Goal: Information Seeking & Learning: Learn about a topic

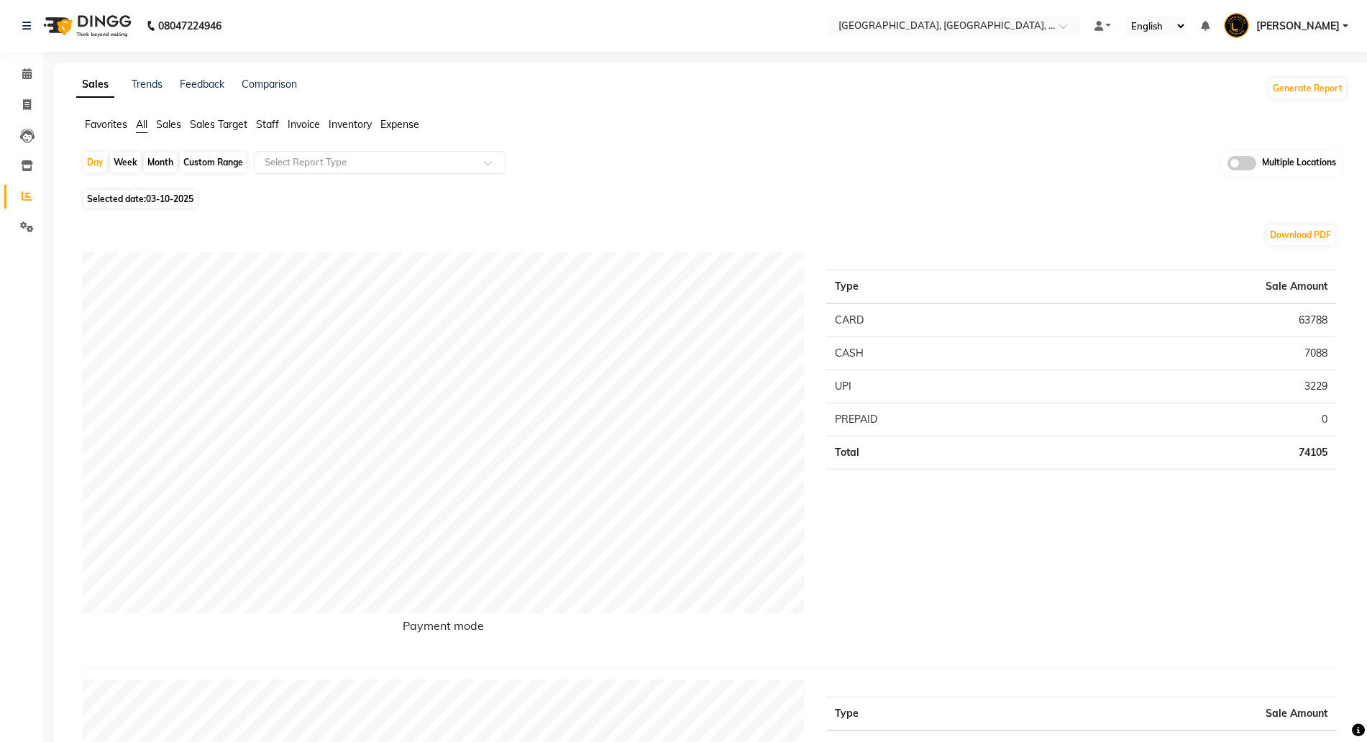
click at [156, 200] on span "03-10-2025" at bounding box center [169, 198] width 47 height 11
select select "10"
select select "2025"
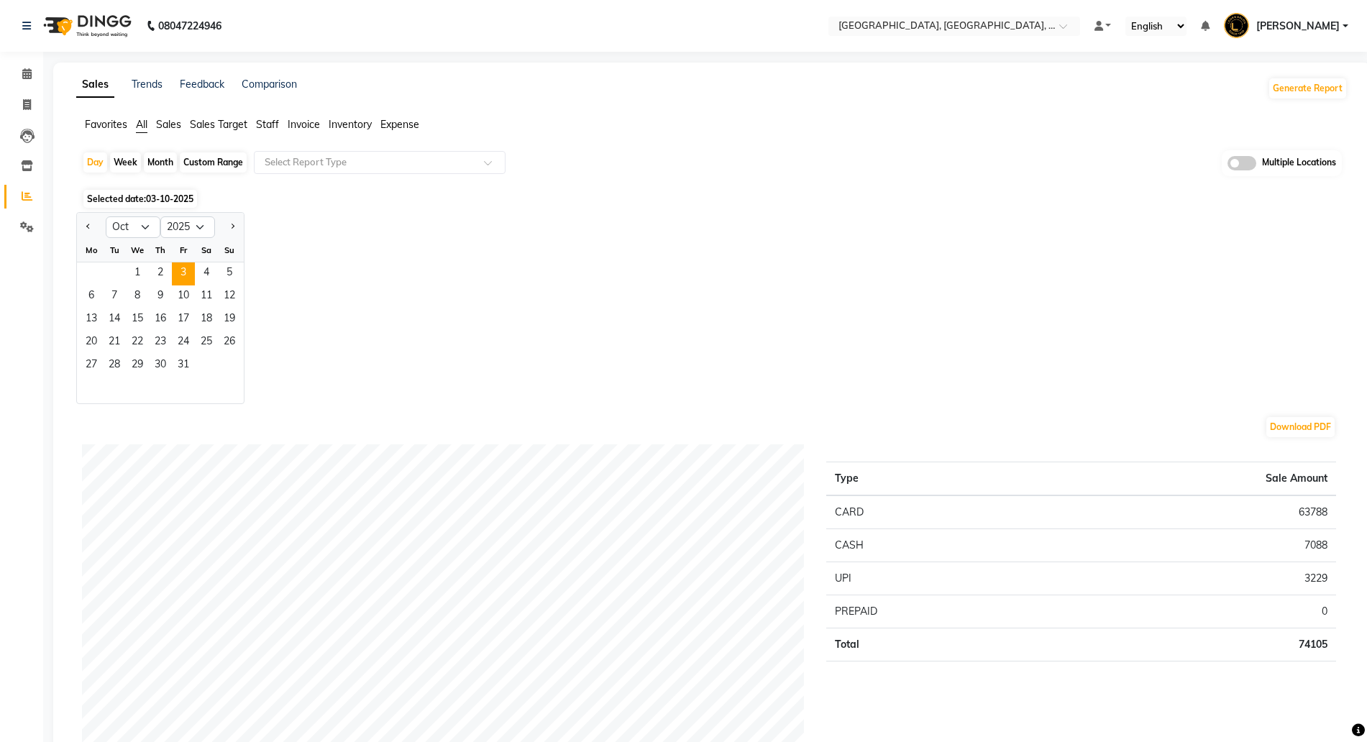
click at [806, 199] on div "Selected date: 03-10-2025" at bounding box center [715, 198] width 1266 height 15
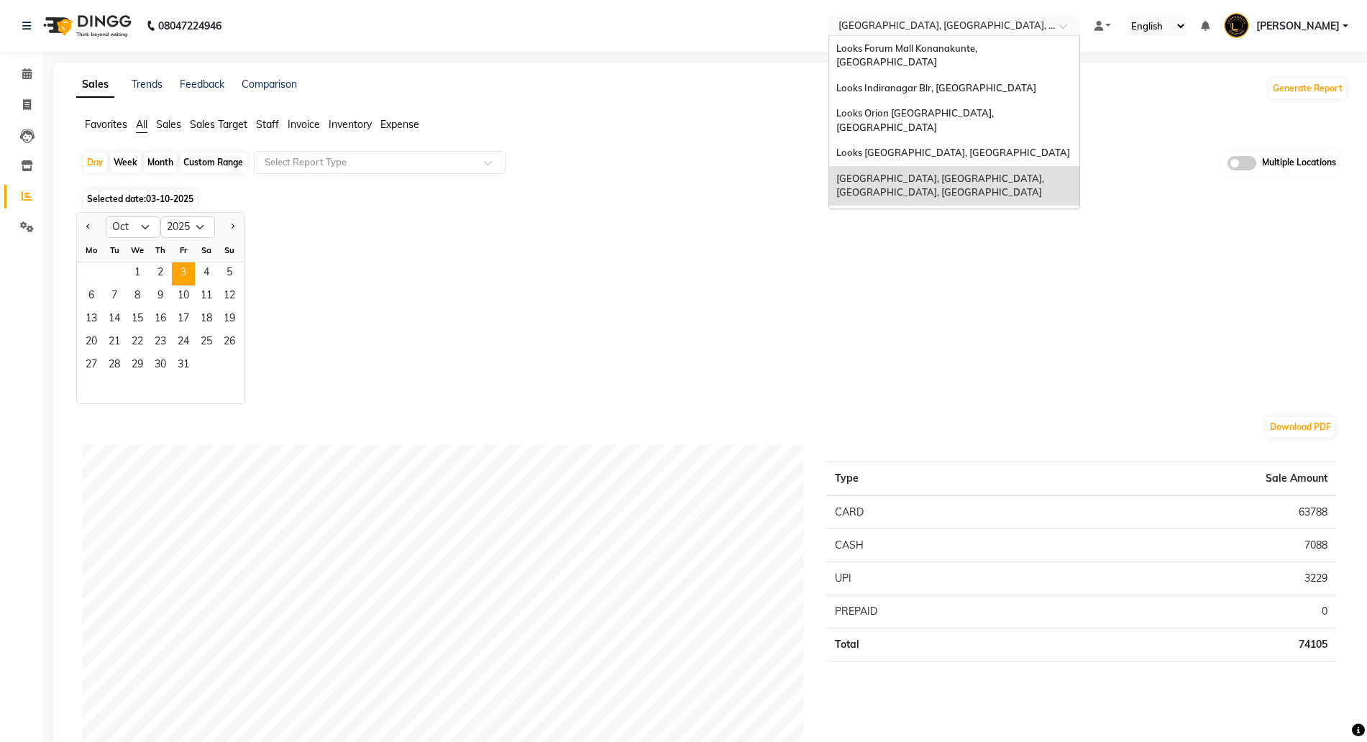
click at [904, 27] on input "text" at bounding box center [940, 27] width 209 height 14
click at [893, 212] on span "Looks [GEOGRAPHIC_DATA], [GEOGRAPHIC_DATA], [GEOGRAPHIC_DATA]" at bounding box center [940, 225] width 206 height 26
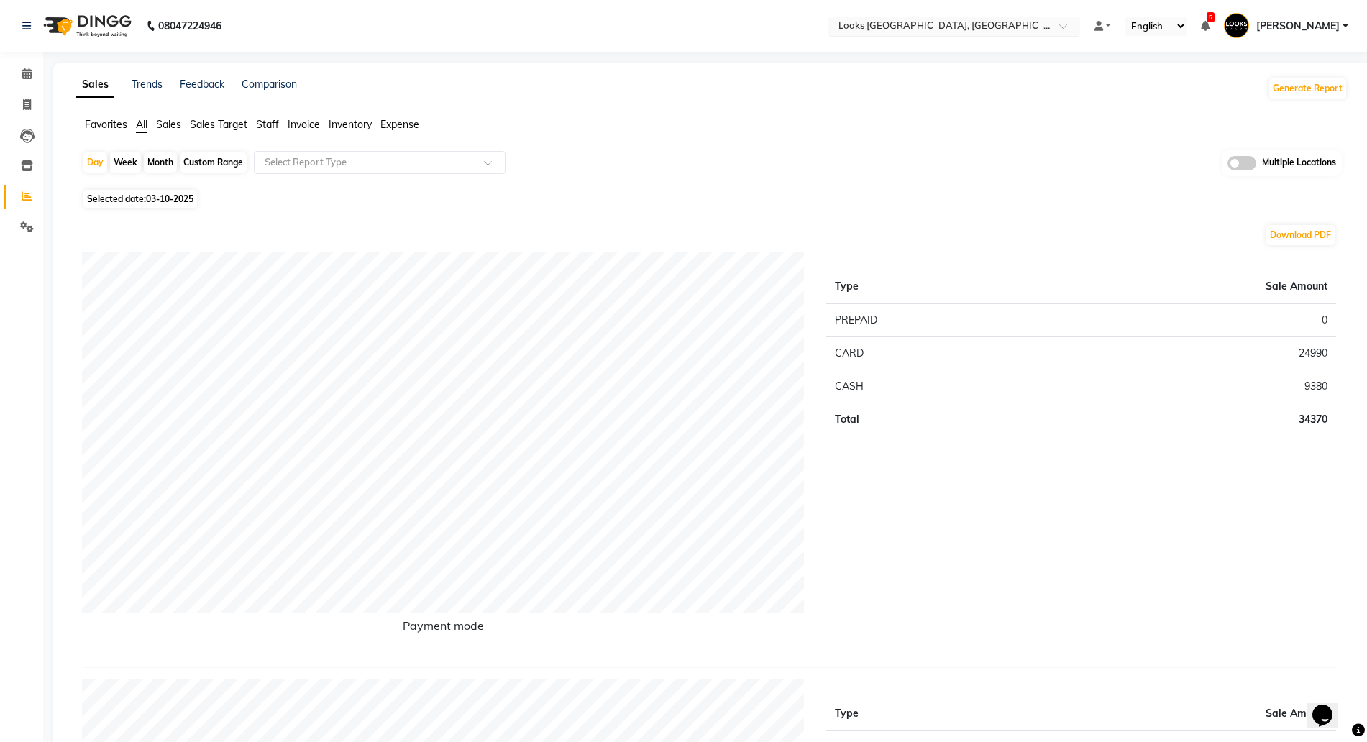
click at [904, 30] on input "text" at bounding box center [940, 27] width 209 height 14
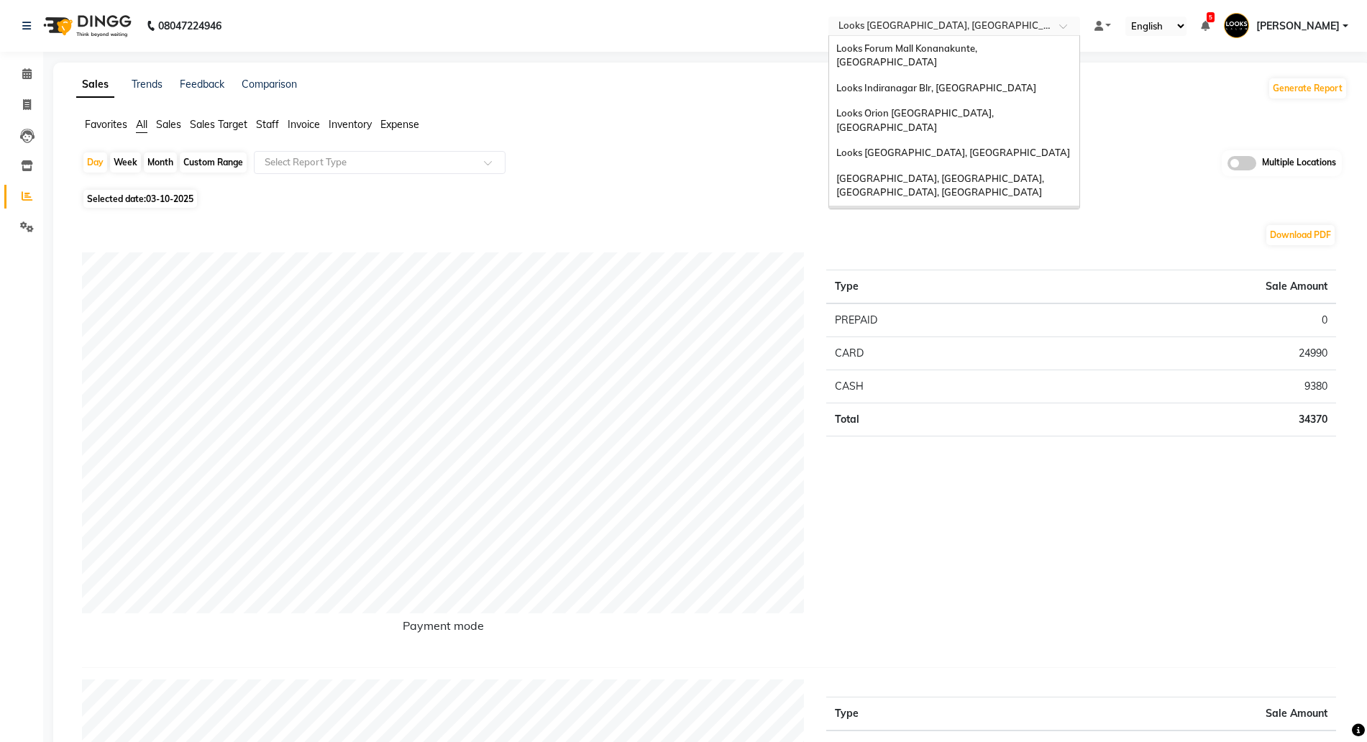
click at [894, 252] on span "Looks Goregaon, [GEOGRAPHIC_DATA]" at bounding box center [926, 258] width 178 height 12
click at [919, 25] on input "text" at bounding box center [940, 27] width 209 height 14
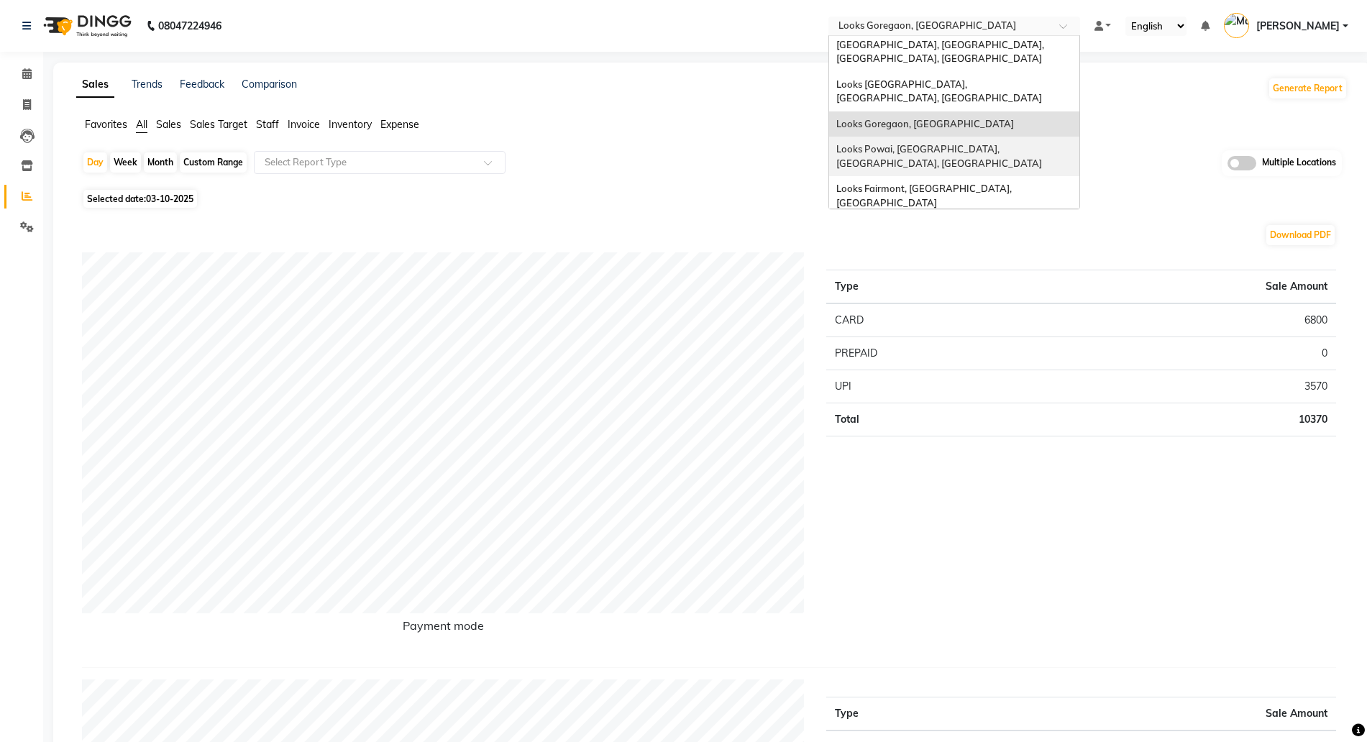
click at [909, 143] on span "Looks Powai, [GEOGRAPHIC_DATA], [GEOGRAPHIC_DATA], [GEOGRAPHIC_DATA]" at bounding box center [940, 156] width 206 height 26
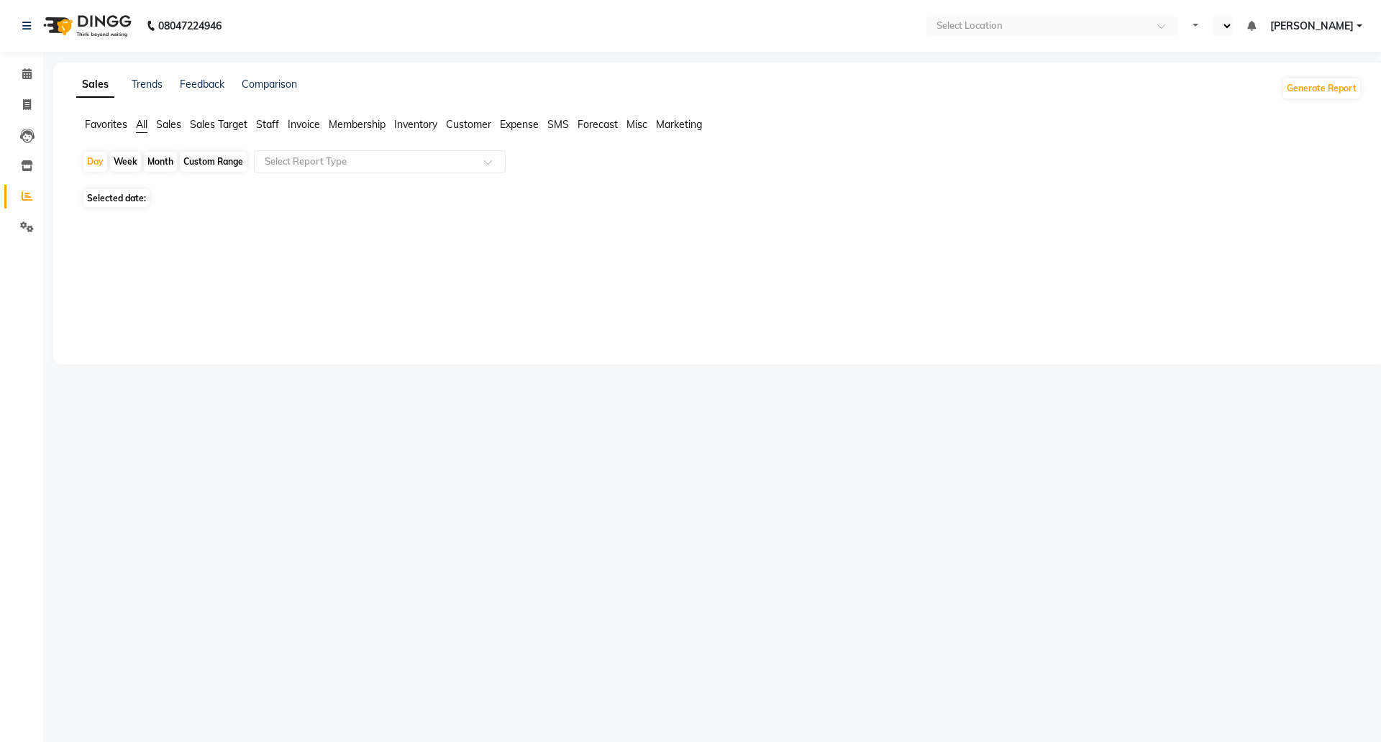
select select "en"
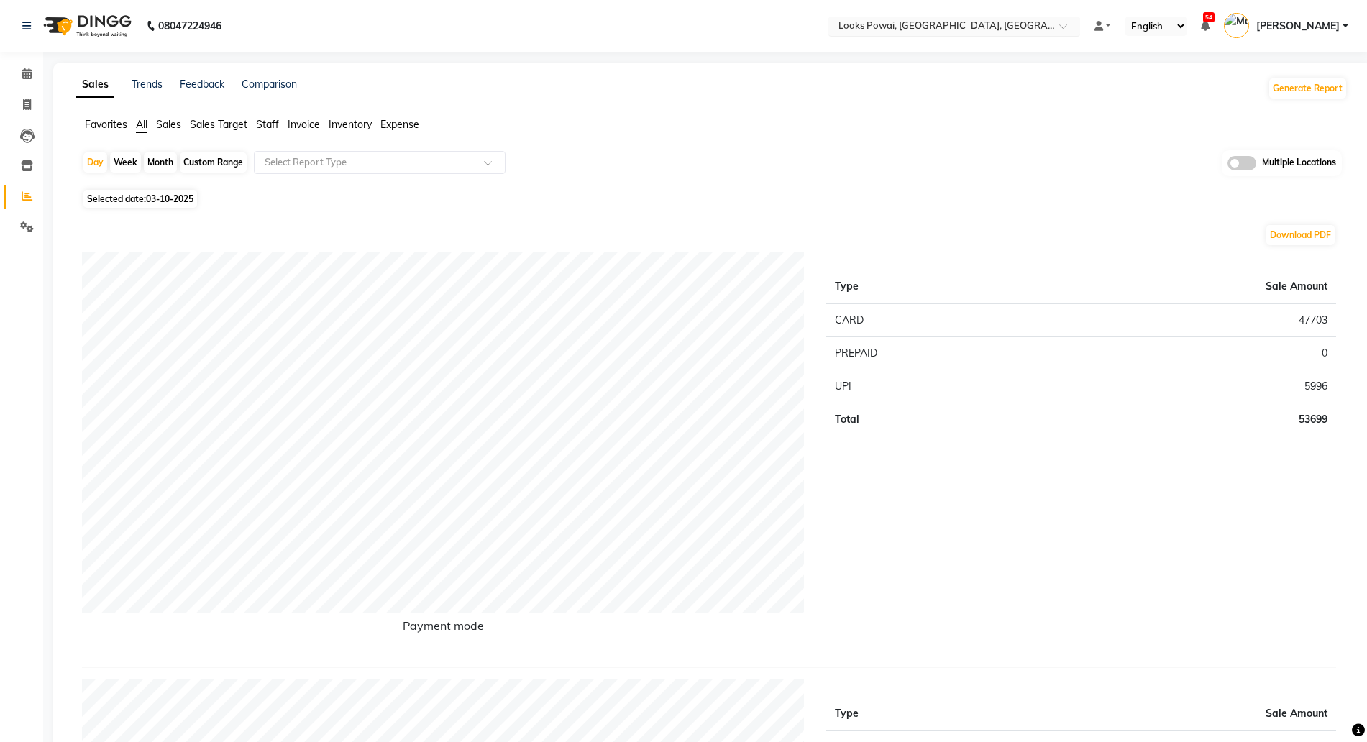
click at [890, 28] on input "text" at bounding box center [940, 27] width 209 height 14
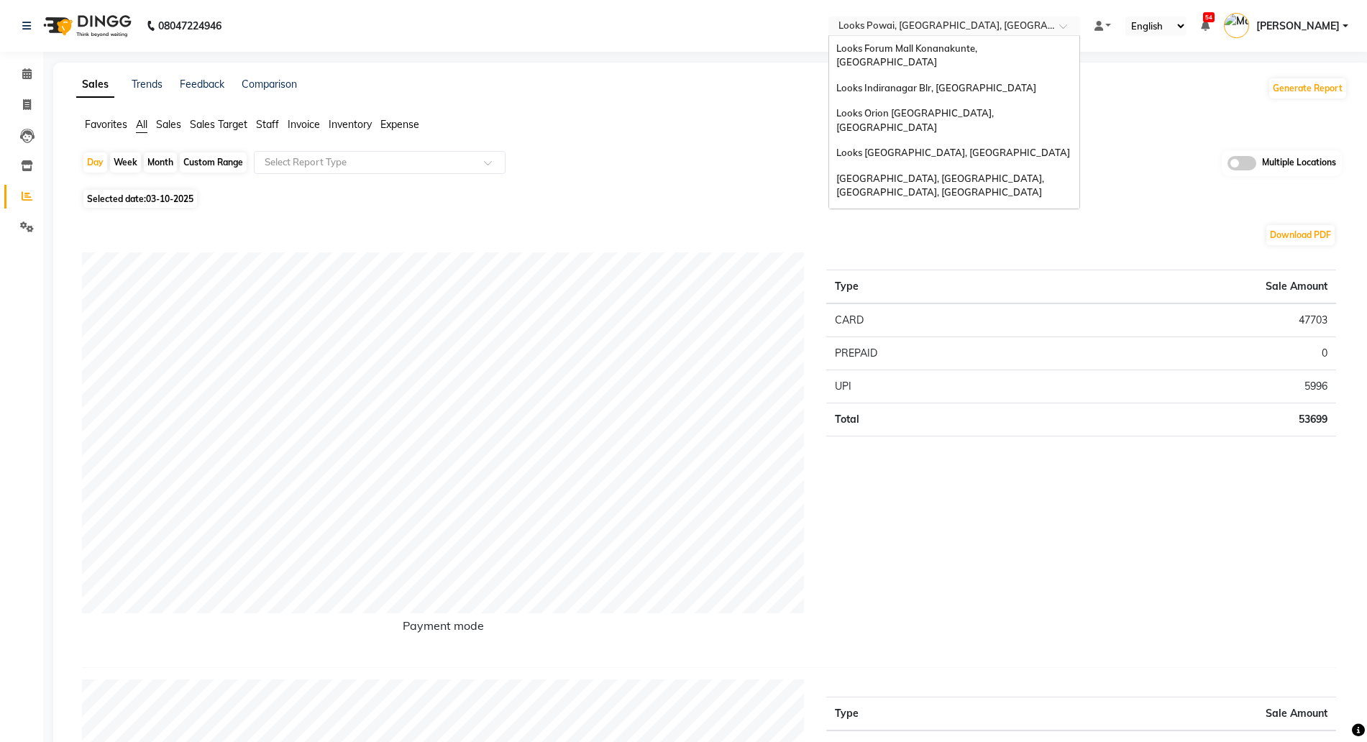
scroll to position [134, 0]
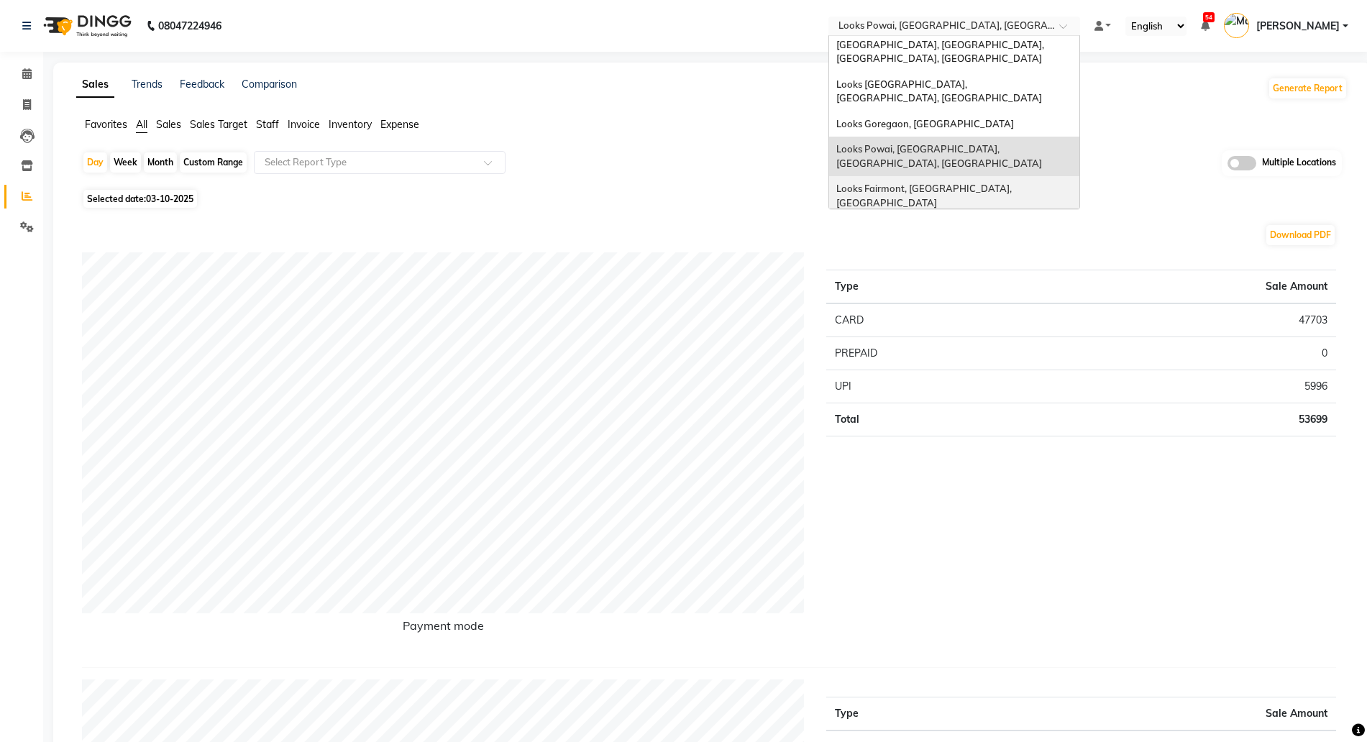
click at [898, 183] on span "Looks Fairmont, [GEOGRAPHIC_DATA], [GEOGRAPHIC_DATA]" at bounding box center [926, 196] width 178 height 26
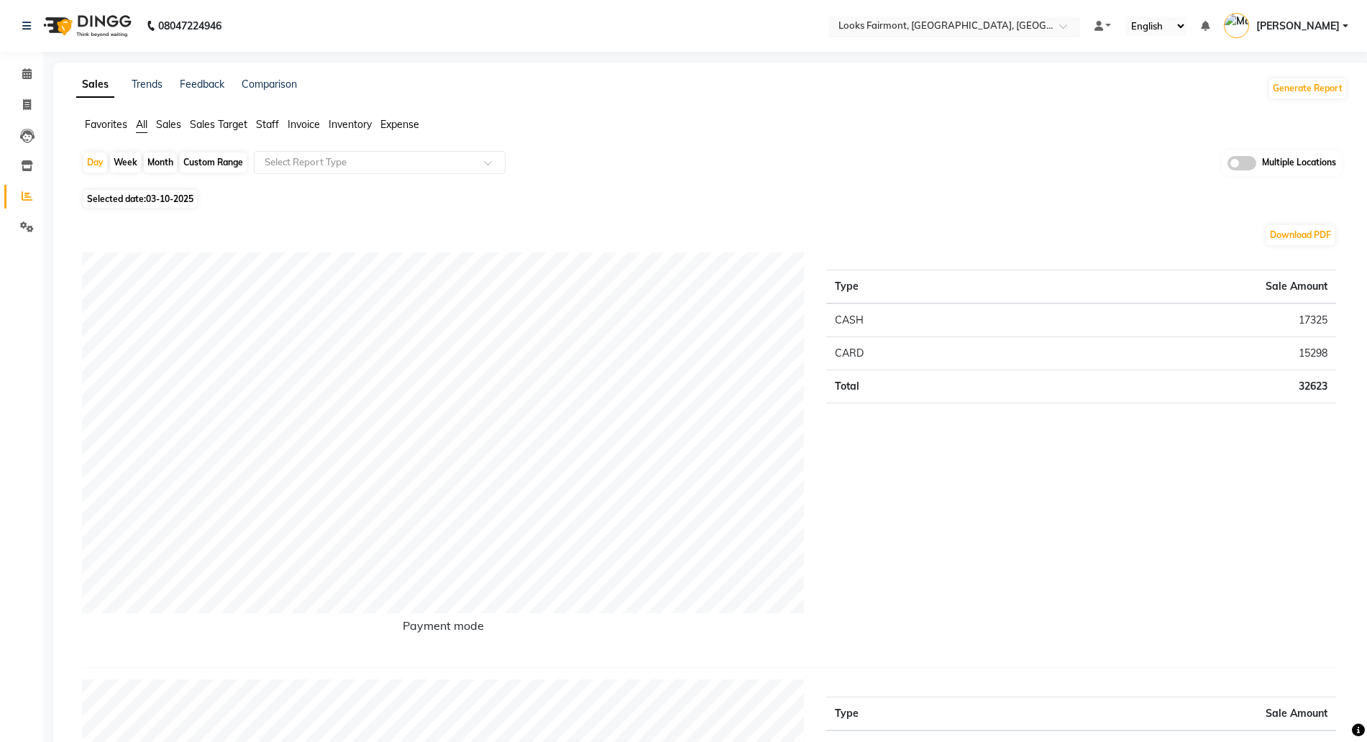
click at [892, 25] on input "text" at bounding box center [940, 27] width 209 height 14
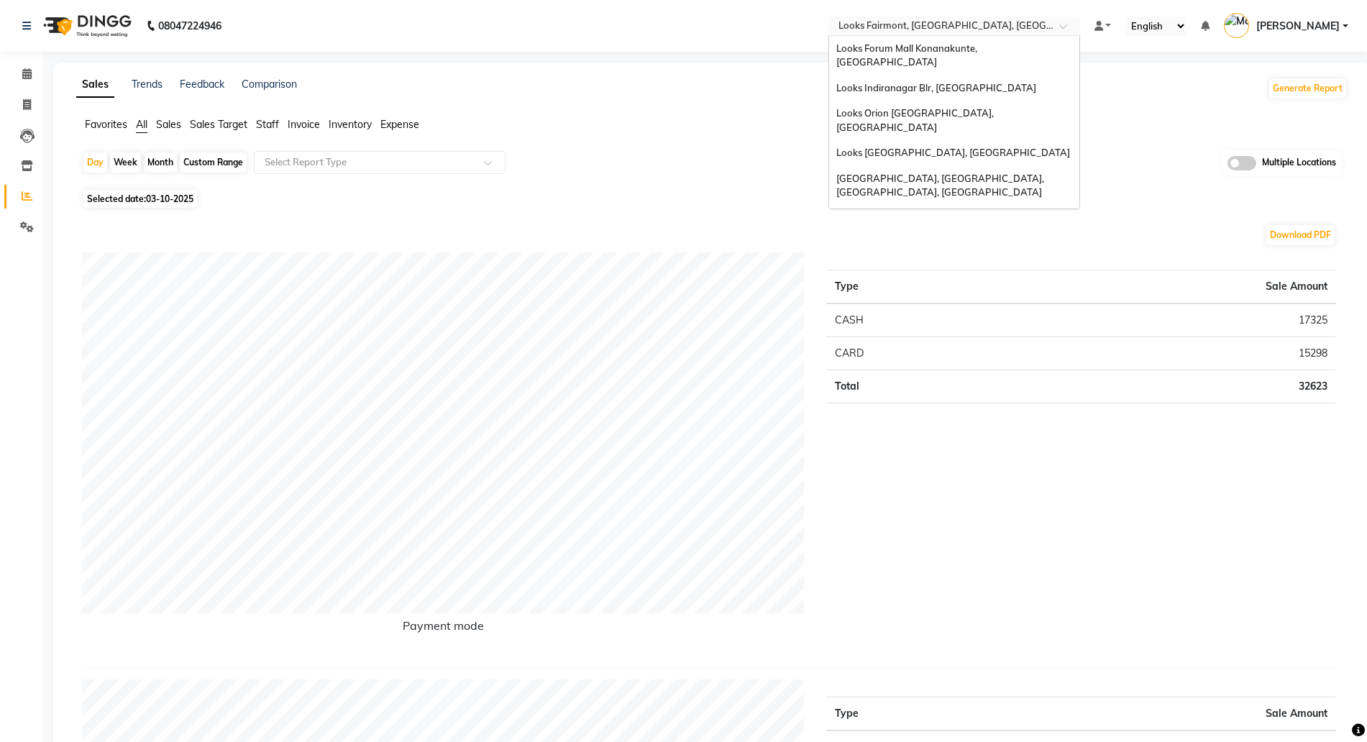
scroll to position [134, 0]
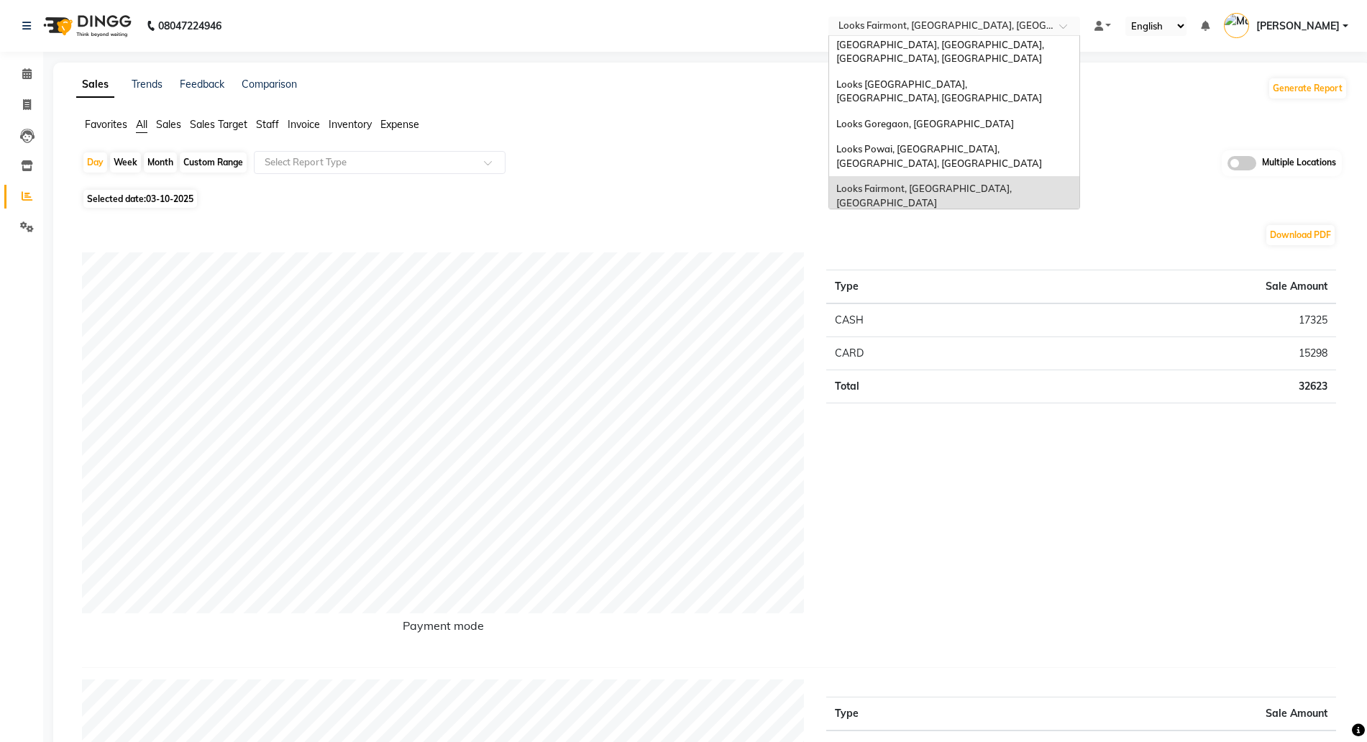
click at [883, 248] on span "Looks Juhu Vile Parle, [GEOGRAPHIC_DATA]" at bounding box center [935, 254] width 196 height 12
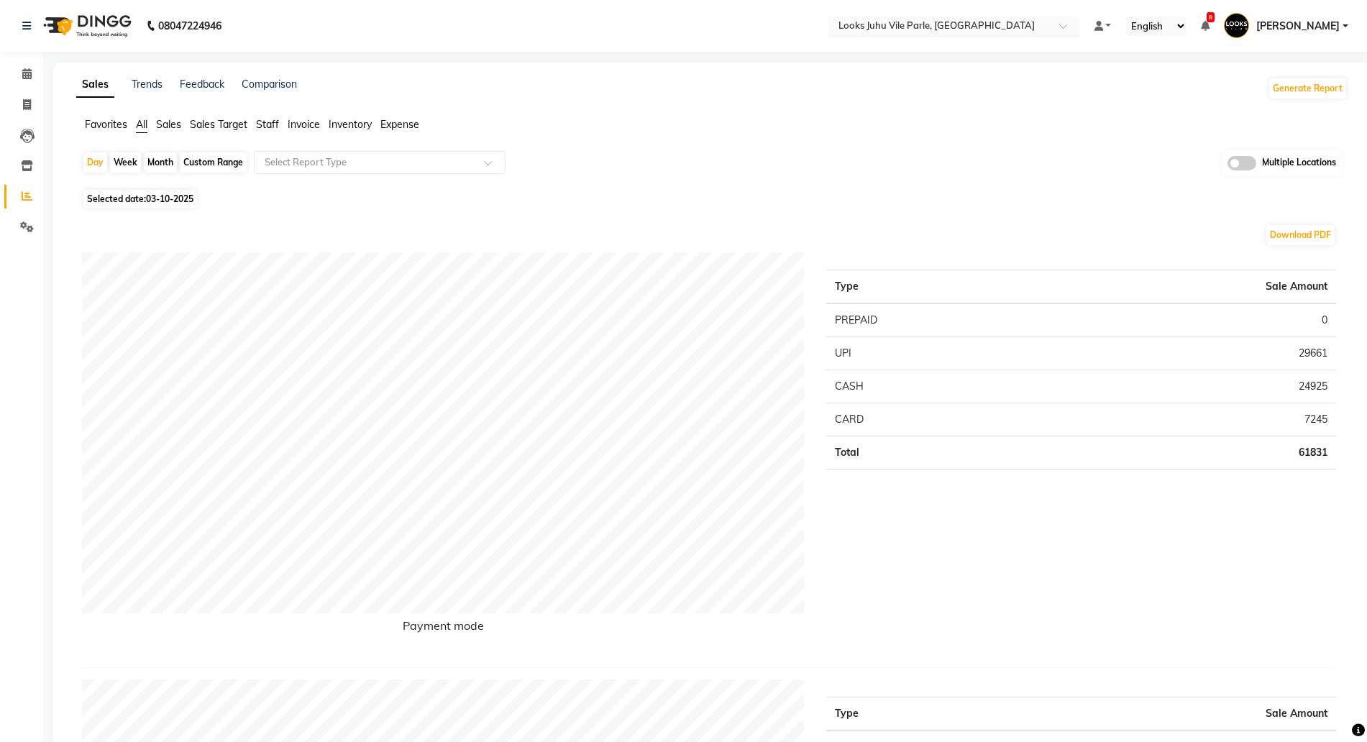
click at [908, 24] on input "text" at bounding box center [940, 27] width 209 height 14
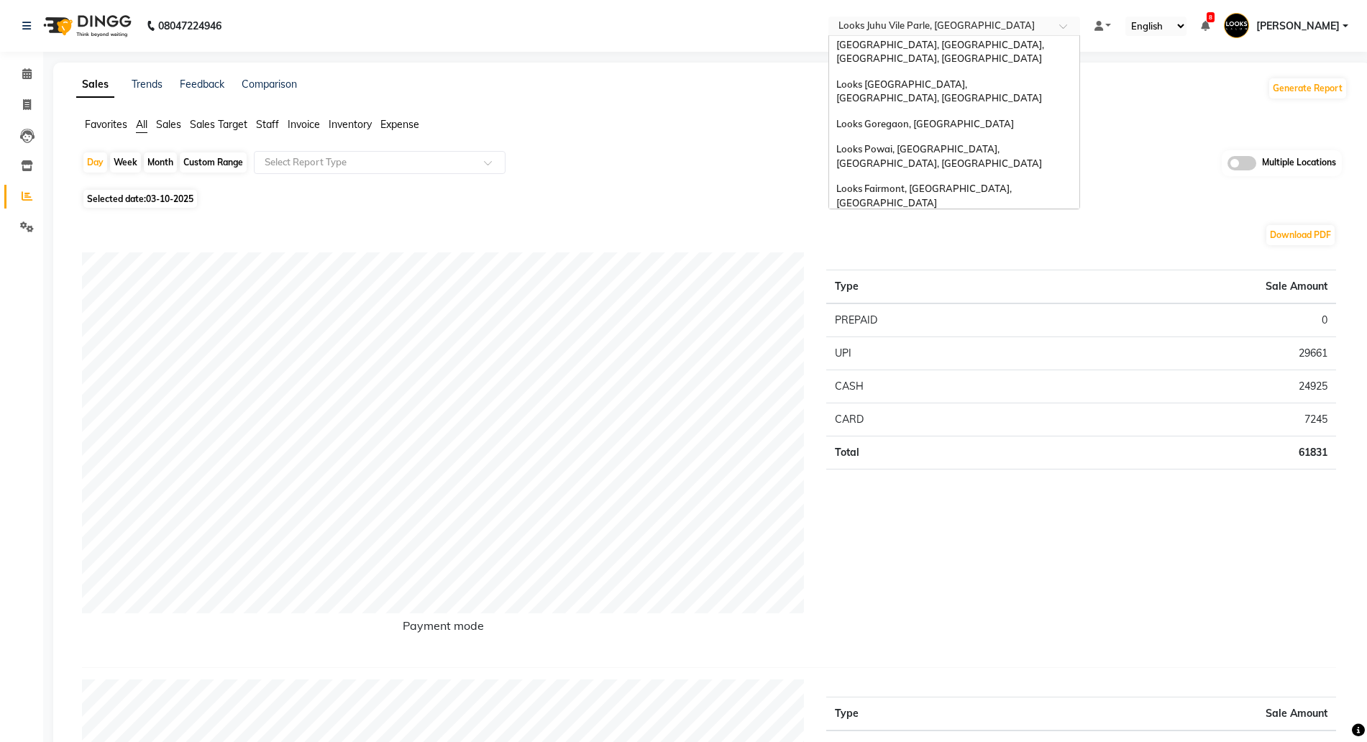
scroll to position [90, 0]
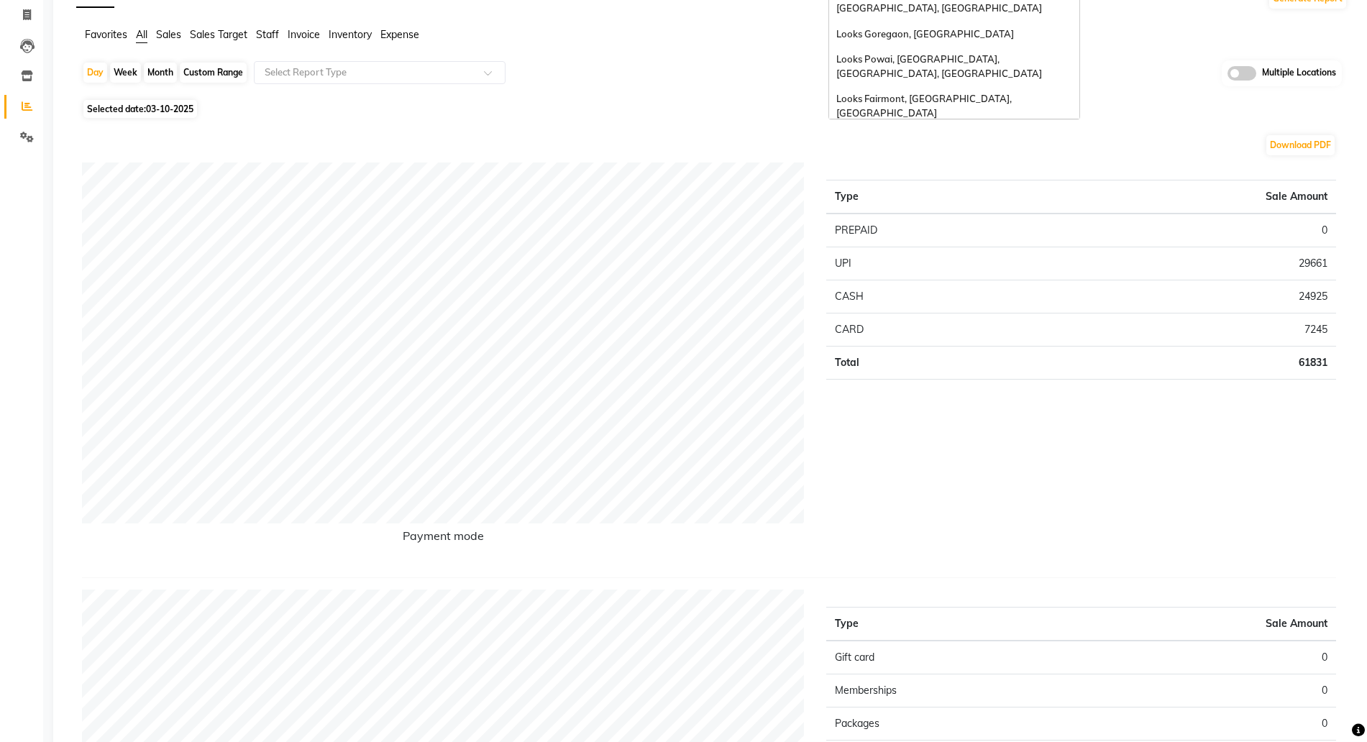
click at [924, 183] on span "Looks Seawoods [GEOGRAPHIC_DATA], [GEOGRAPHIC_DATA]" at bounding box center [927, 196] width 181 height 26
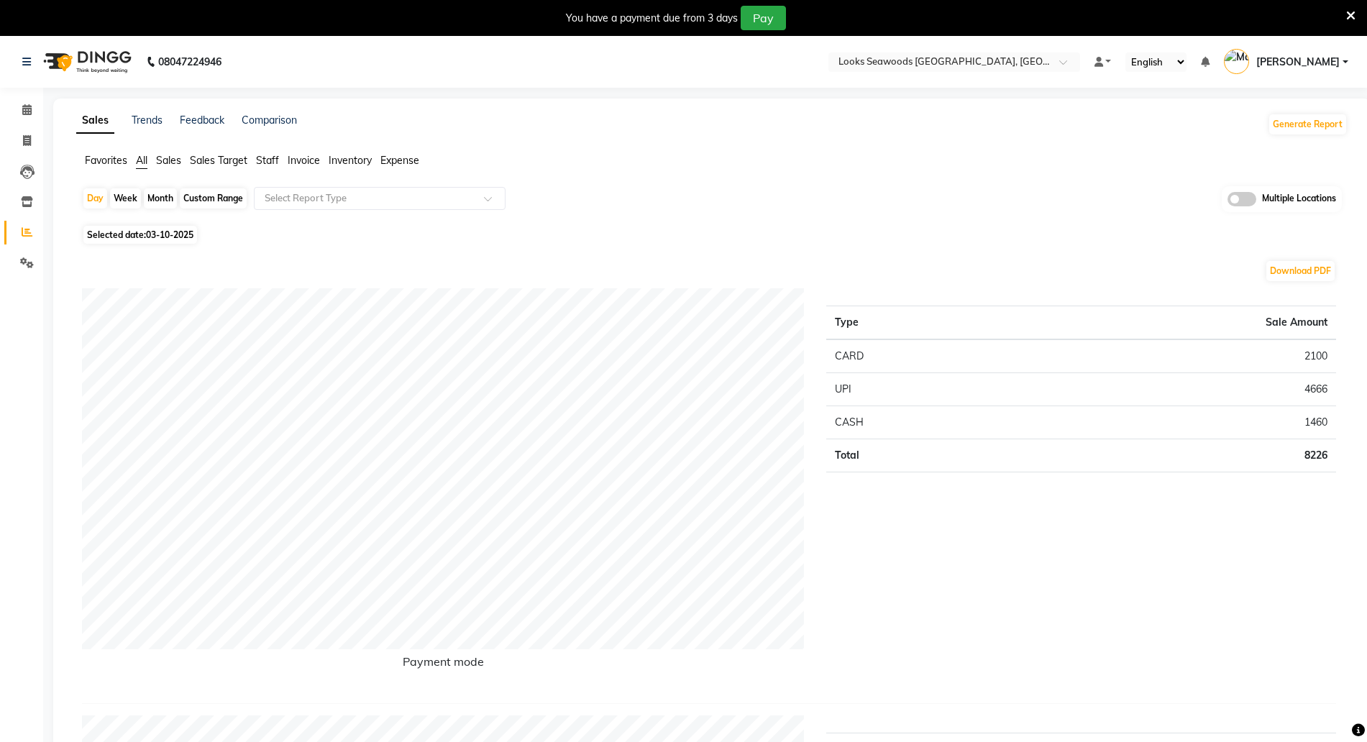
click at [1347, 18] on icon at bounding box center [1351, 15] width 9 height 13
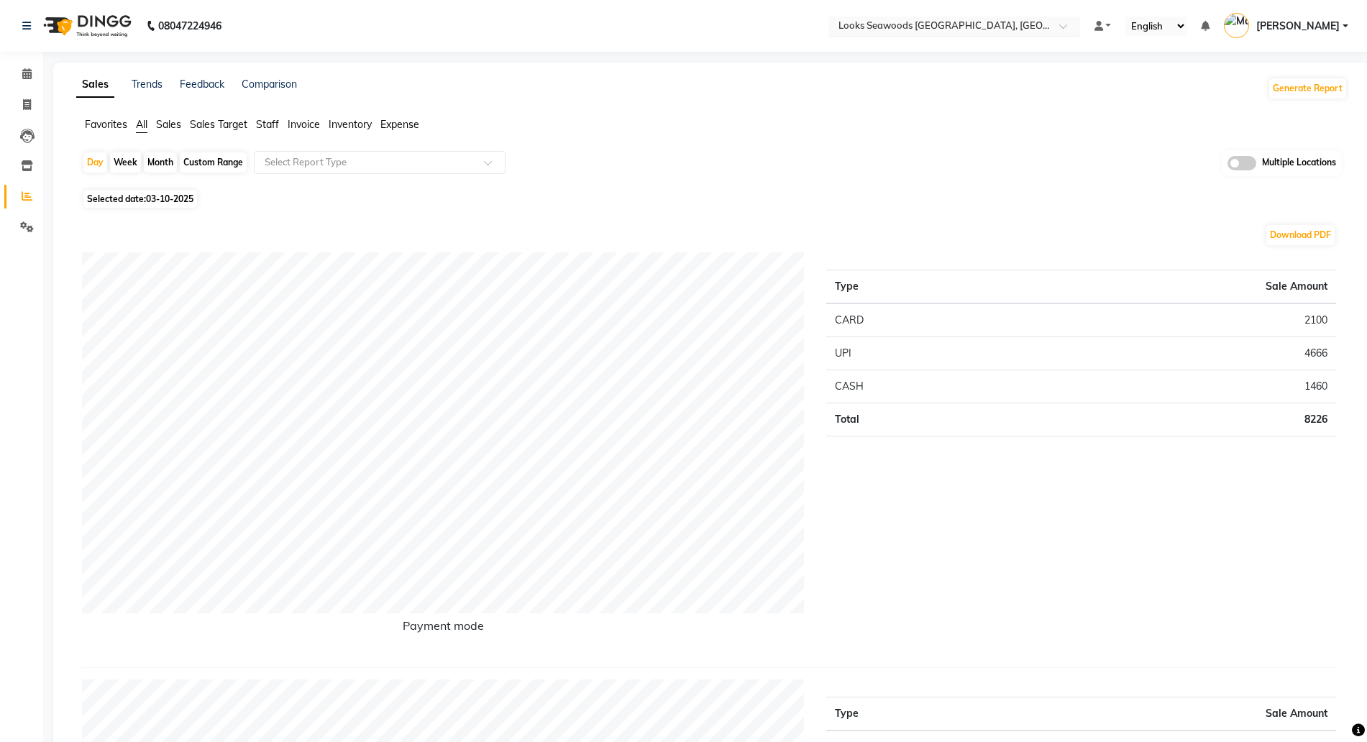
click at [883, 31] on input "text" at bounding box center [940, 27] width 209 height 14
click at [654, 159] on div "Day Week Month Custom Range Select Report Type Multiple Locations" at bounding box center [712, 167] width 1260 height 35
click at [26, 164] on icon at bounding box center [27, 165] width 12 height 11
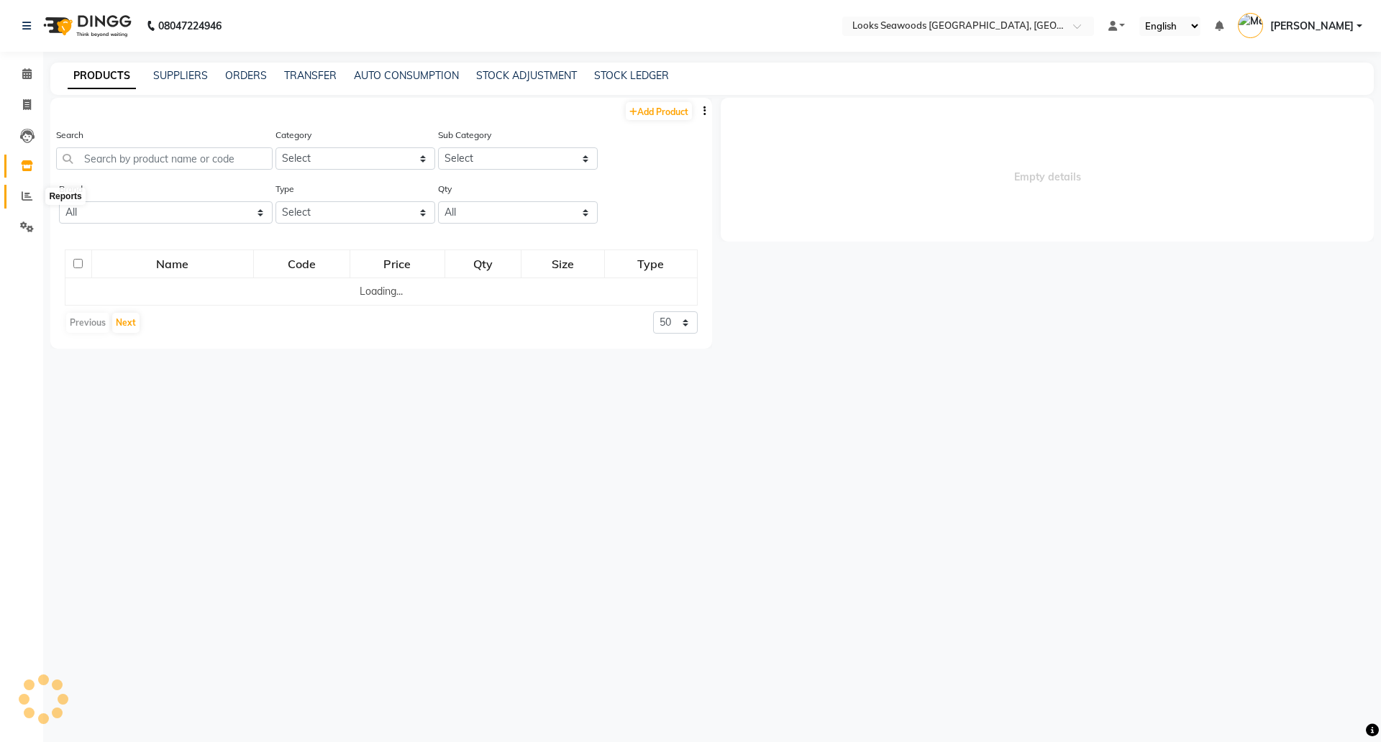
click at [29, 189] on span at bounding box center [26, 196] width 25 height 17
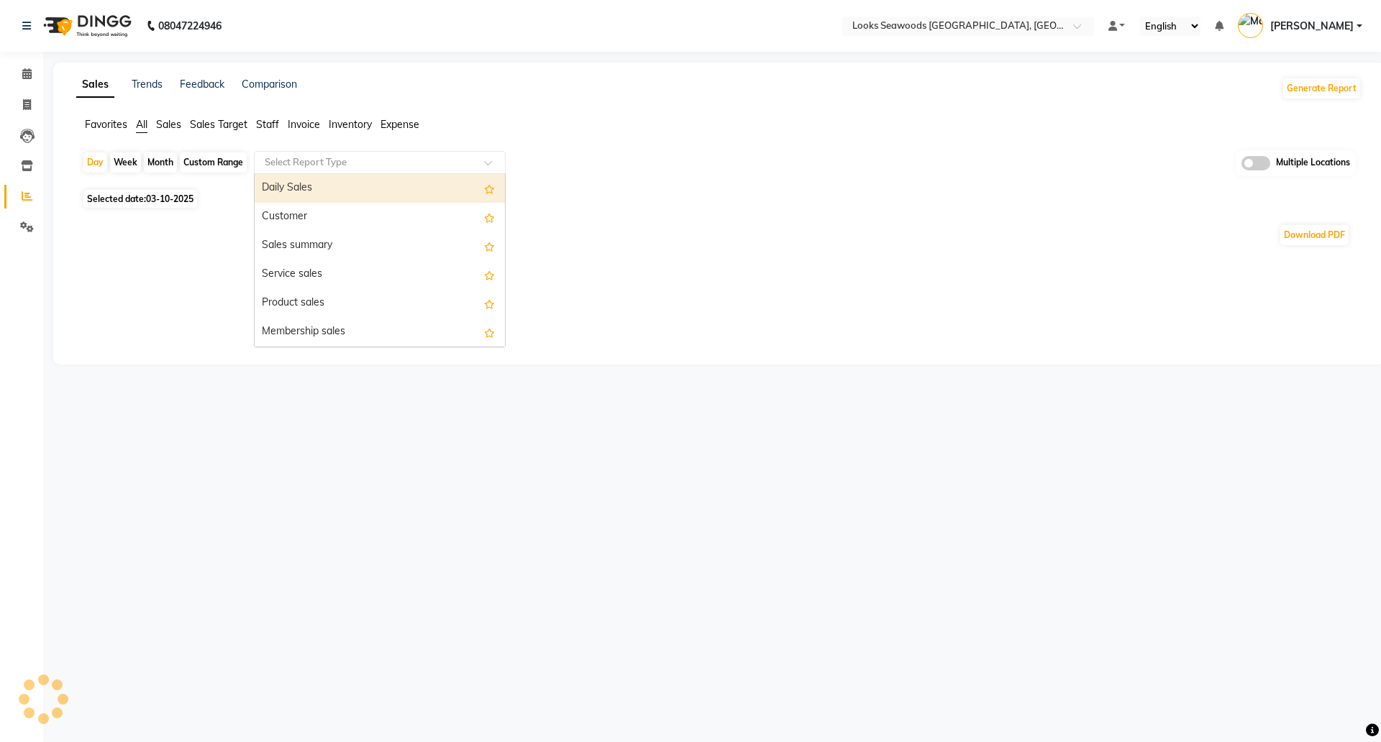
click at [346, 158] on input "text" at bounding box center [365, 162] width 207 height 14
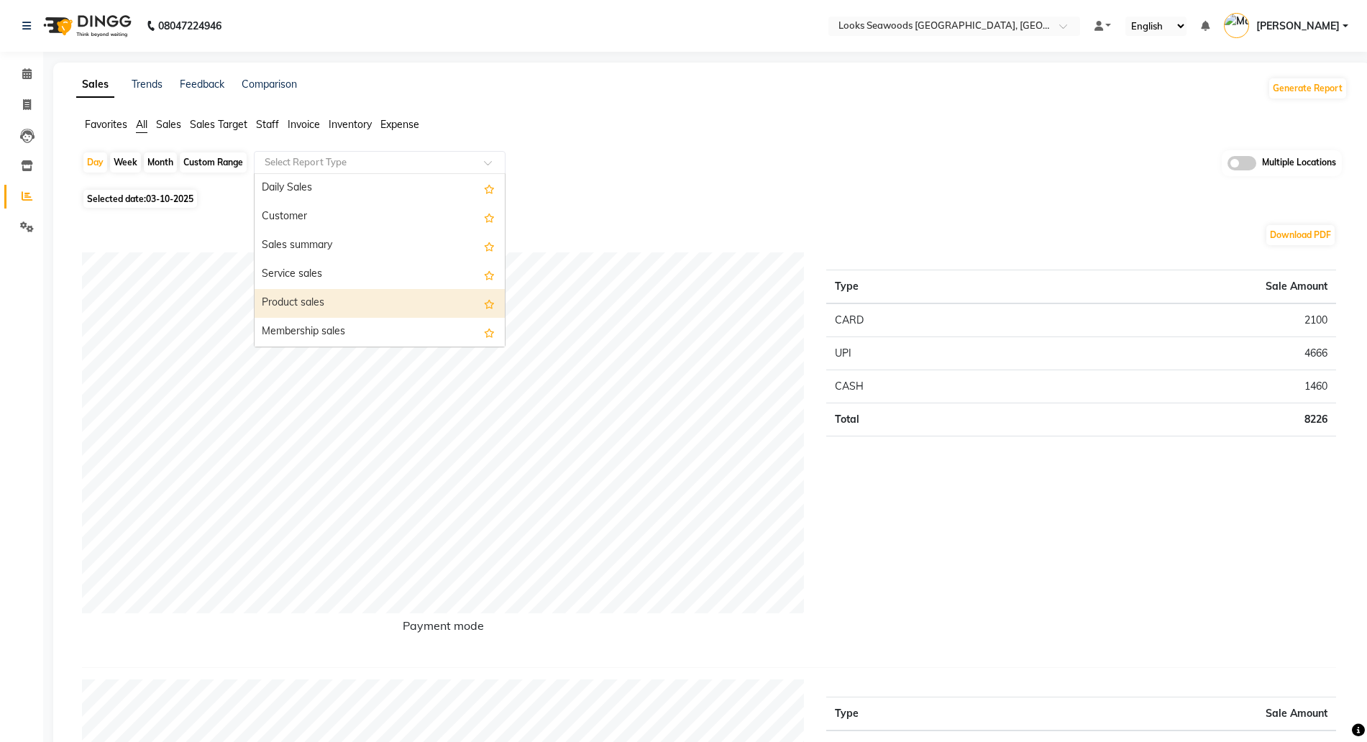
click at [314, 299] on div "Product sales" at bounding box center [380, 303] width 250 height 29
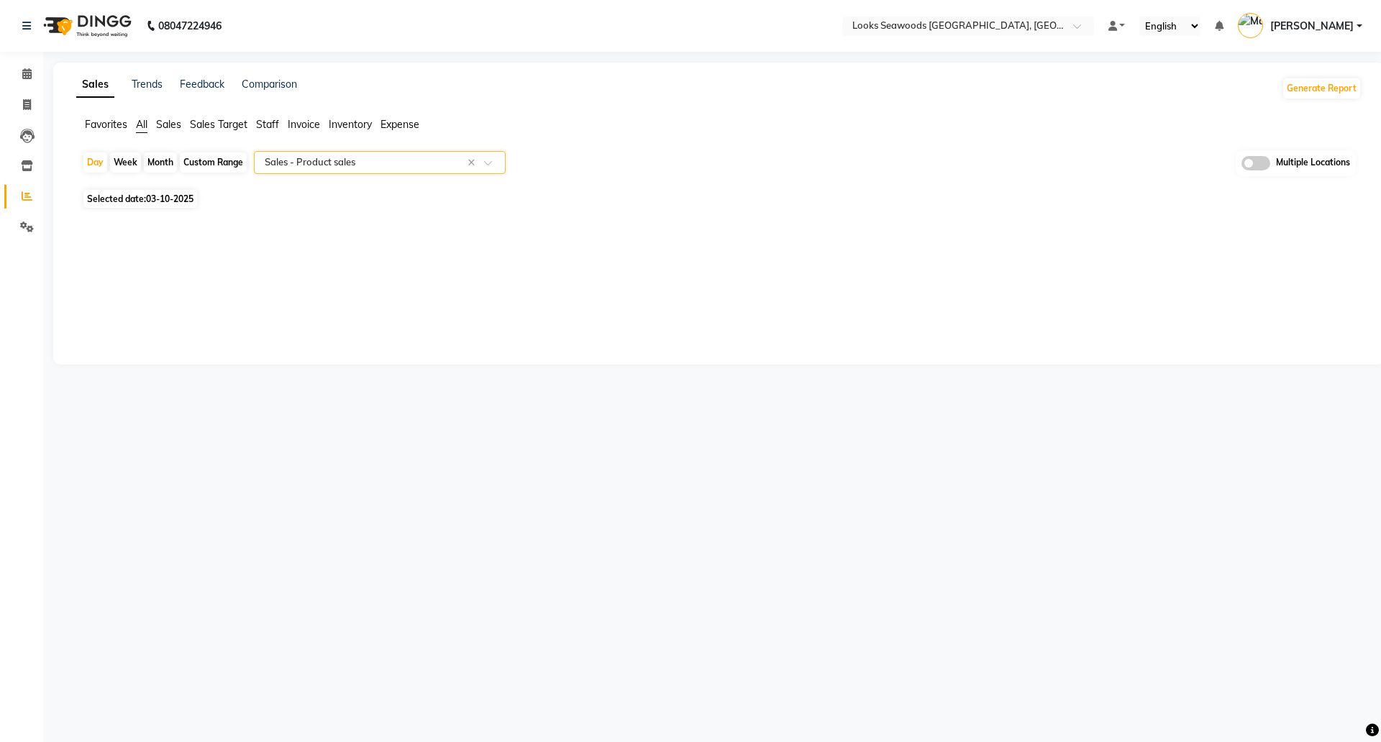
click at [330, 157] on input "text" at bounding box center [365, 162] width 207 height 14
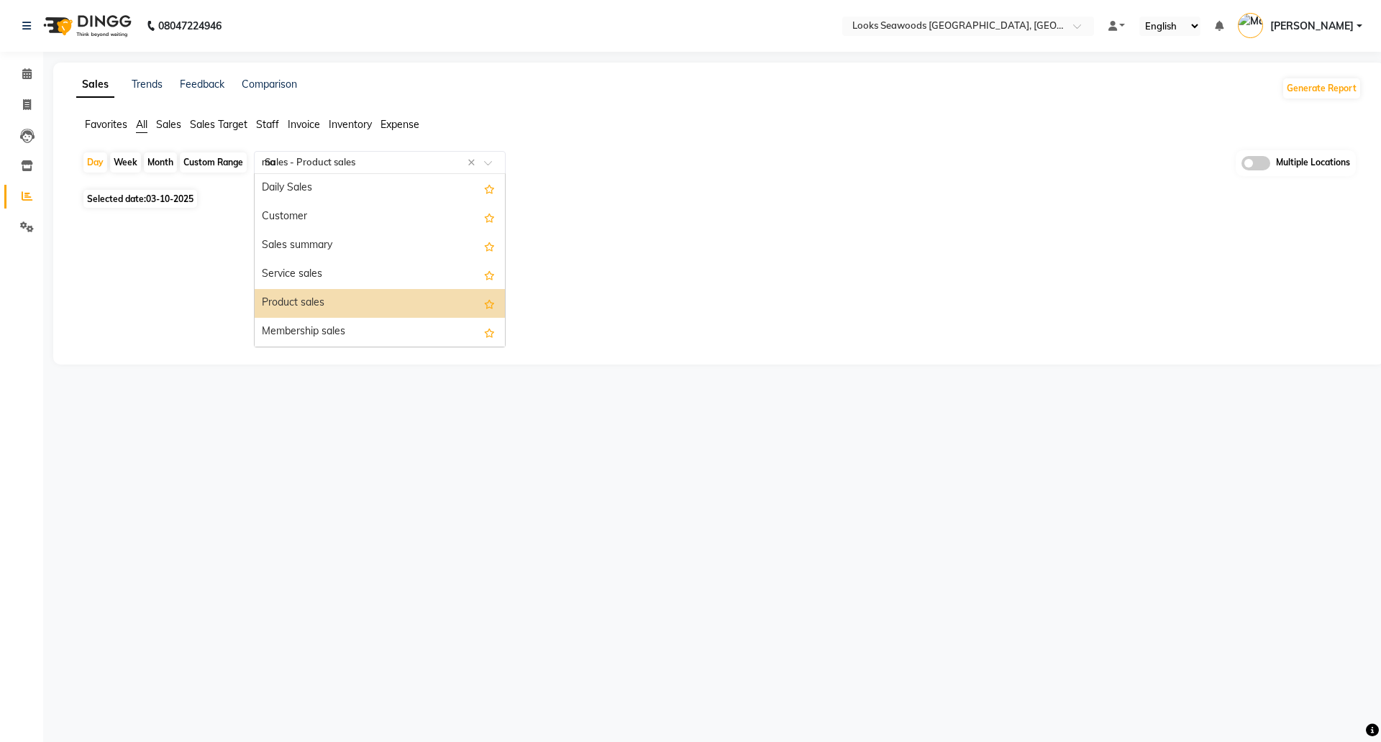
type input "man"
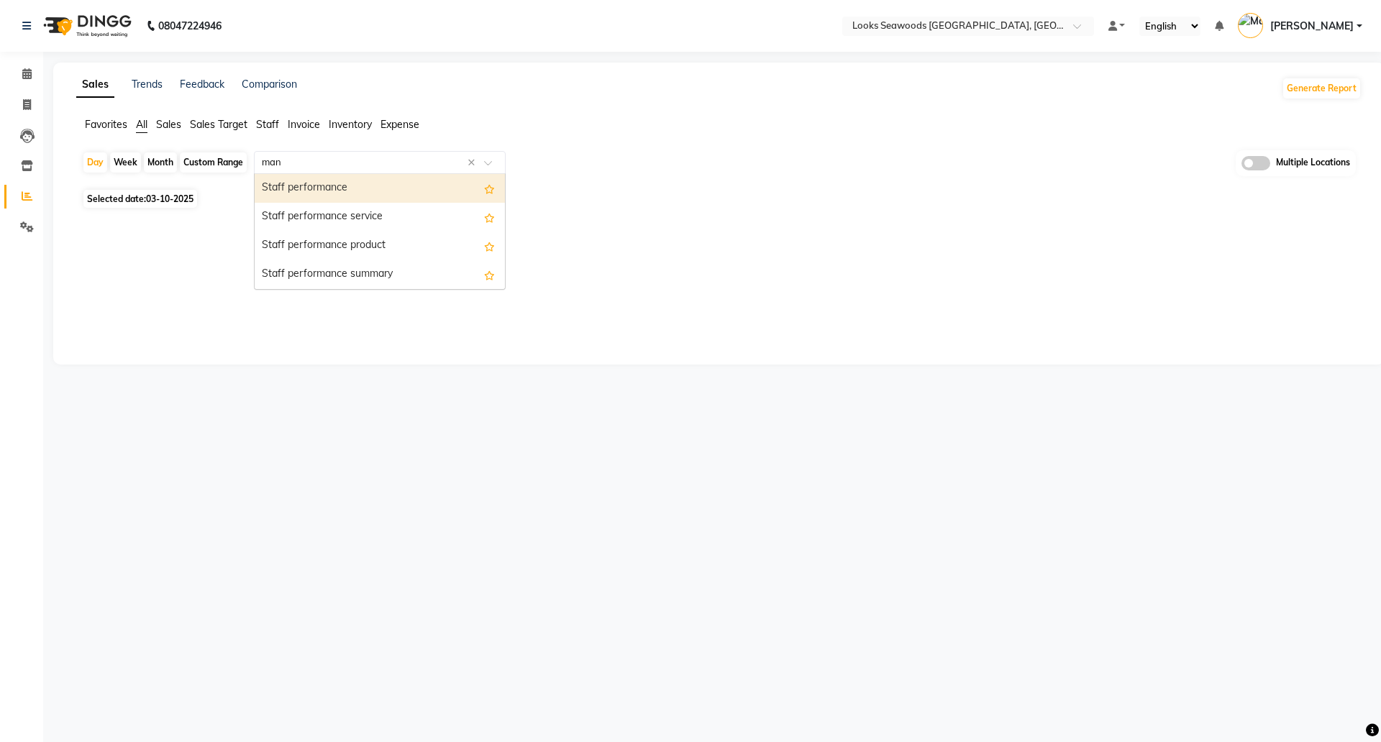
click at [302, 191] on div "Staff performance" at bounding box center [380, 188] width 250 height 29
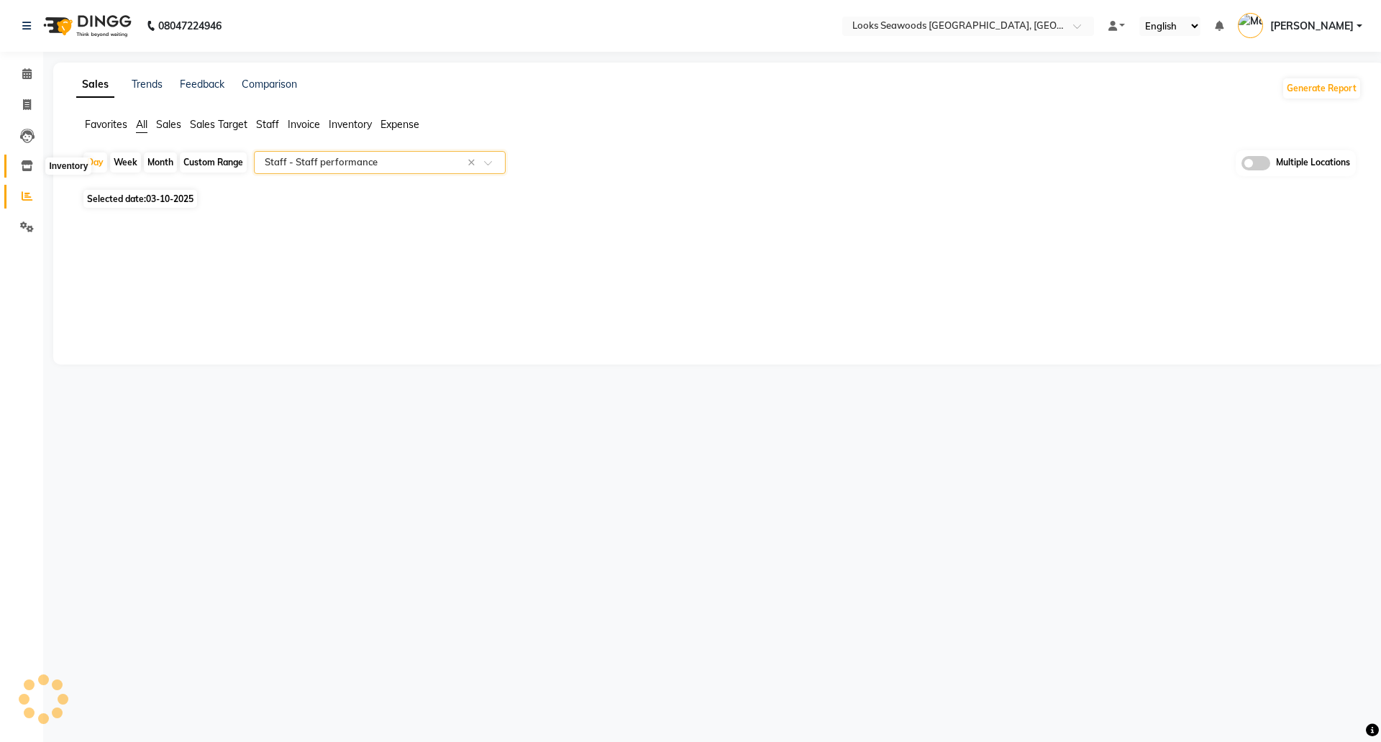
click at [25, 166] on icon at bounding box center [27, 165] width 12 height 11
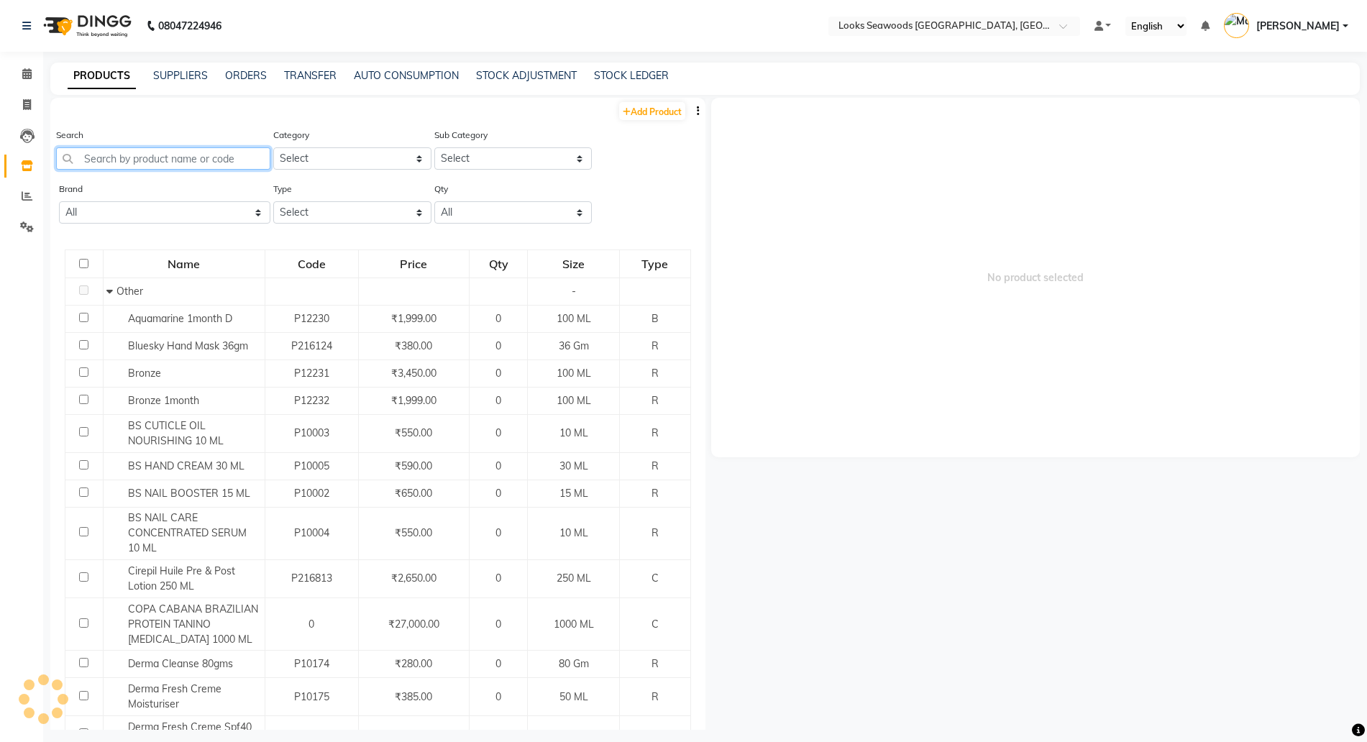
click at [124, 157] on input "text" at bounding box center [163, 158] width 214 height 22
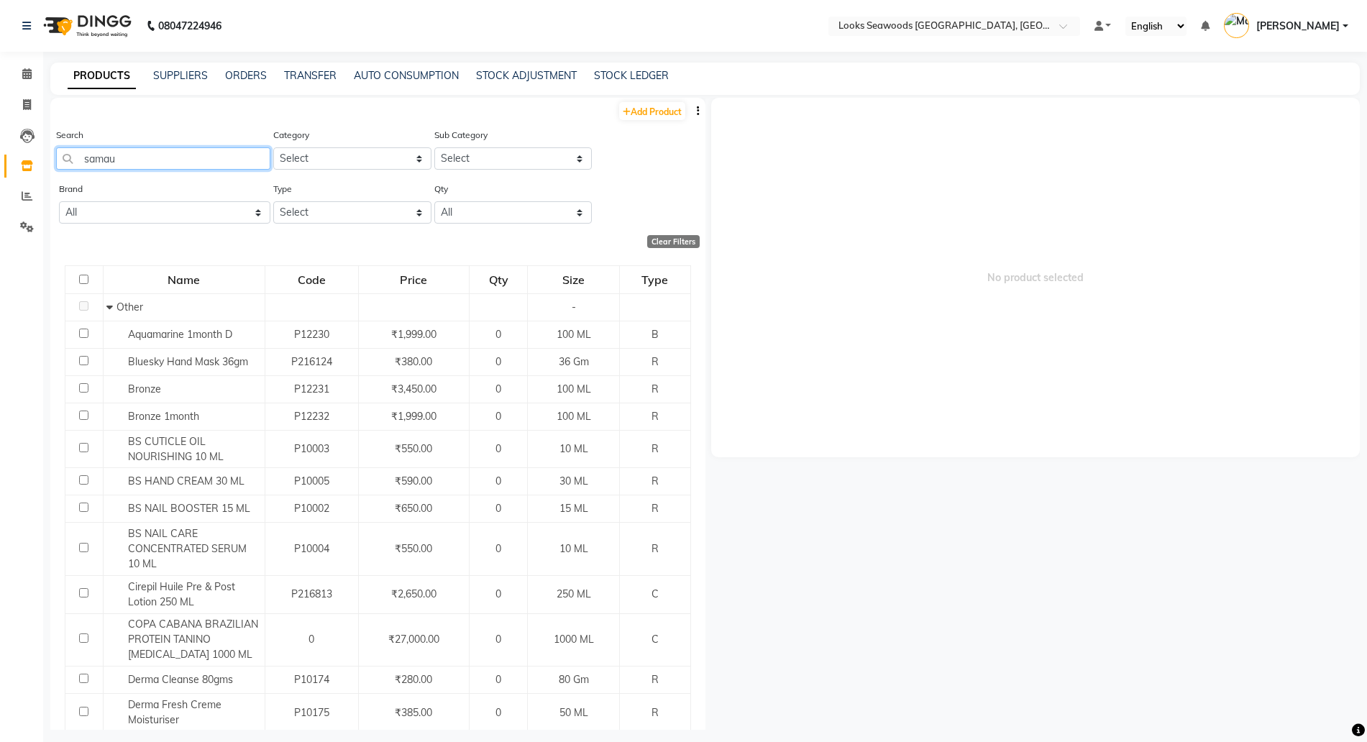
type input "samau"
type input "Mangesh"
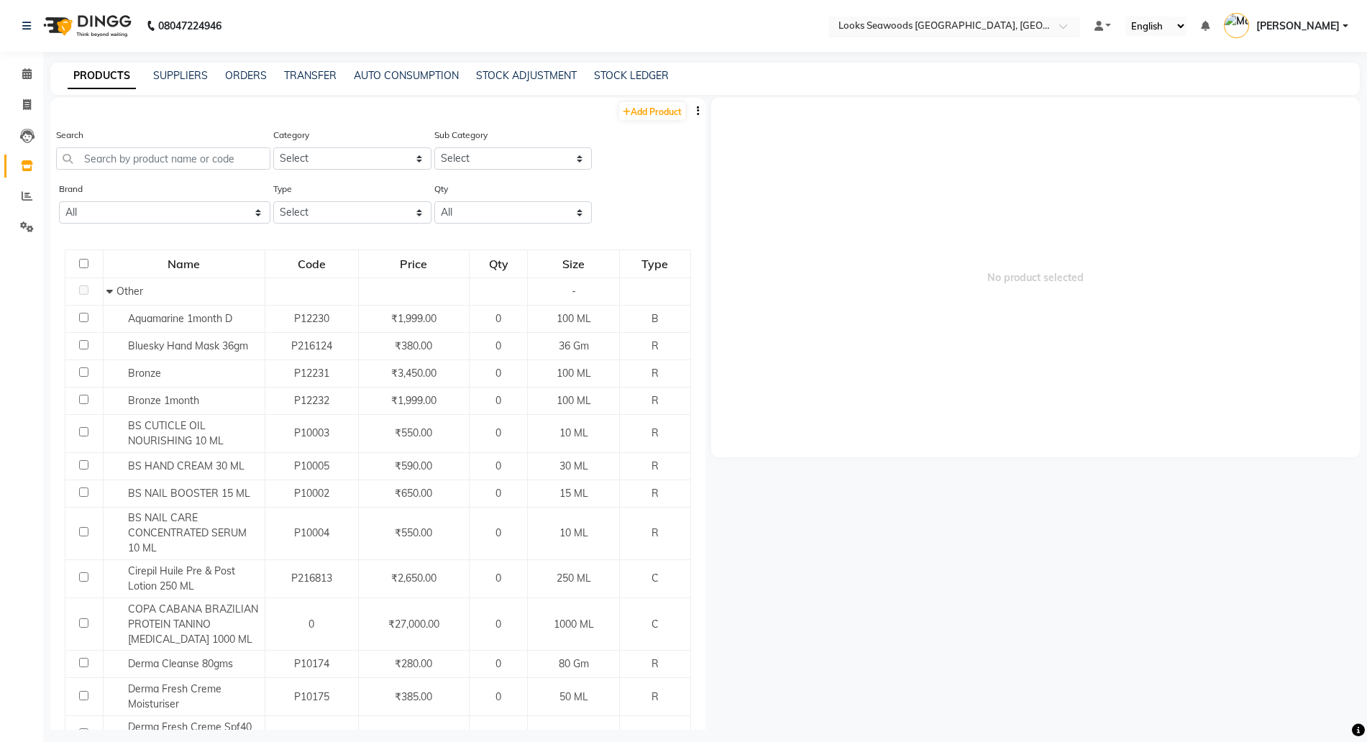
click at [900, 26] on input "text" at bounding box center [940, 27] width 209 height 14
type input "bri"
click at [965, 45] on span "Looks Brigade Gateway, [GEOGRAPHIC_DATA]" at bounding box center [942, 48] width 210 height 12
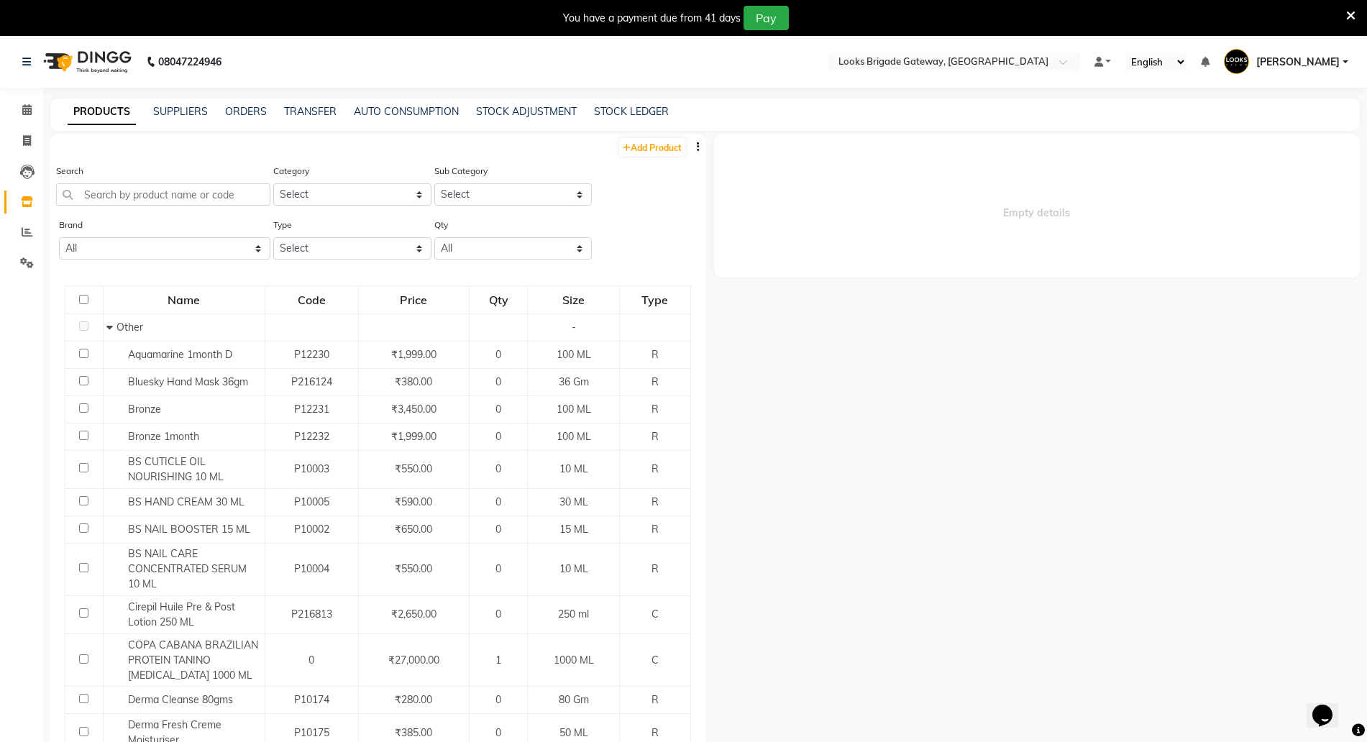
click at [1354, 14] on icon at bounding box center [1351, 15] width 9 height 13
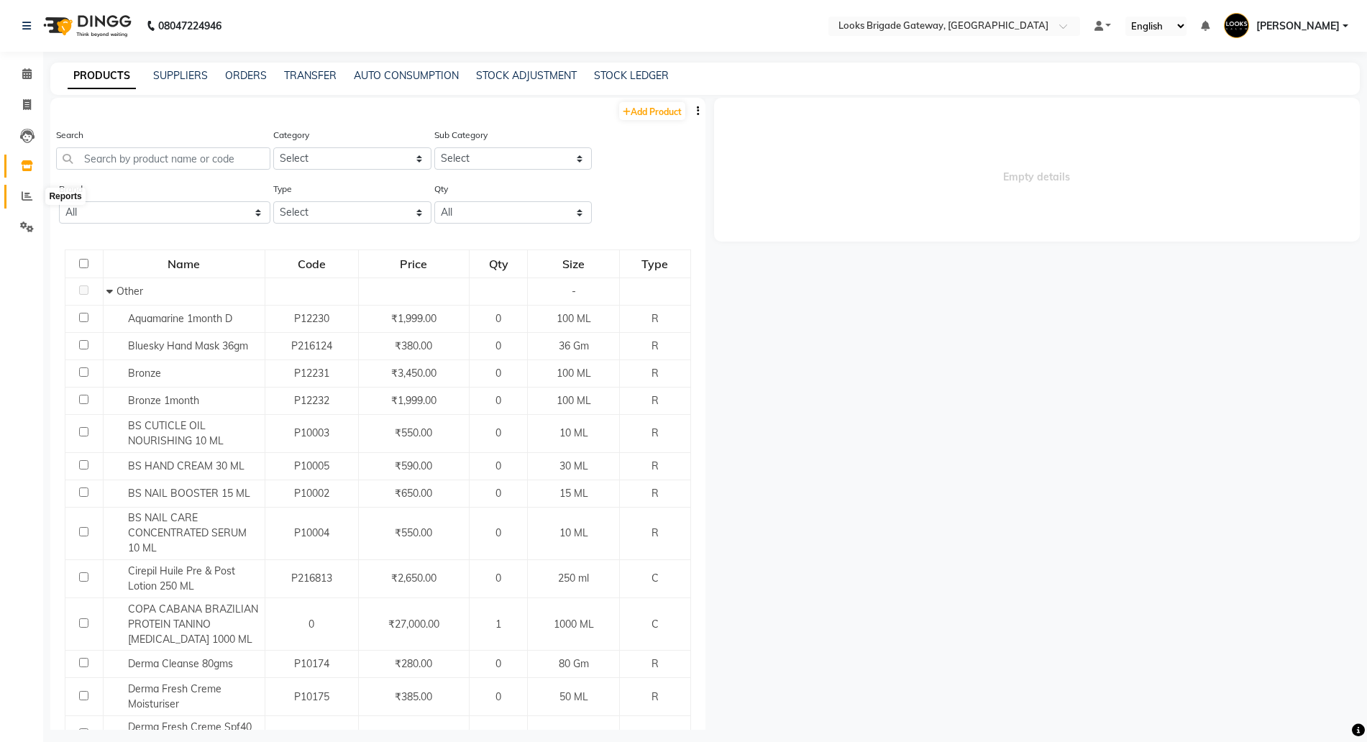
click at [26, 192] on icon at bounding box center [27, 196] width 11 height 11
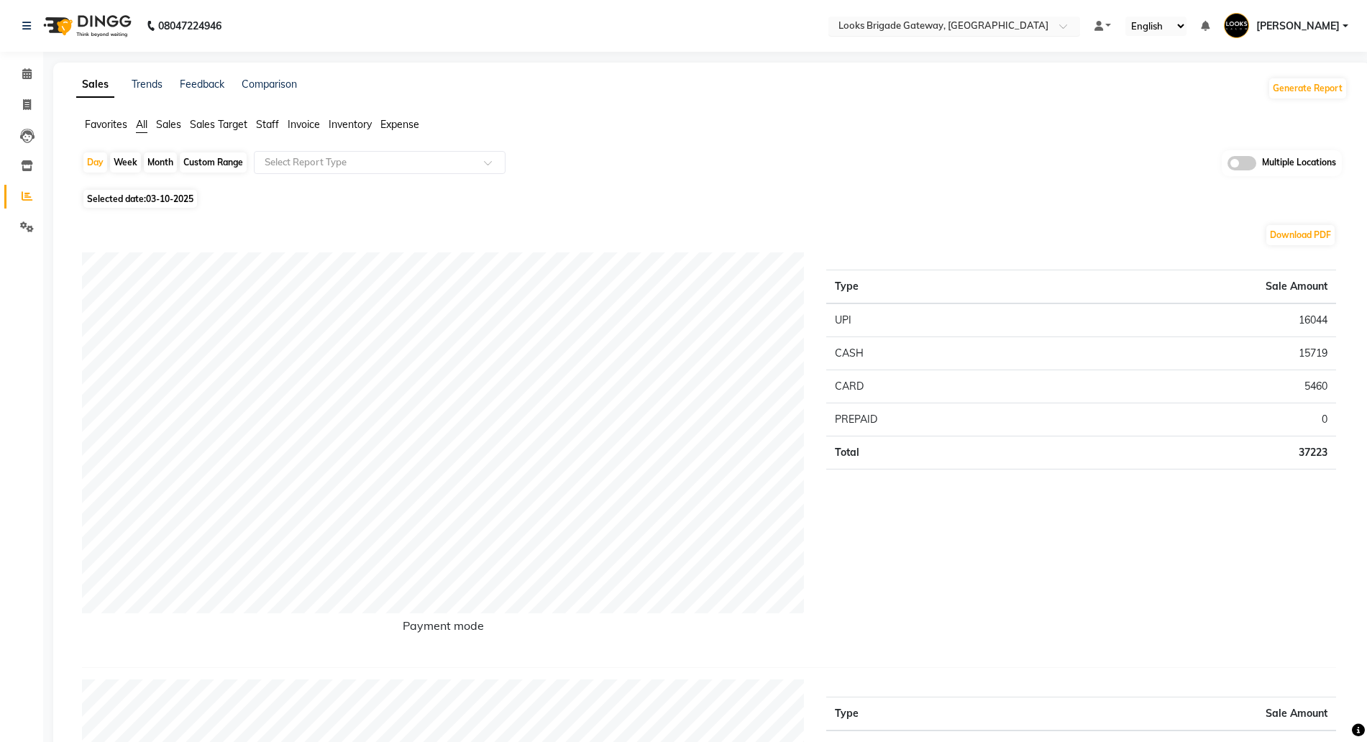
click at [933, 22] on input "text" at bounding box center [940, 27] width 209 height 14
type input "mange"
type input "p"
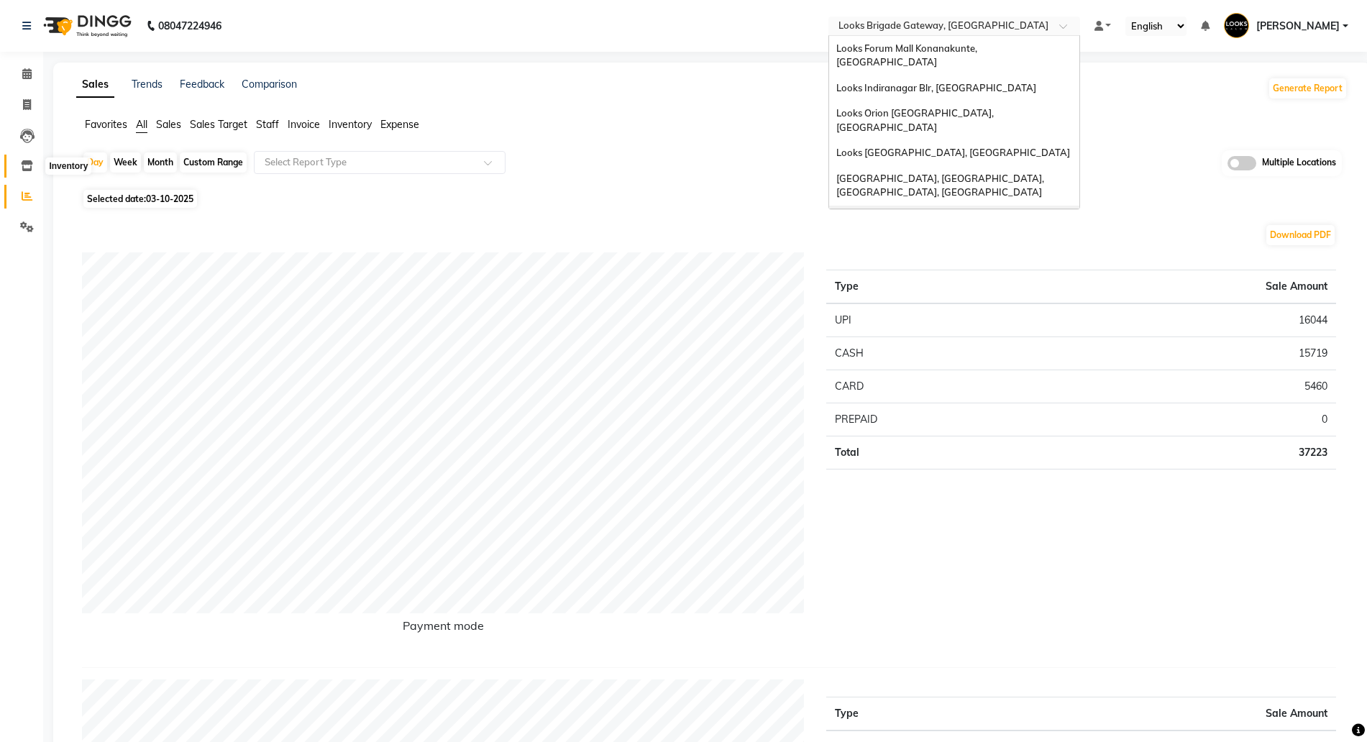
click at [33, 164] on span at bounding box center [26, 166] width 25 height 17
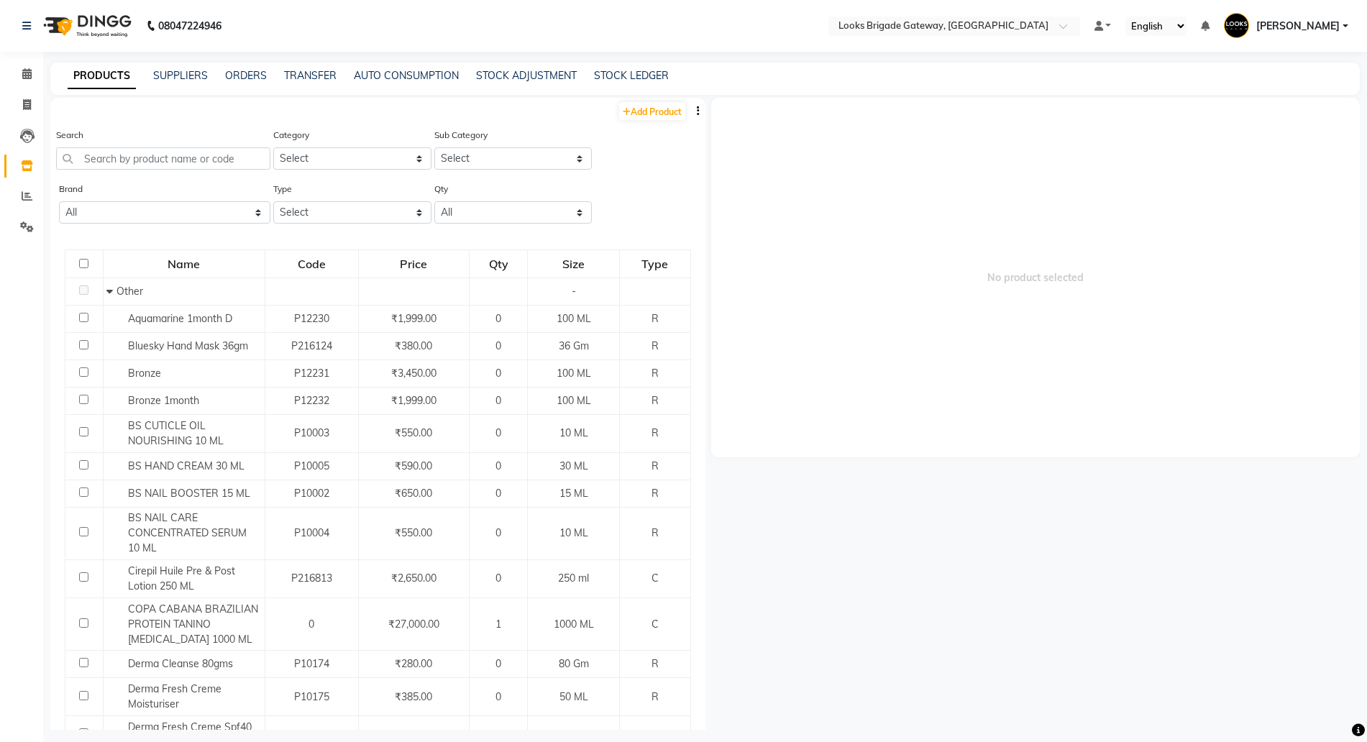
click at [918, 7] on nav "08047224946 Select Location × Looks Brigade Gateway, Bengaluru Default Panel My…" at bounding box center [683, 26] width 1367 height 52
click at [908, 25] on input "text" at bounding box center [940, 27] width 209 height 14
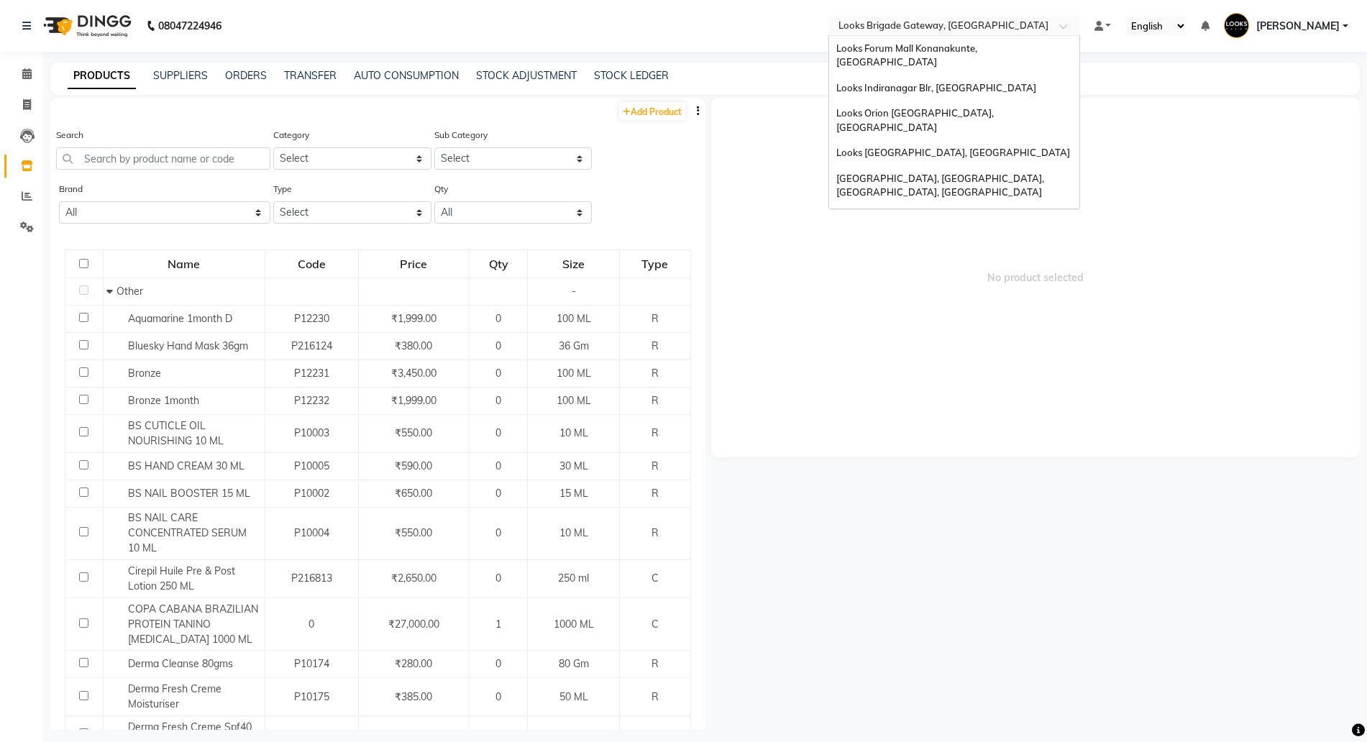
scroll to position [134, 0]
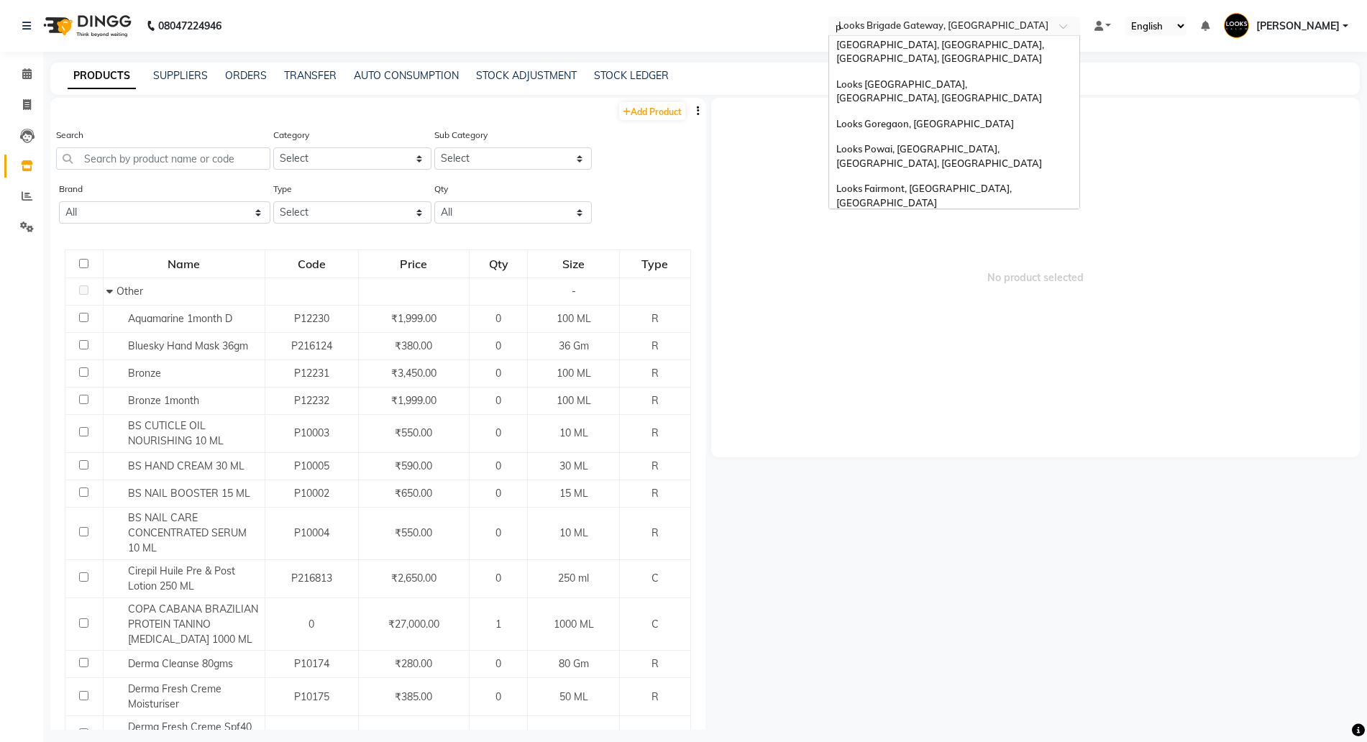
type input "po"
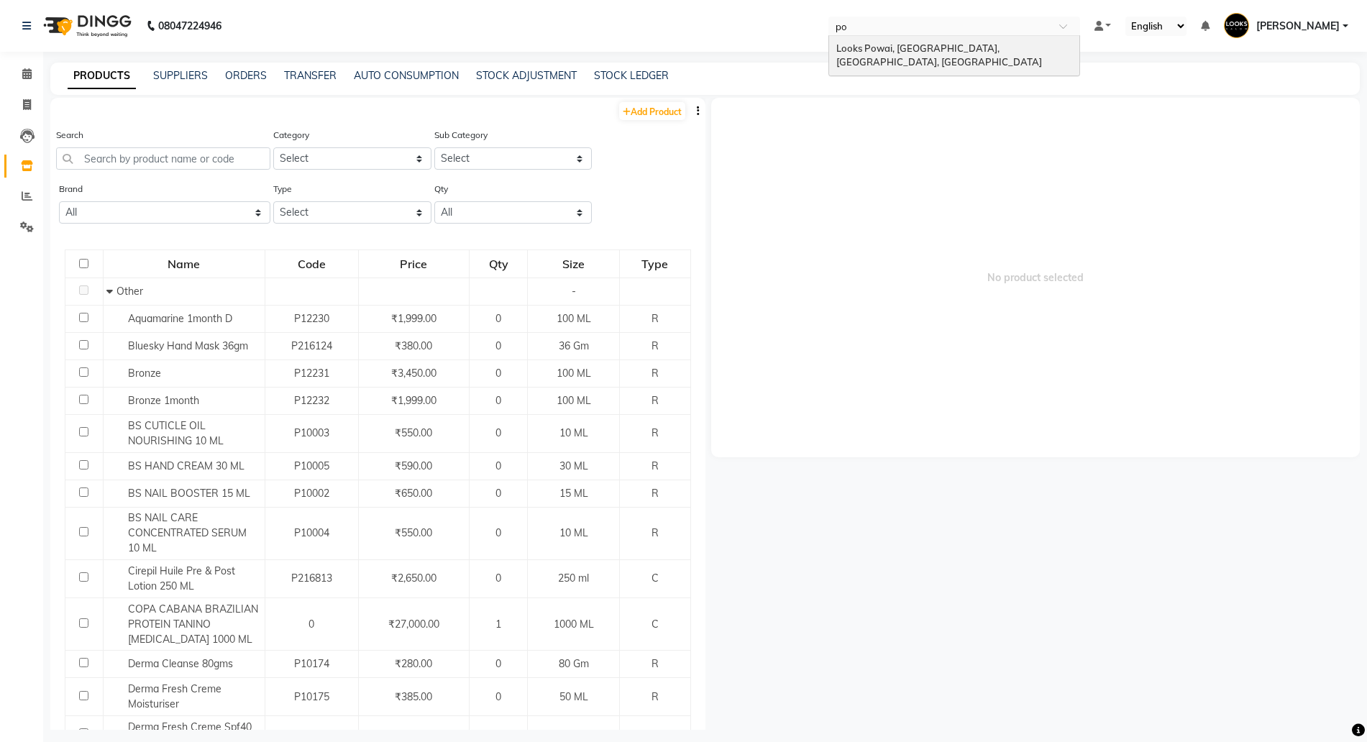
click at [928, 44] on span "Looks Powai, [GEOGRAPHIC_DATA], [GEOGRAPHIC_DATA], [GEOGRAPHIC_DATA]" at bounding box center [940, 55] width 206 height 26
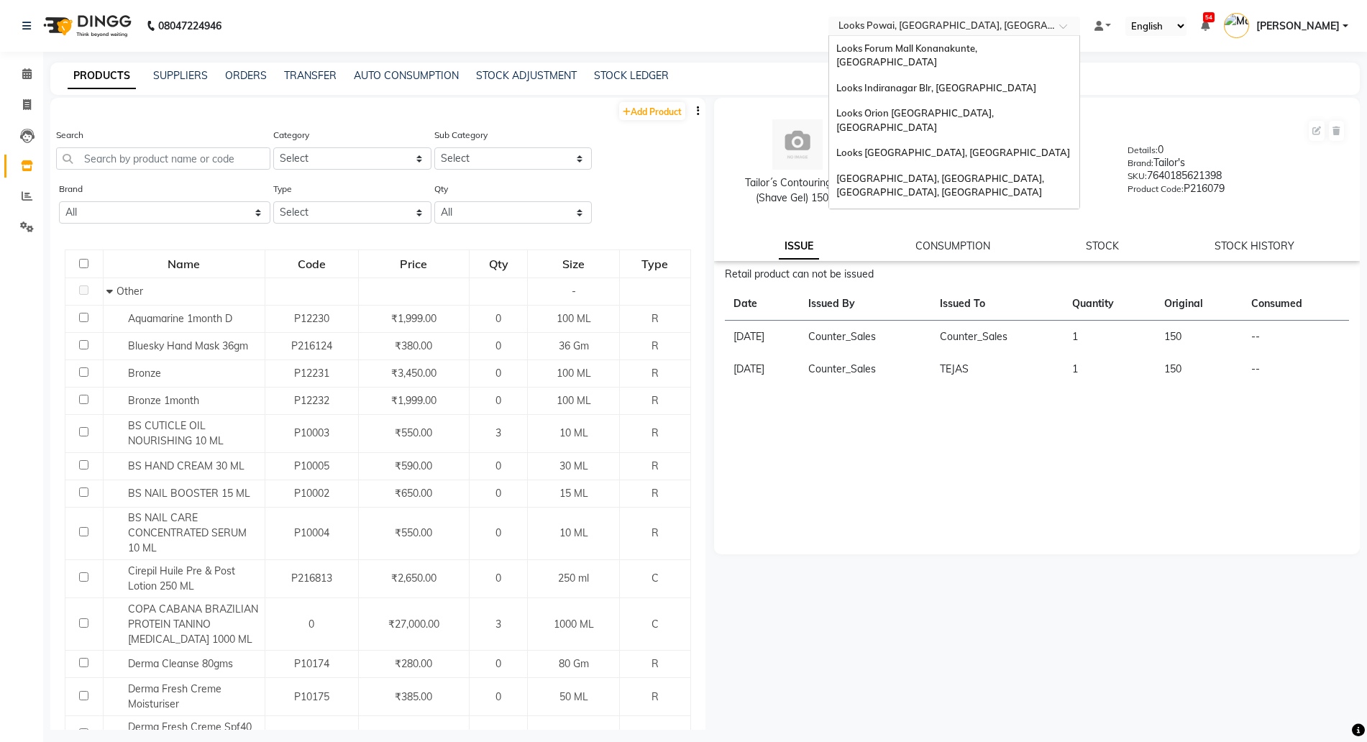
click at [902, 19] on span "Looks Powai, [GEOGRAPHIC_DATA], [GEOGRAPHIC_DATA], [GEOGRAPHIC_DATA]" at bounding box center [1024, 25] width 371 height 12
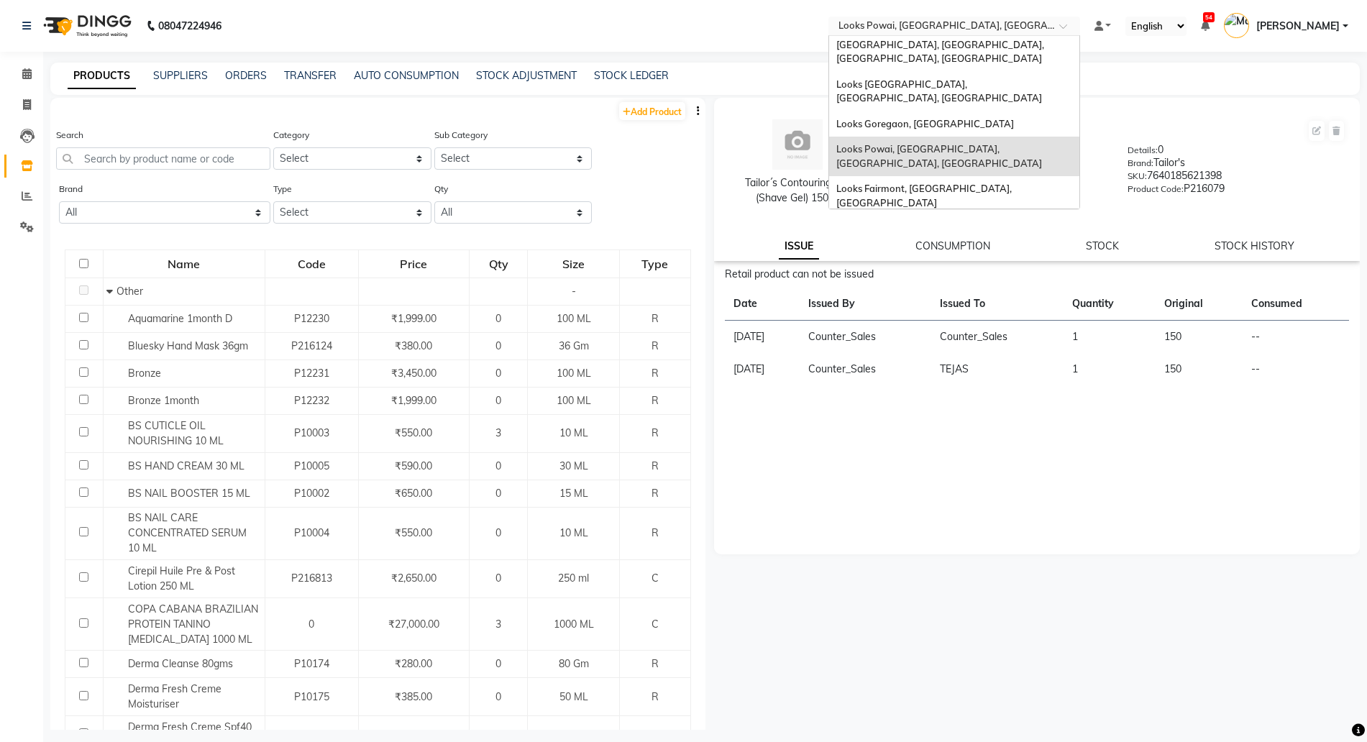
type input "V"
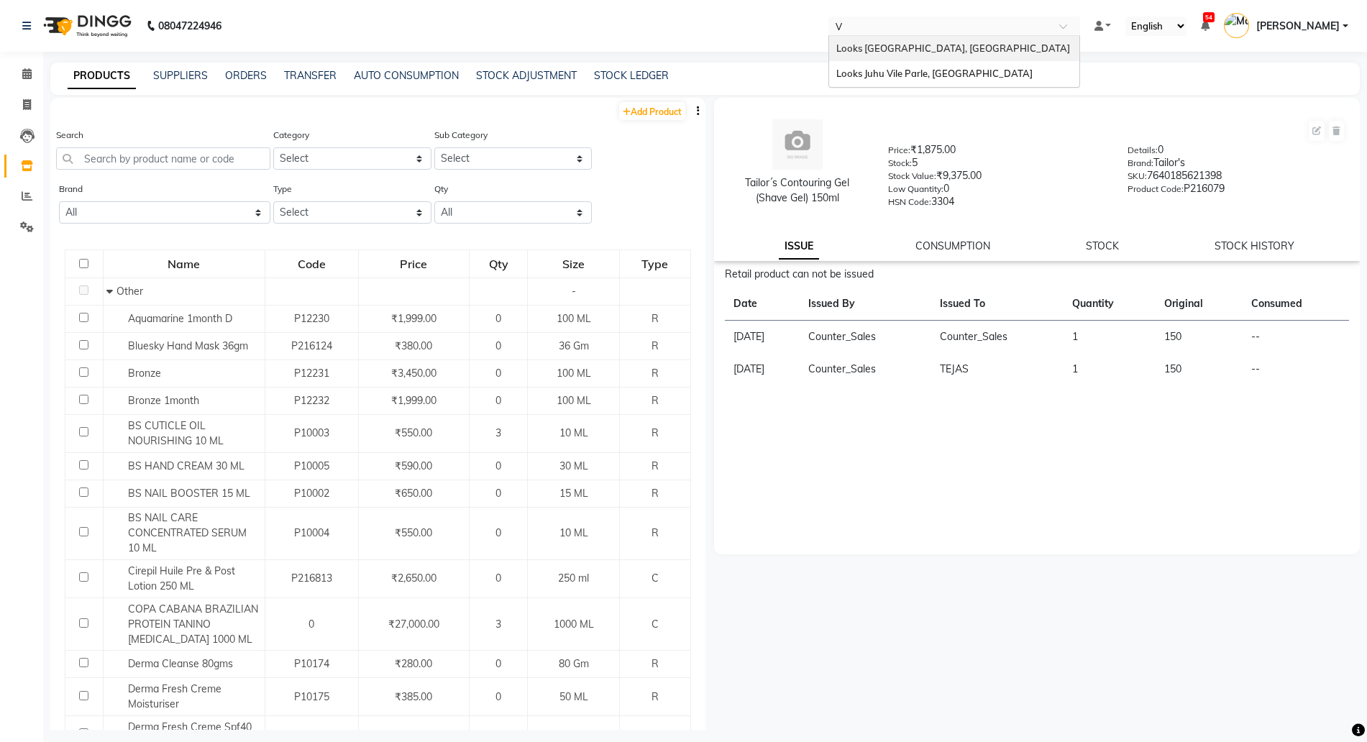
scroll to position [0, 0]
click at [900, 78] on span "Looks Juhu Vile Parle, [GEOGRAPHIC_DATA]" at bounding box center [935, 74] width 196 height 12
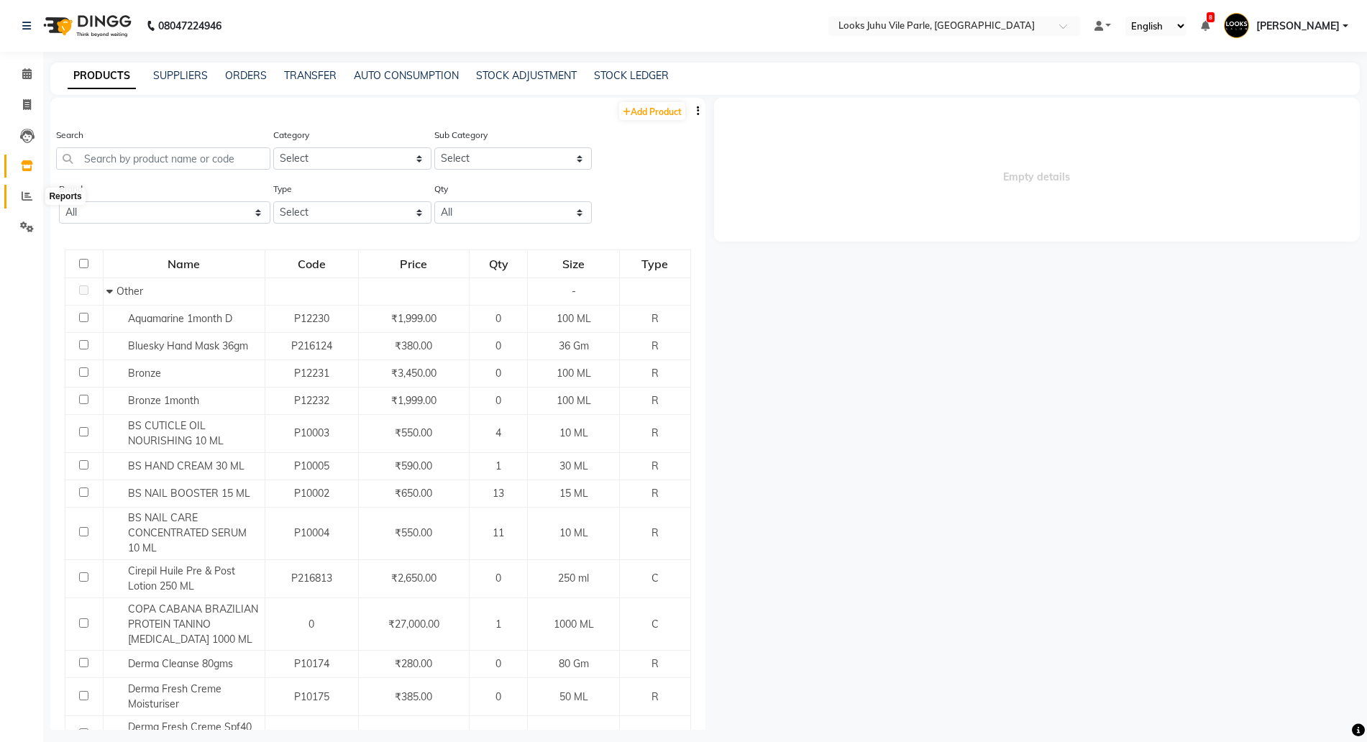
click at [16, 201] on span at bounding box center [26, 196] width 25 height 17
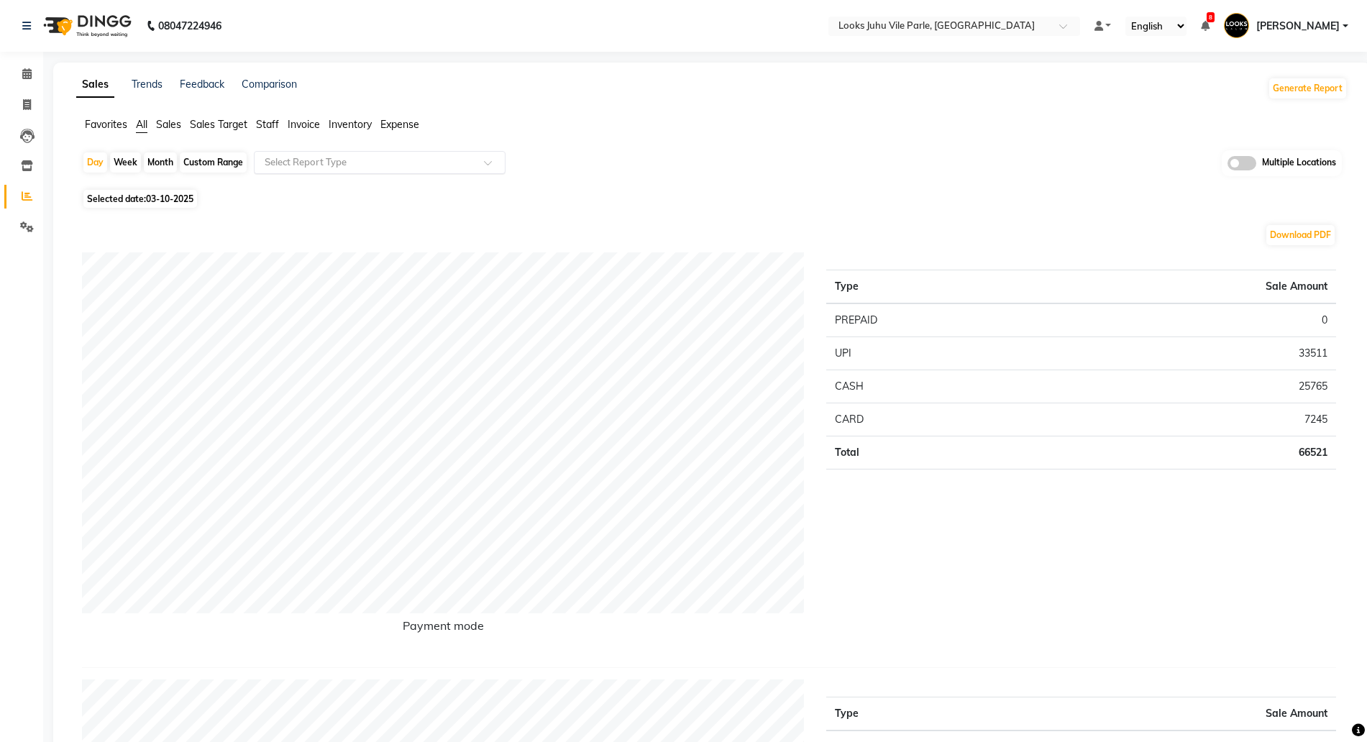
click at [376, 161] on input "text" at bounding box center [365, 162] width 207 height 14
click at [402, 125] on span "Expense" at bounding box center [400, 124] width 39 height 13
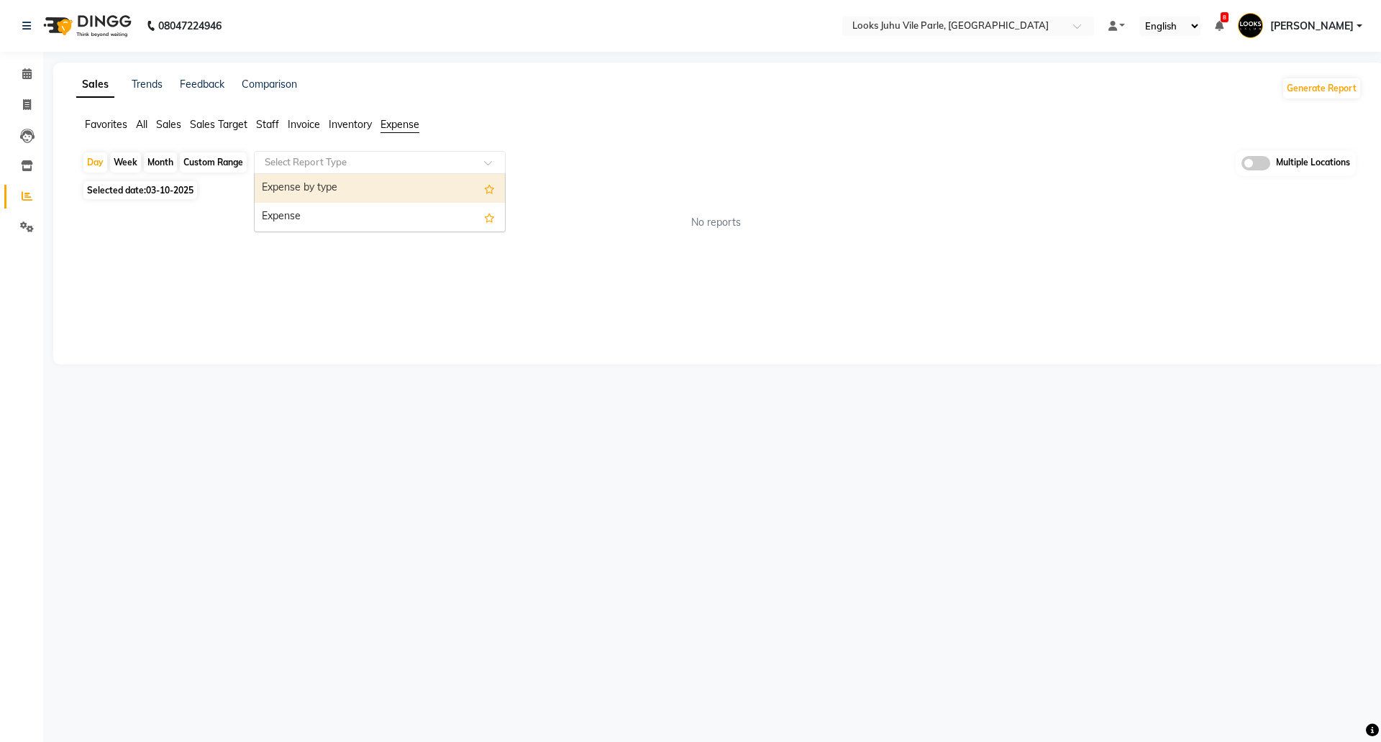
click at [360, 167] on input "text" at bounding box center [365, 162] width 207 height 14
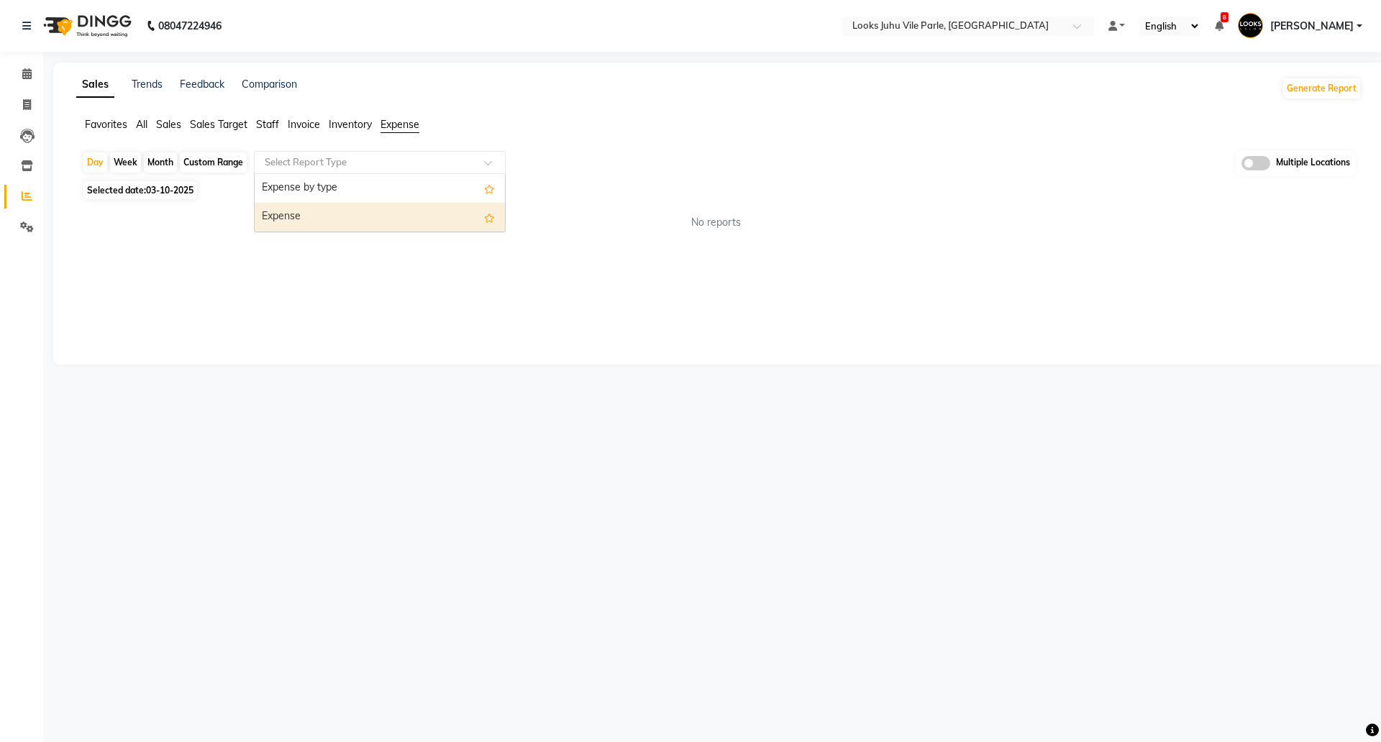
click at [323, 229] on div "Expense" at bounding box center [380, 217] width 250 height 29
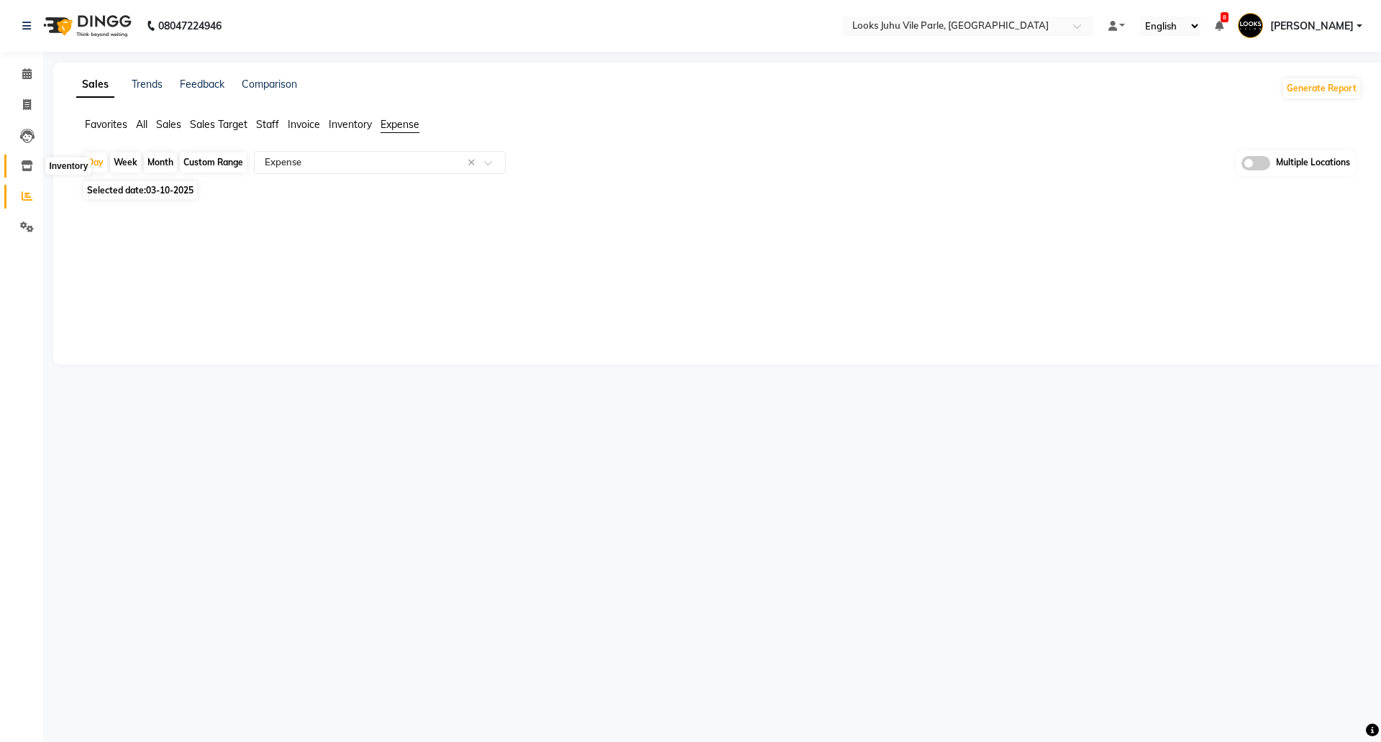
click at [22, 170] on icon at bounding box center [27, 165] width 12 height 11
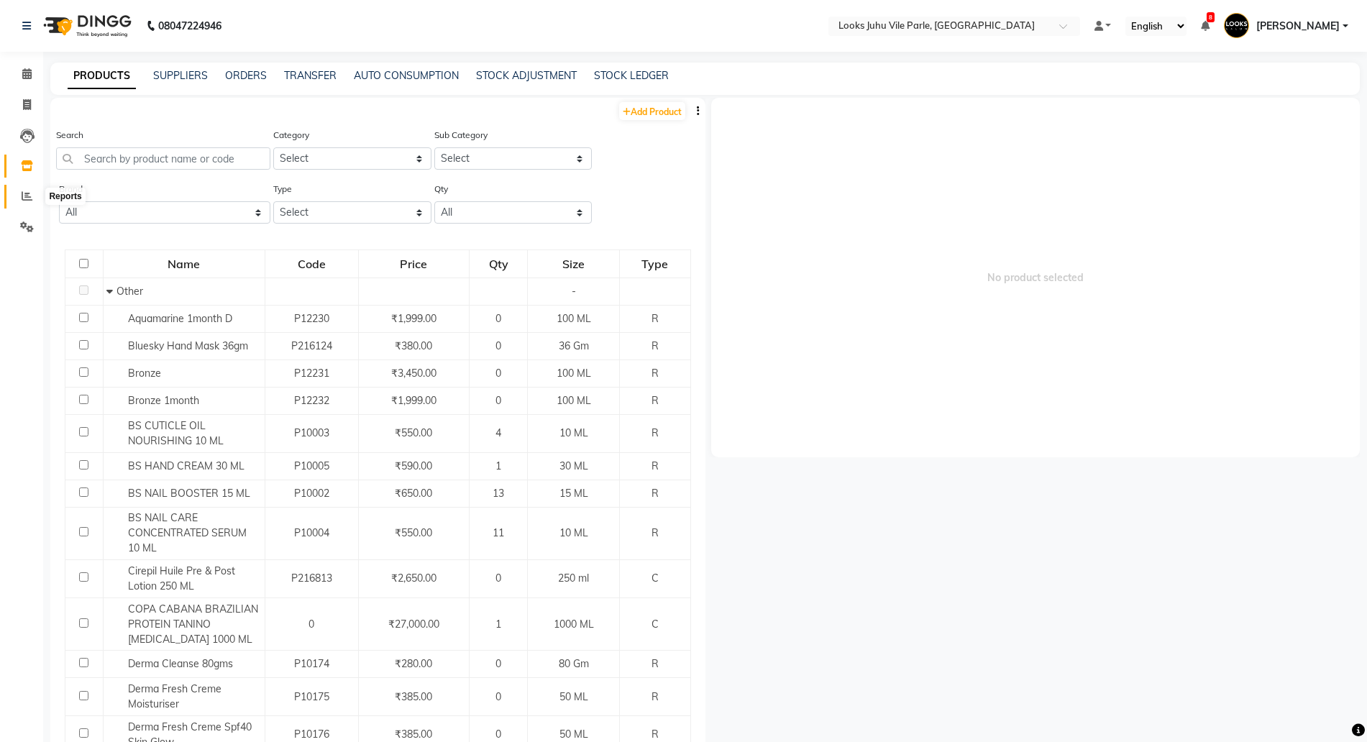
click at [23, 196] on icon at bounding box center [27, 196] width 11 height 11
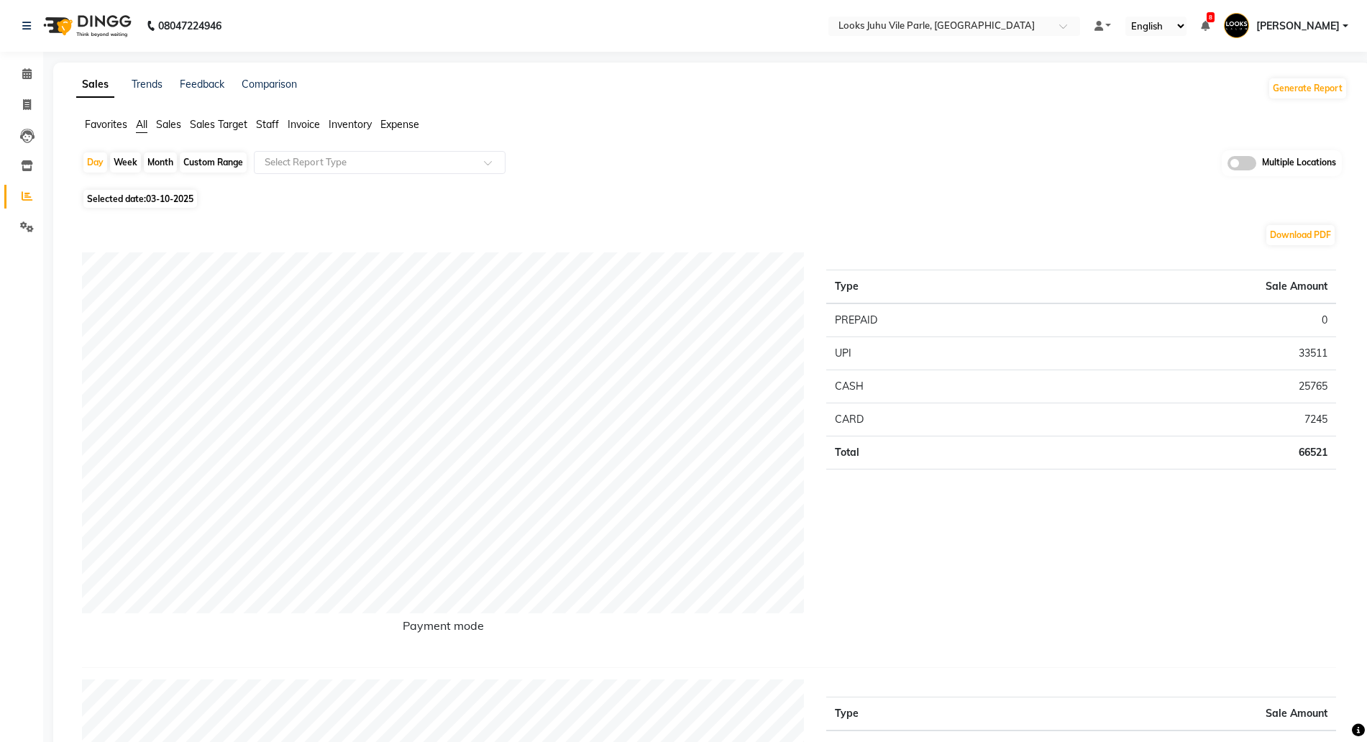
click at [394, 126] on span "Expense" at bounding box center [400, 124] width 39 height 13
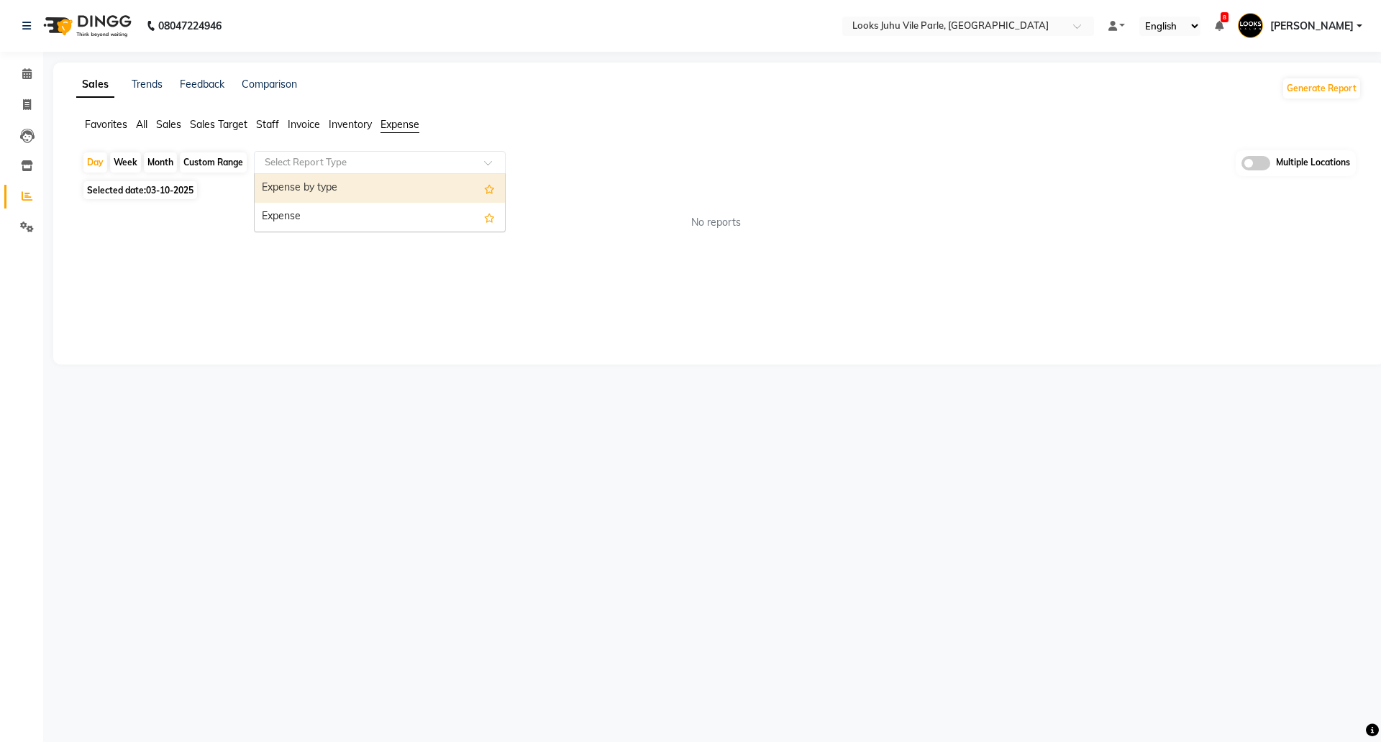
click at [333, 163] on input "text" at bounding box center [365, 162] width 207 height 14
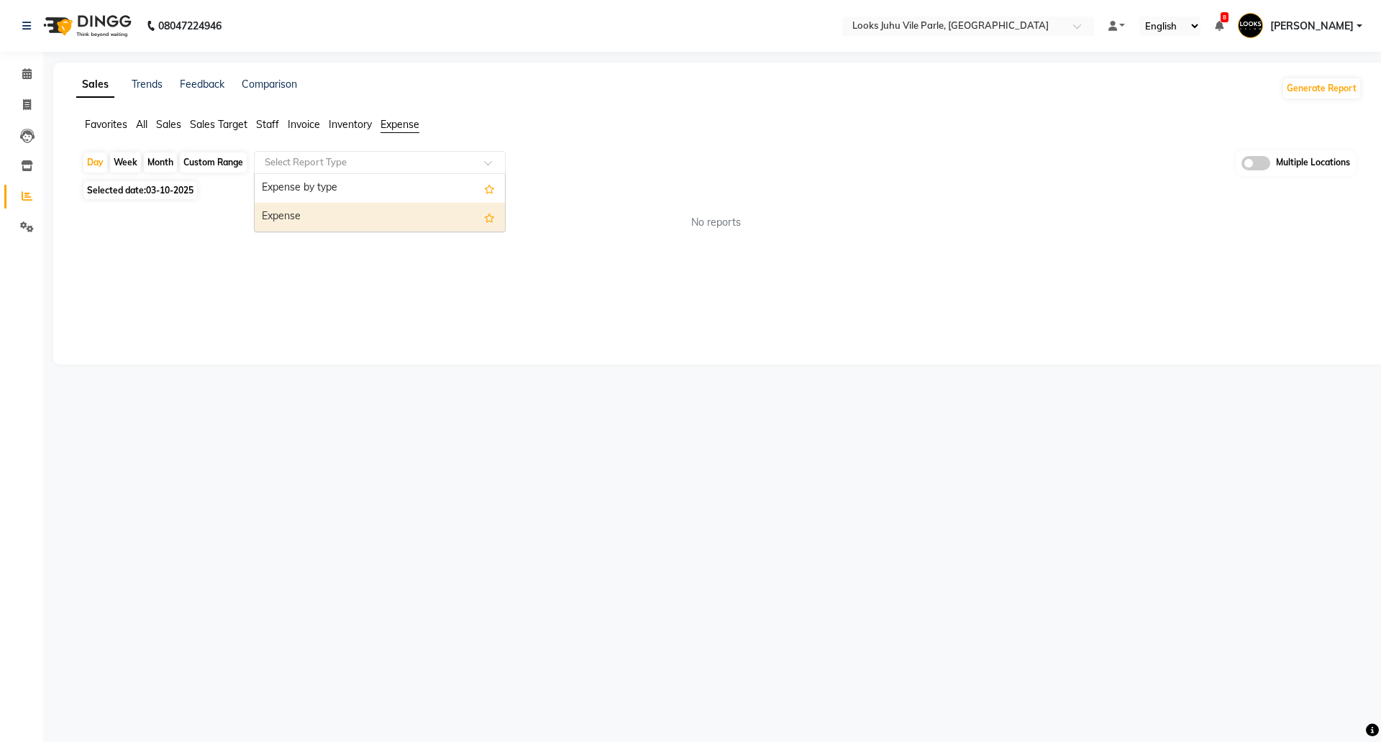
click at [302, 222] on div "Expense" at bounding box center [380, 217] width 250 height 29
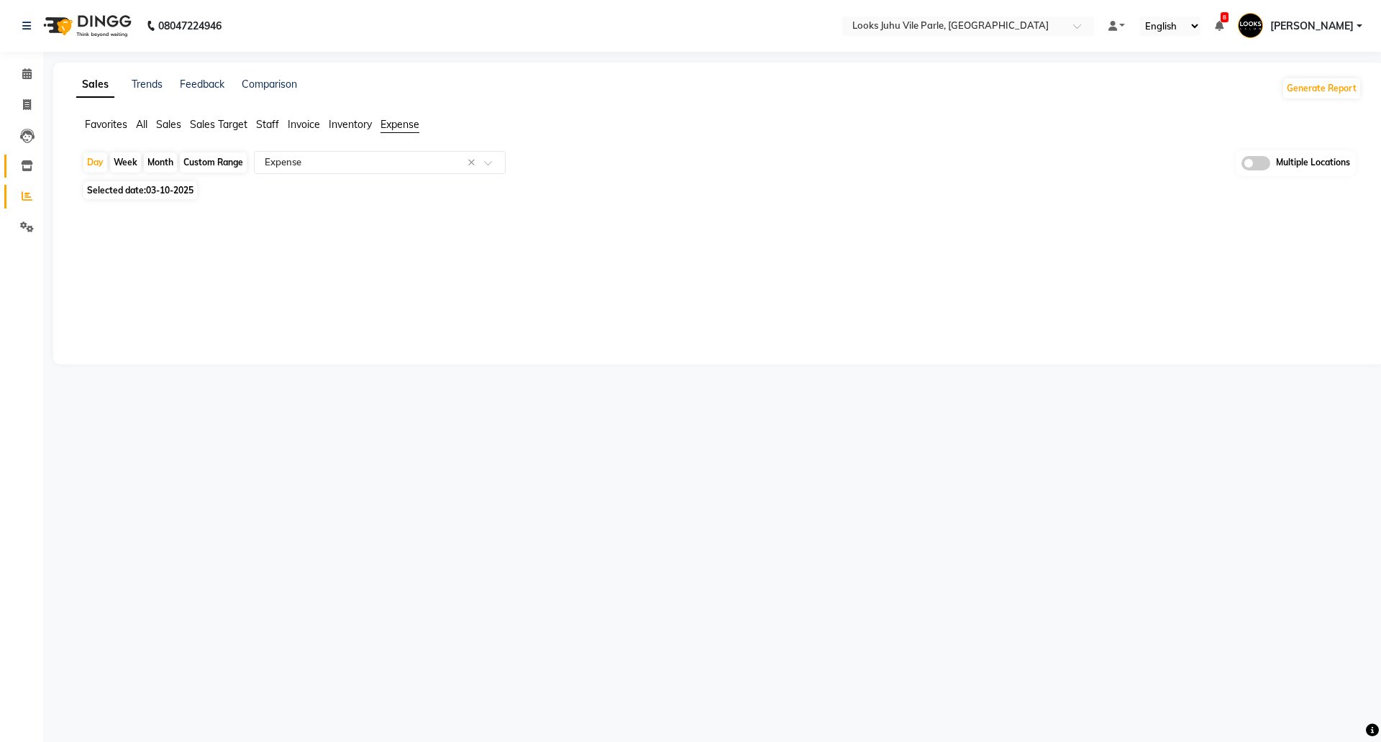
click at [25, 157] on link "Inventory" at bounding box center [21, 167] width 35 height 24
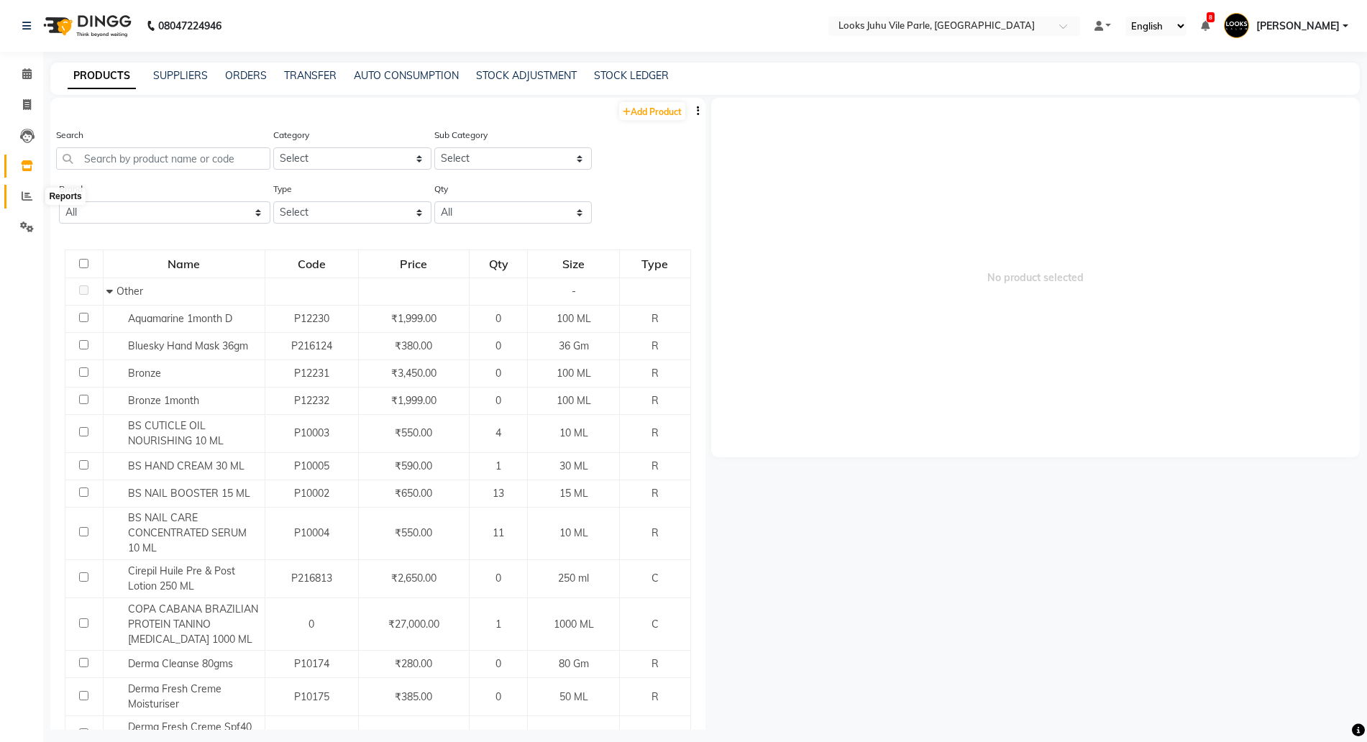
click at [26, 193] on icon at bounding box center [27, 196] width 11 height 11
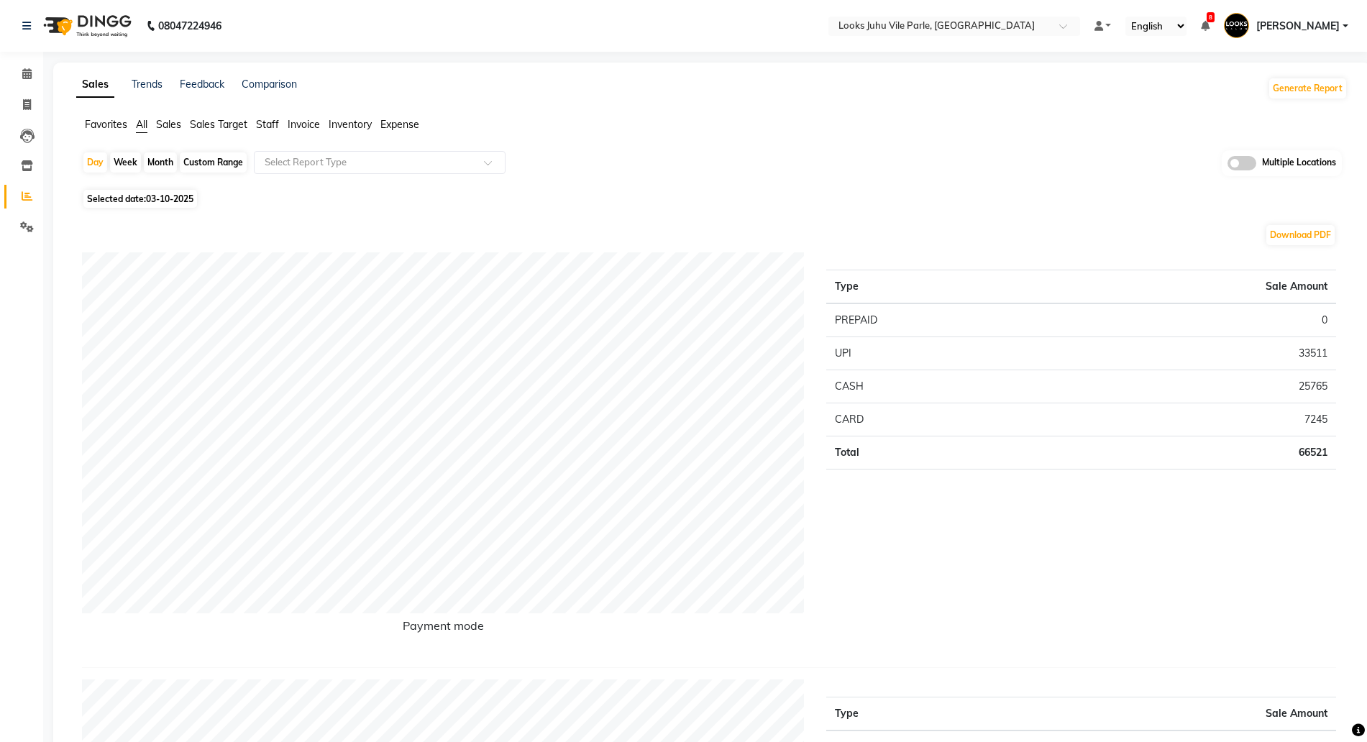
click at [399, 119] on span "Expense" at bounding box center [400, 124] width 39 height 13
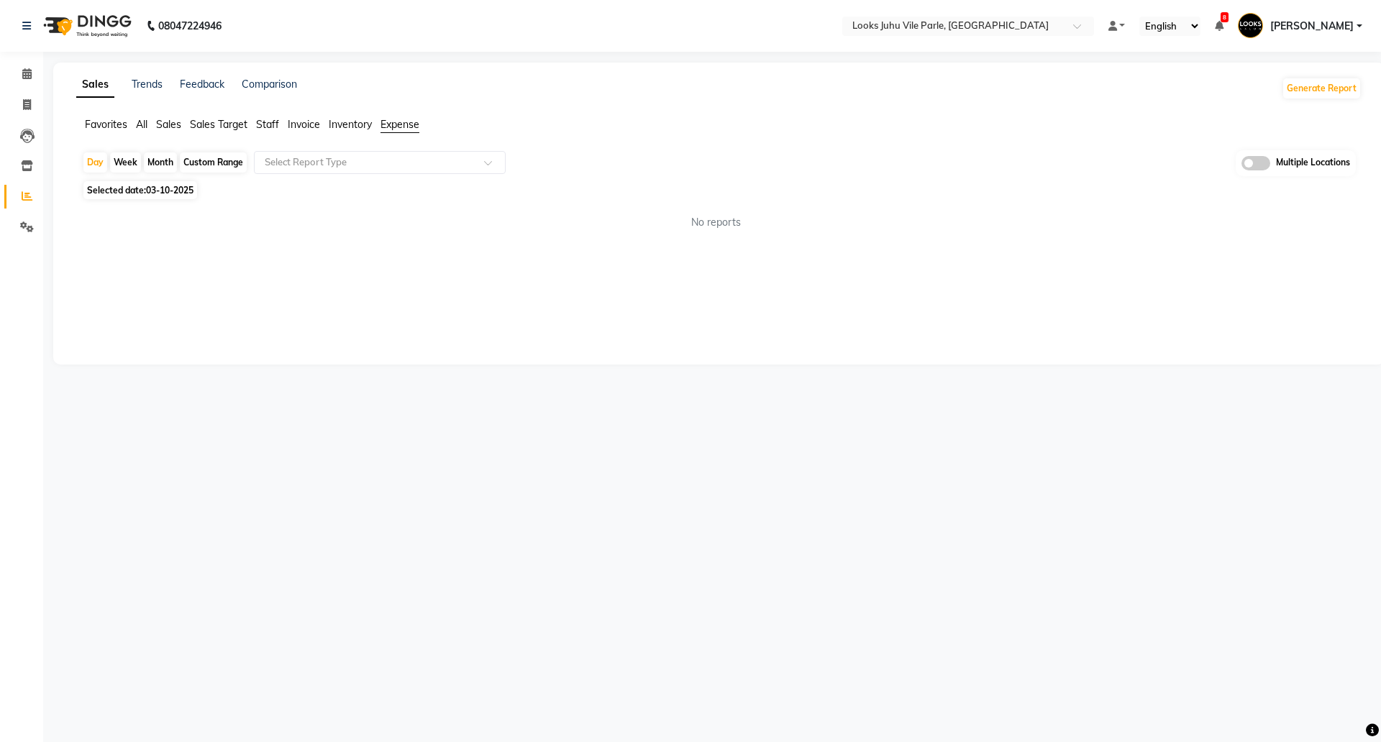
click at [304, 174] on div "Day Week Month Custom Range Select Report Type Multiple Locations" at bounding box center [719, 163] width 1274 height 27
click at [309, 165] on input "text" at bounding box center [365, 162] width 207 height 14
click at [297, 211] on div "Expense" at bounding box center [380, 217] width 250 height 29
click at [790, 286] on div "Sales Trends Feedback Comparison Generate Report Favorites All Sales Sales Targ…" at bounding box center [718, 214] width 1331 height 302
click at [28, 170] on icon at bounding box center [27, 165] width 12 height 11
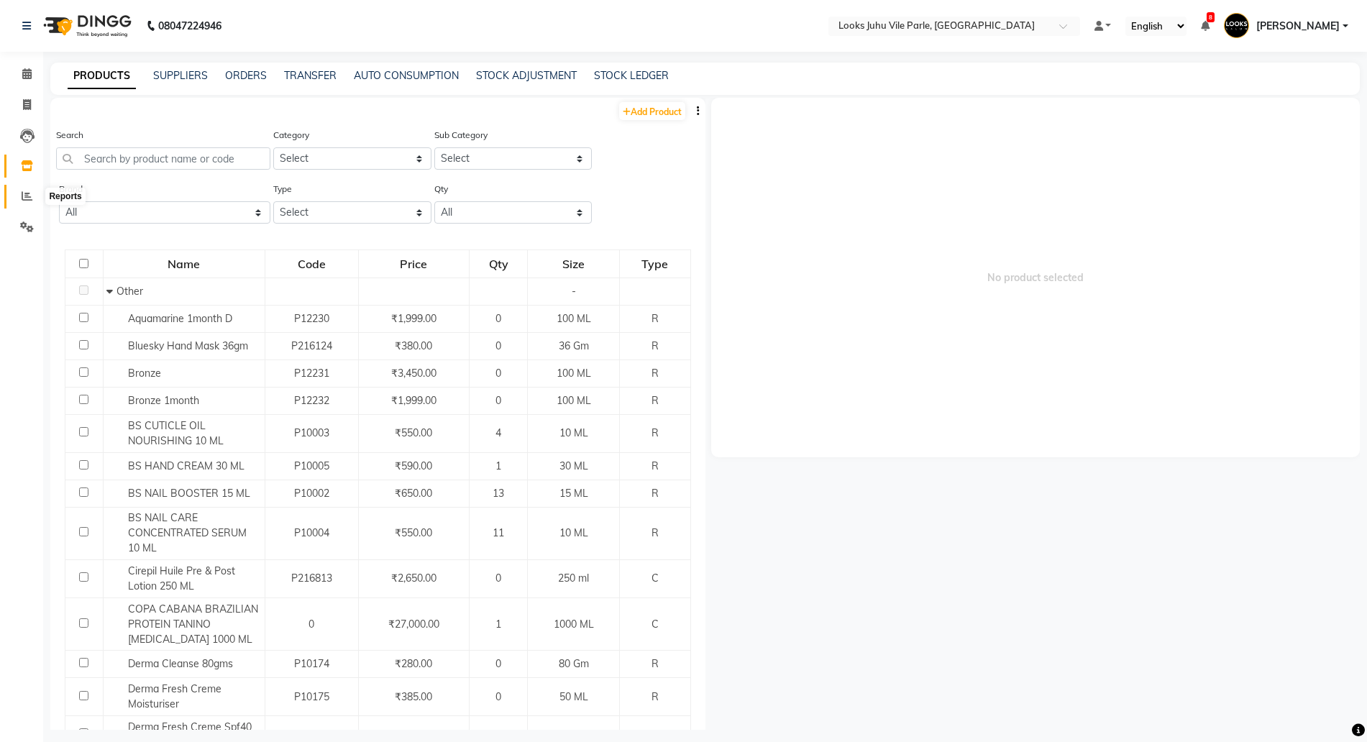
click at [28, 194] on icon at bounding box center [27, 196] width 11 height 11
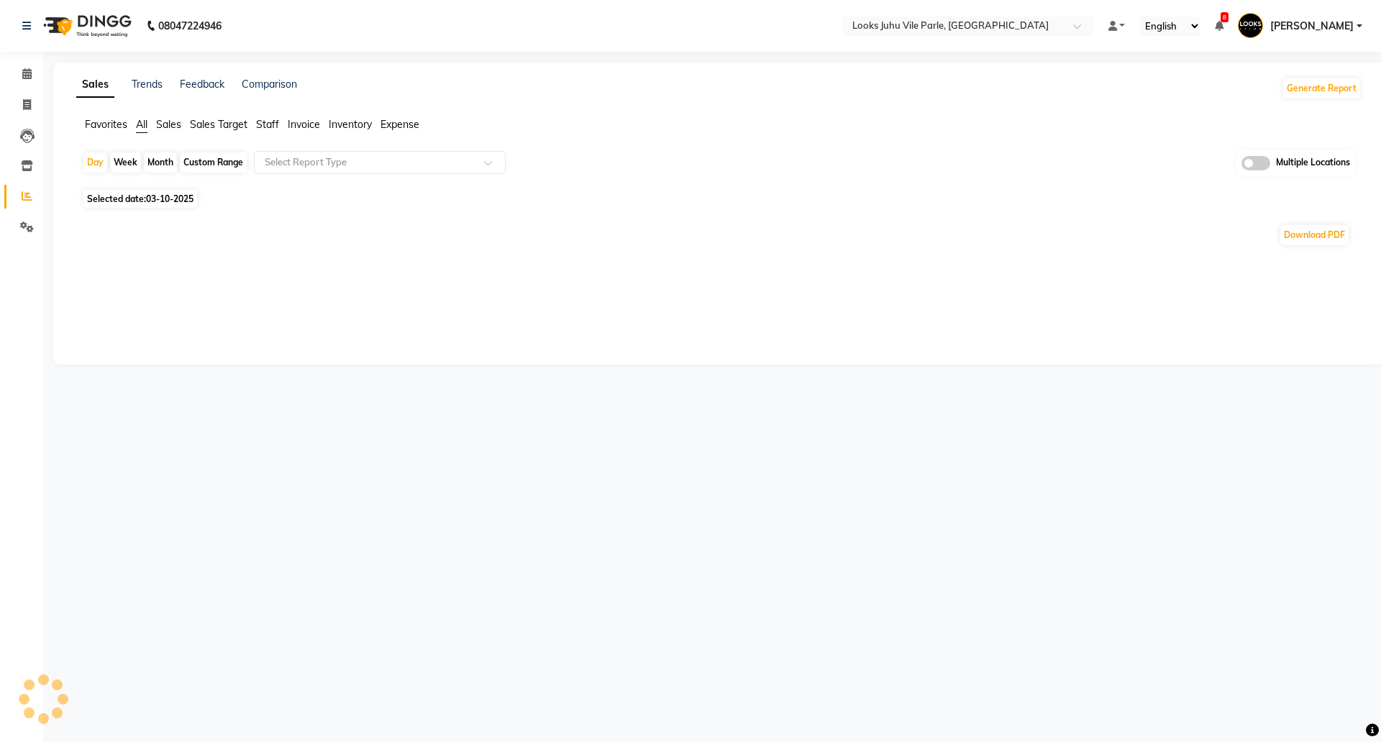
click at [414, 125] on span "Expense" at bounding box center [400, 124] width 39 height 13
click at [393, 162] on input "text" at bounding box center [365, 162] width 207 height 14
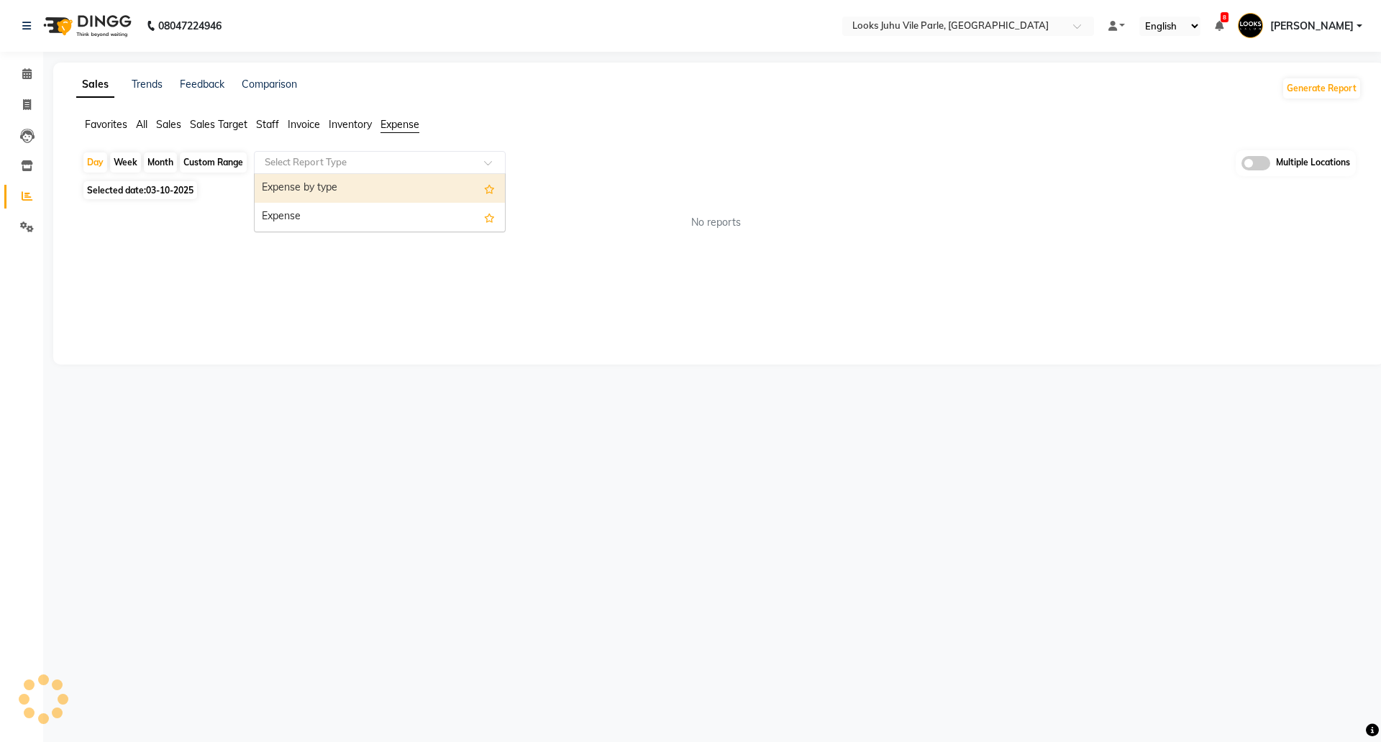
click at [312, 191] on div "Expense by type" at bounding box center [380, 188] width 250 height 29
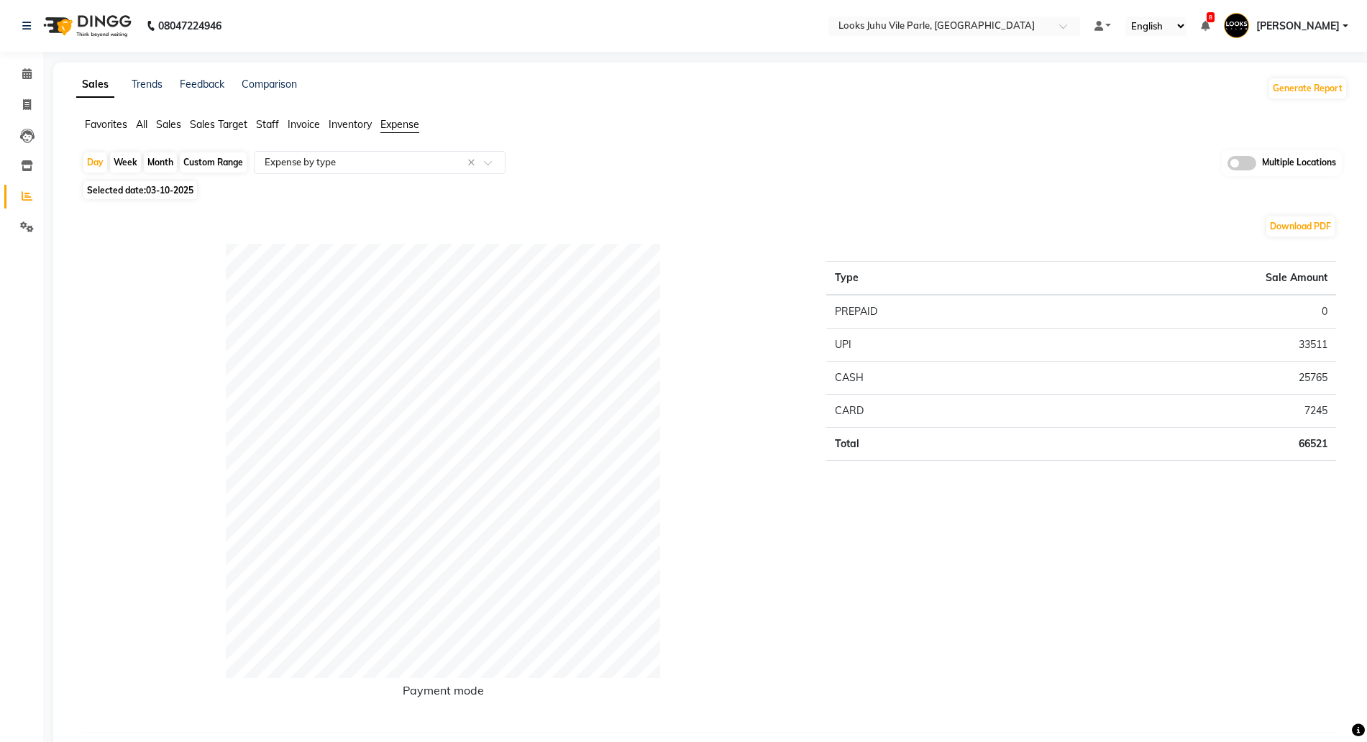
click at [355, 146] on app-reports "Favorites All Sales Sales Target Staff Invoice Inventory Expense Day Week Month…" at bounding box center [712, 436] width 1289 height 639
click at [340, 167] on input "text" at bounding box center [365, 162] width 207 height 14
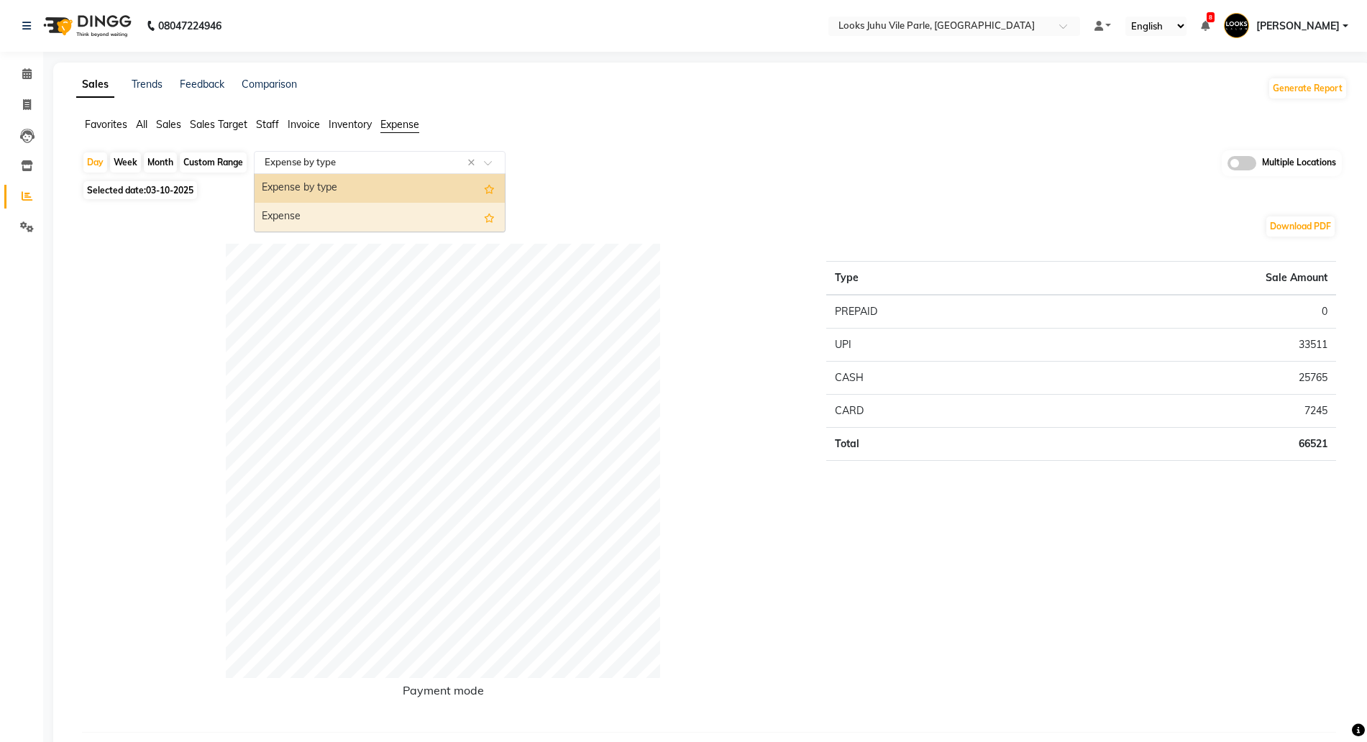
click at [312, 217] on div "Expense" at bounding box center [380, 217] width 250 height 29
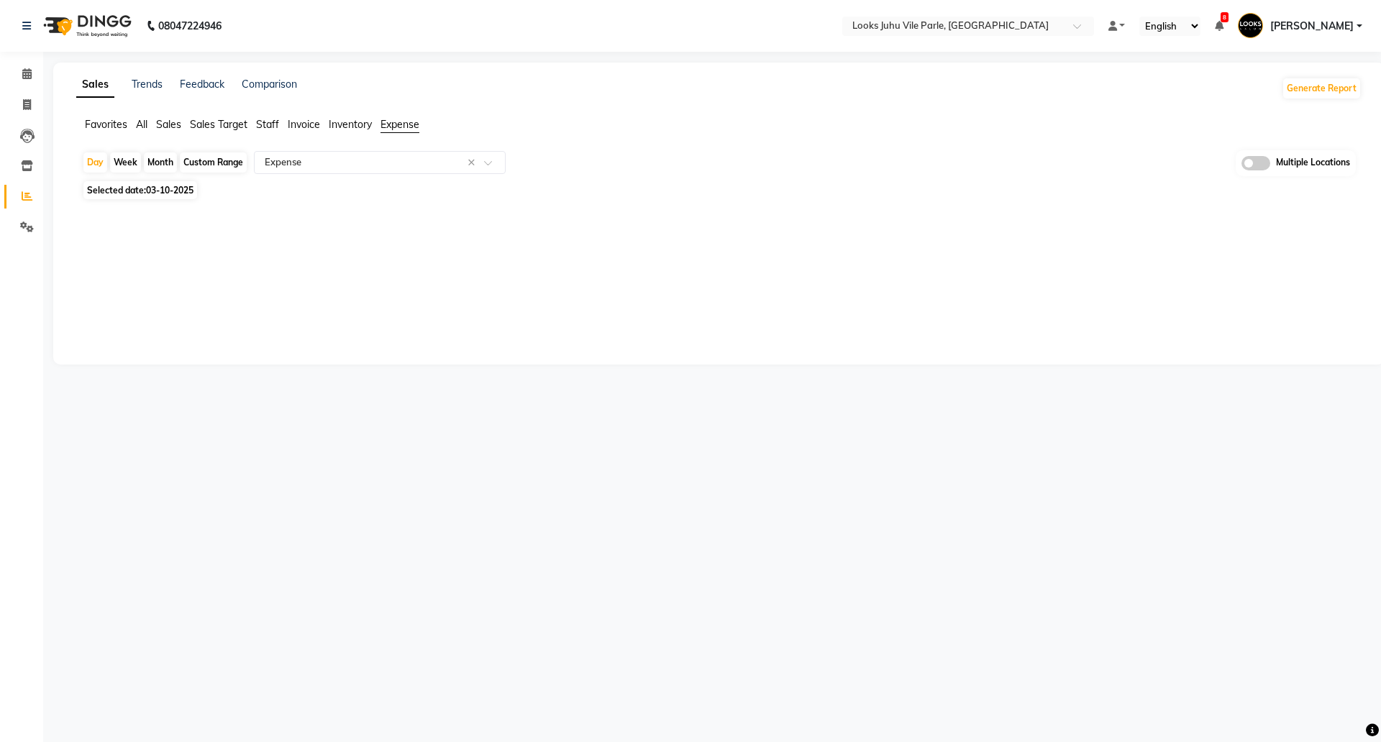
click at [163, 193] on span "03-10-2025" at bounding box center [169, 190] width 47 height 11
select select "10"
select select "2025"
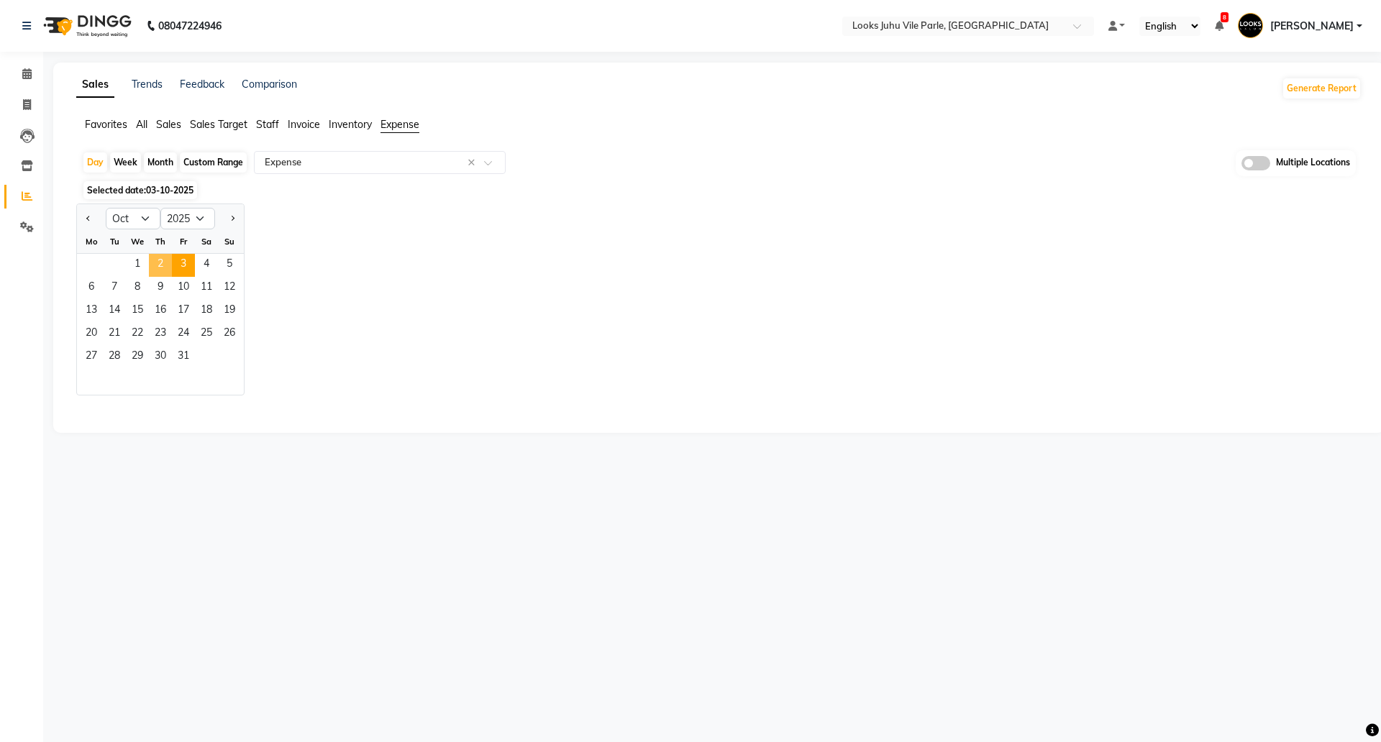
click at [160, 260] on span "2" at bounding box center [160, 265] width 23 height 23
select select "full_report"
select select "csv"
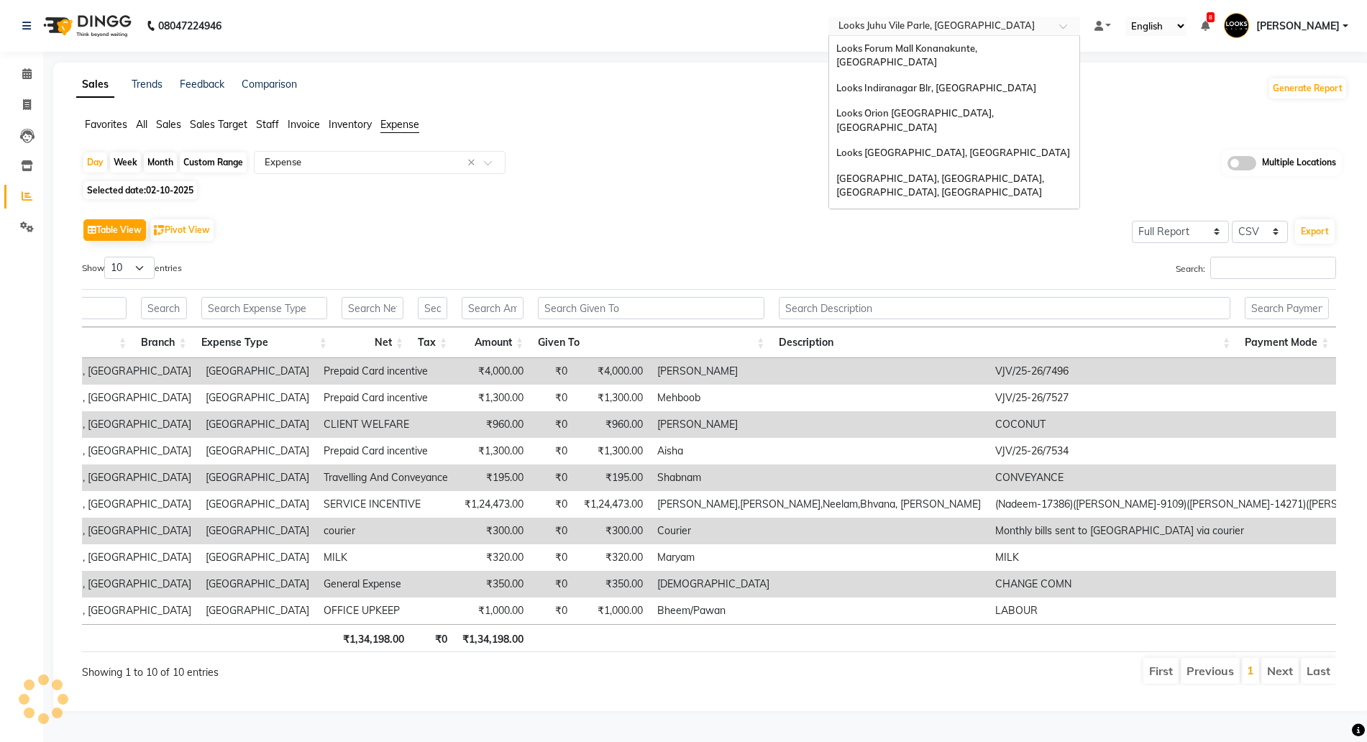
click at [919, 25] on input "text" at bounding box center [940, 27] width 209 height 14
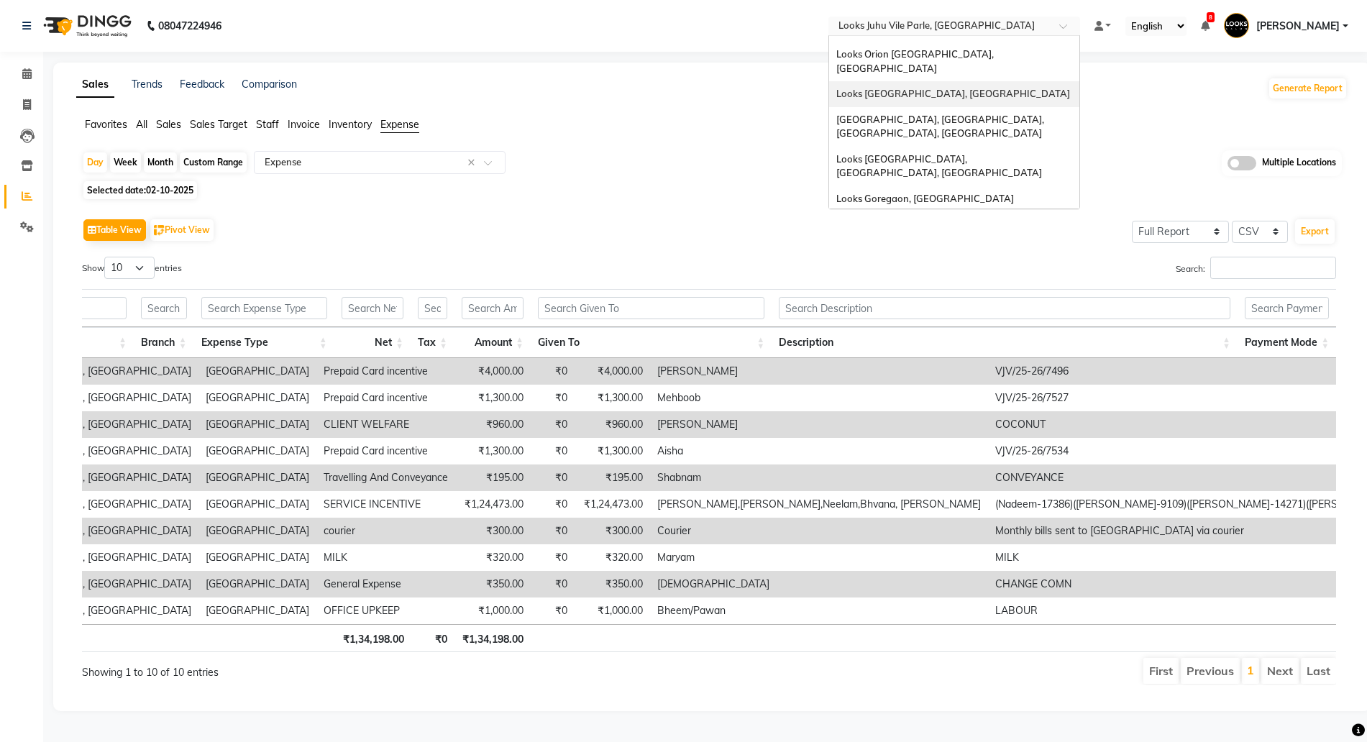
scroll to position [90, 0]
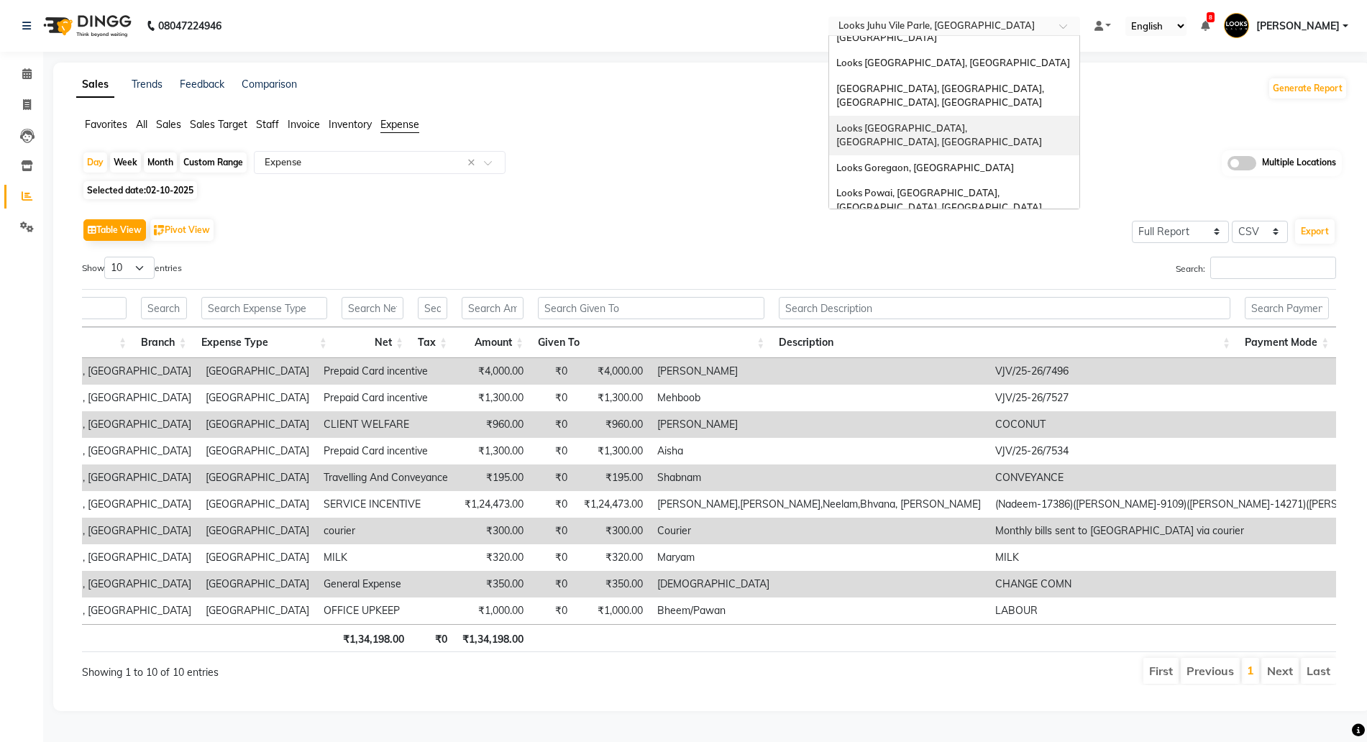
click at [890, 122] on span "Looks Juhu Marriott, Mumbai, Mumbai" at bounding box center [940, 135] width 206 height 26
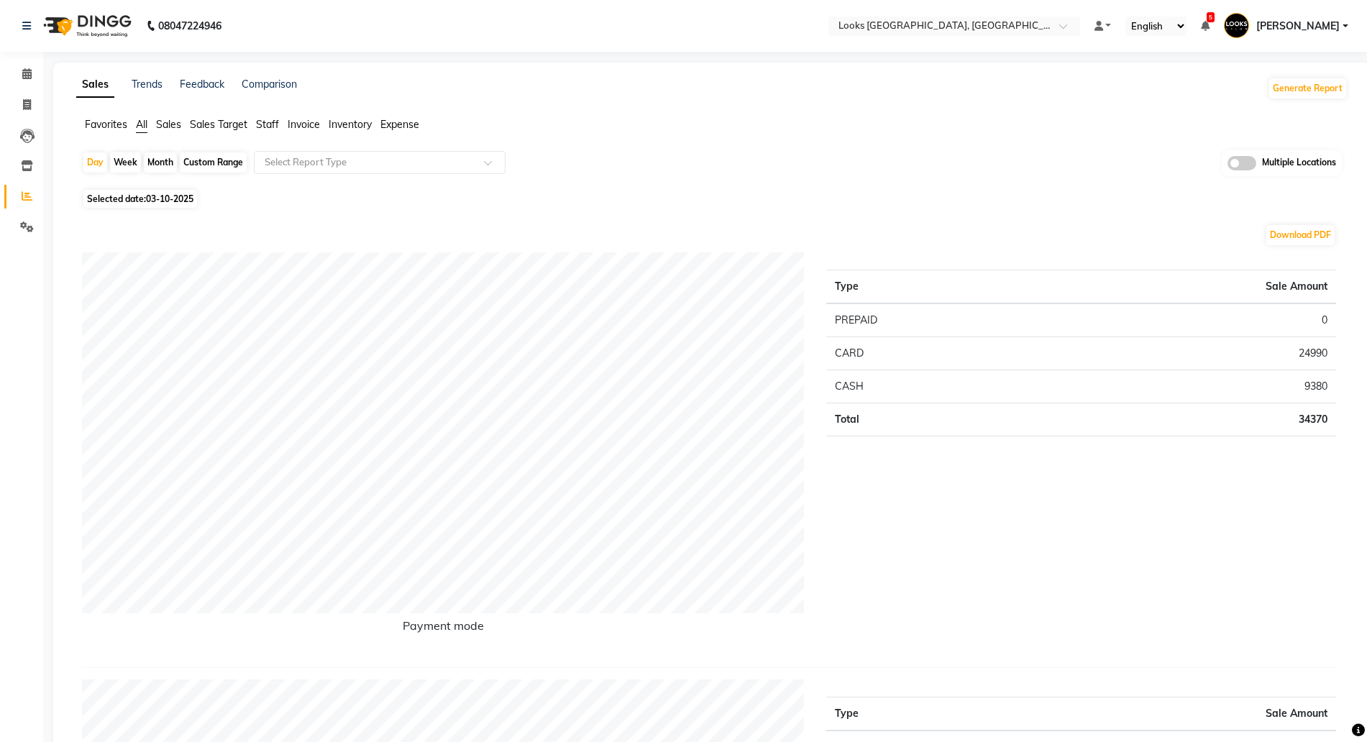
click at [385, 124] on span "Expense" at bounding box center [400, 124] width 39 height 13
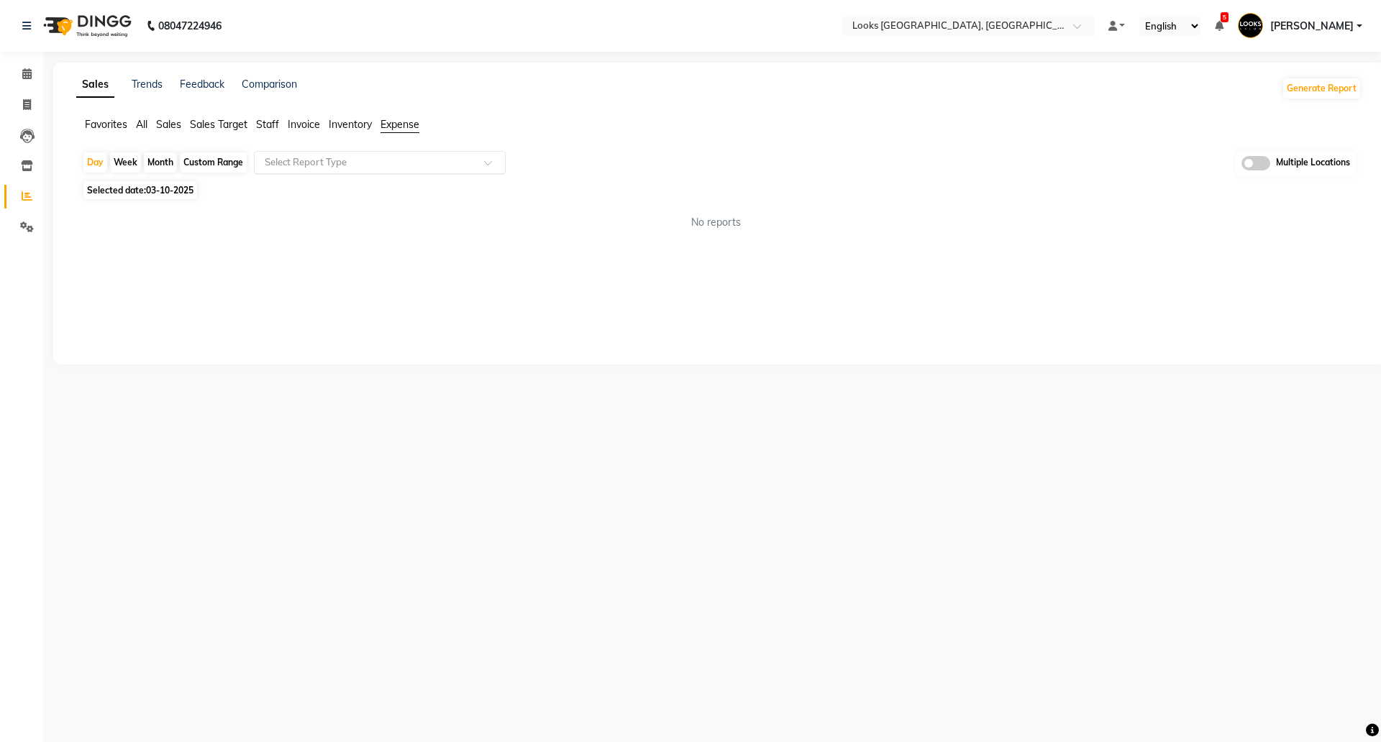
click at [342, 158] on input "text" at bounding box center [365, 162] width 207 height 14
click at [294, 208] on div "Expense" at bounding box center [380, 217] width 250 height 29
select select "full_report"
select select "pdf"
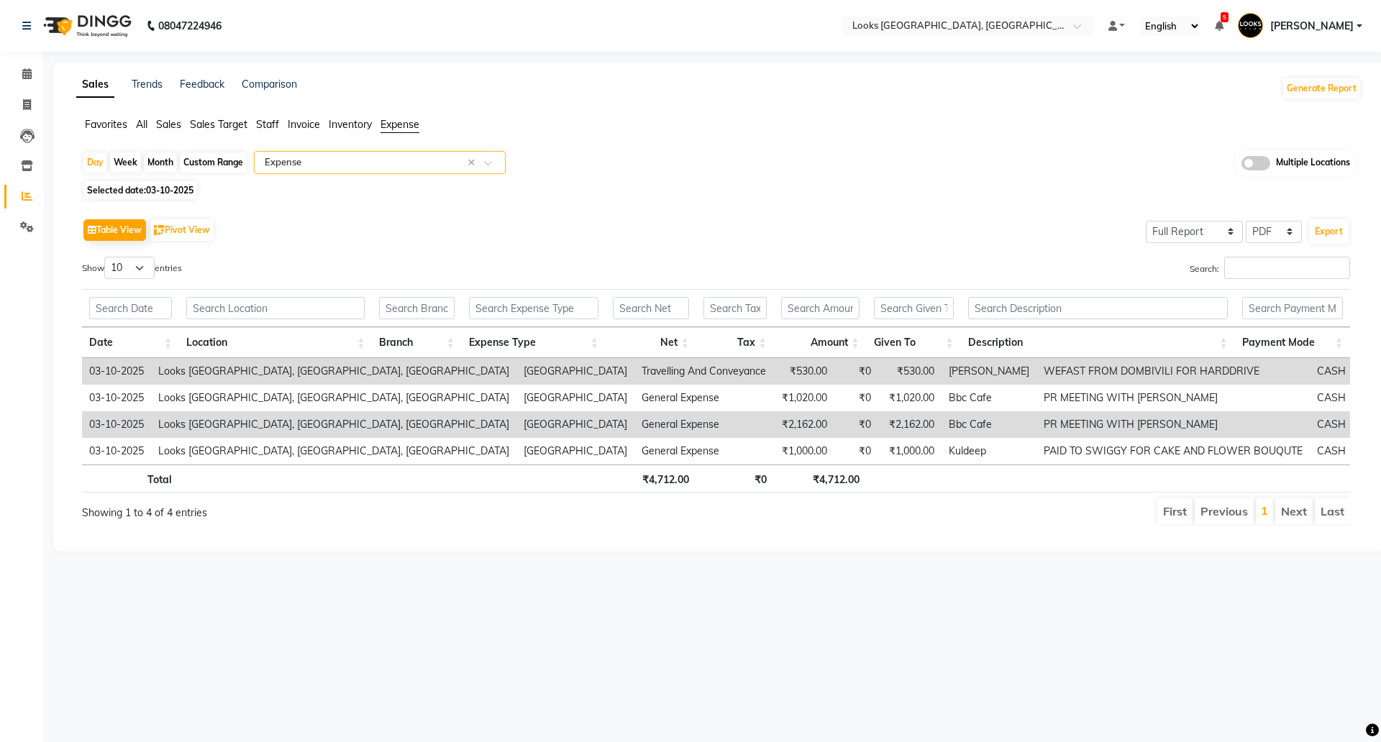
click at [137, 124] on span "All" at bounding box center [142, 124] width 12 height 13
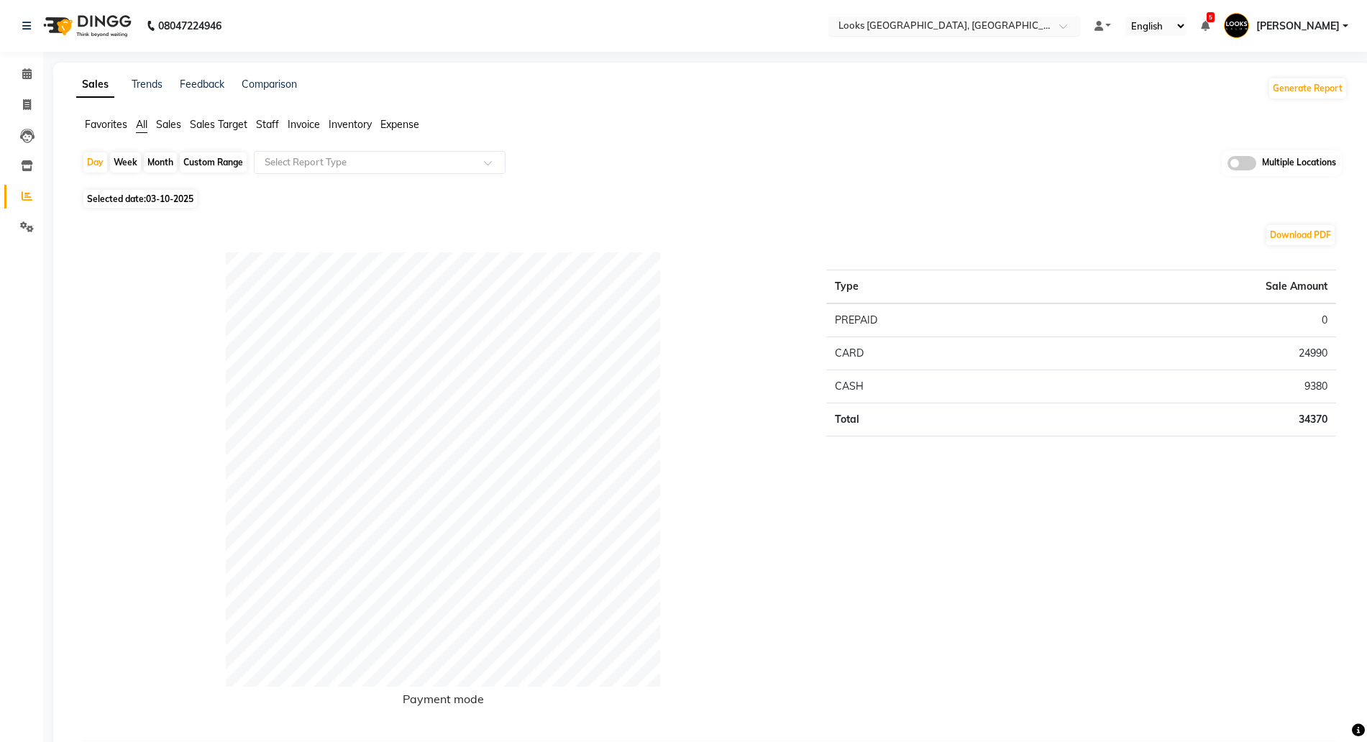
click at [900, 21] on input "text" at bounding box center [940, 27] width 209 height 14
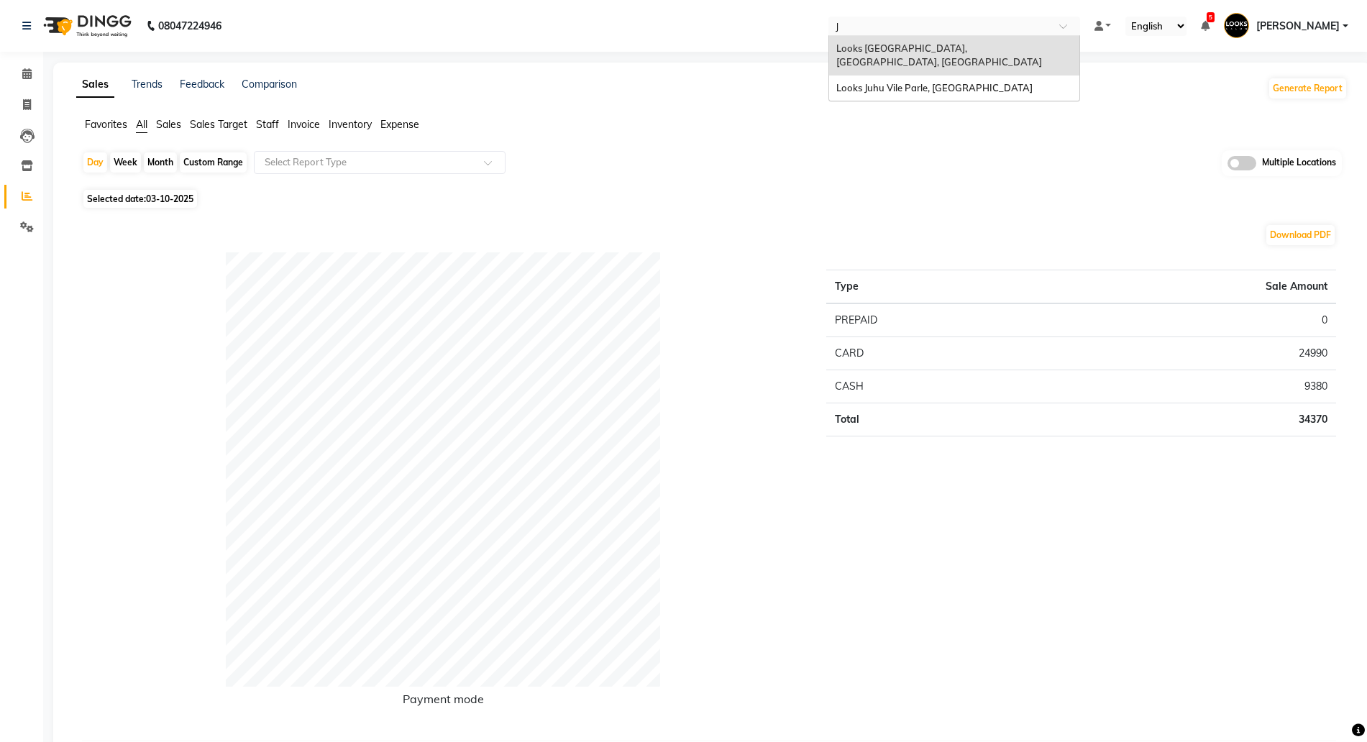
type input "JW"
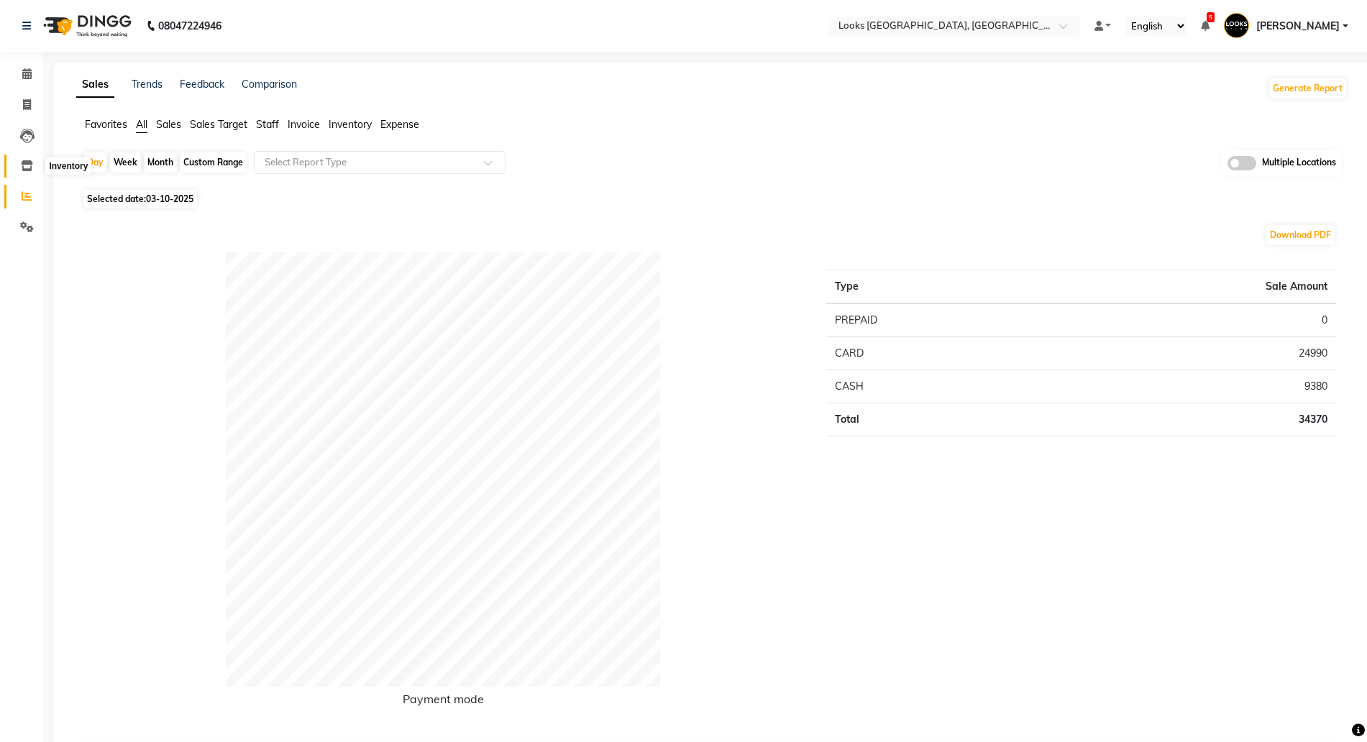
click at [19, 165] on span at bounding box center [26, 166] width 25 height 17
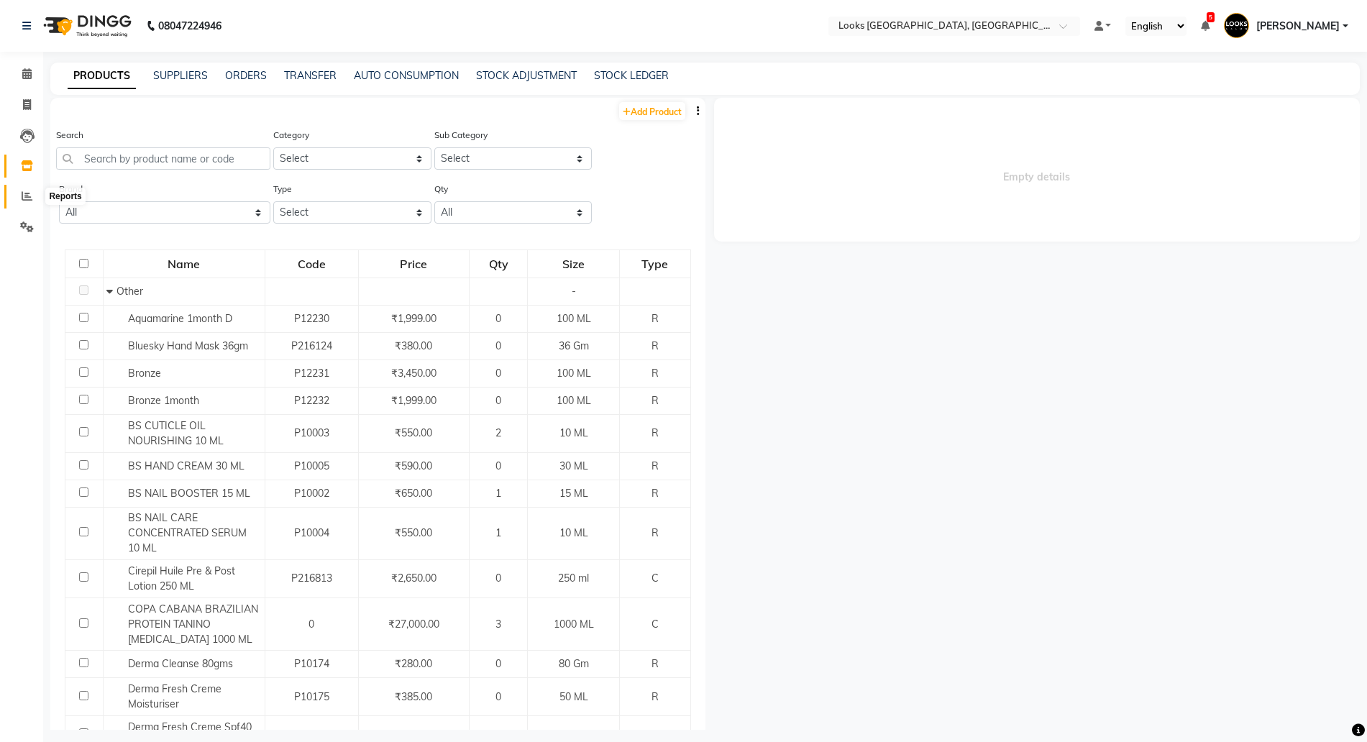
click at [28, 196] on icon at bounding box center [27, 196] width 11 height 11
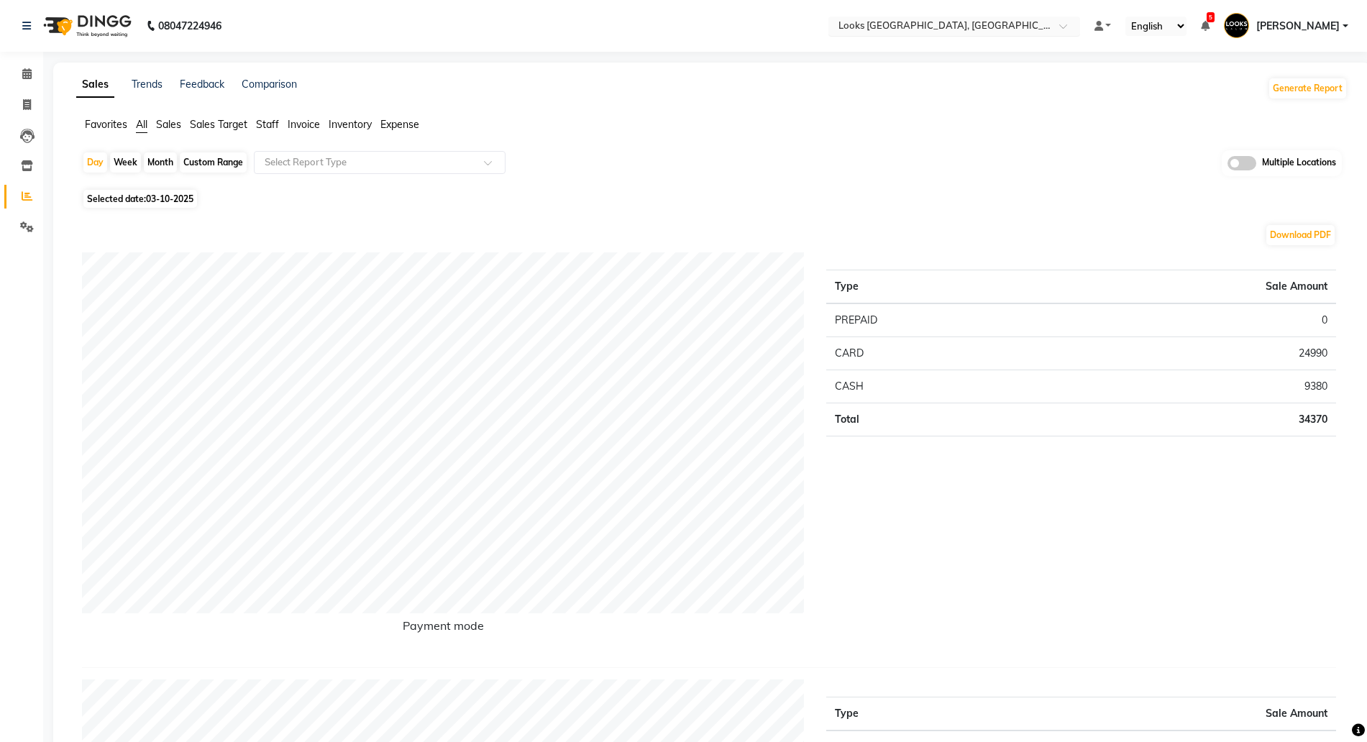
click at [4, 185] on link "Reports" at bounding box center [21, 197] width 35 height 24
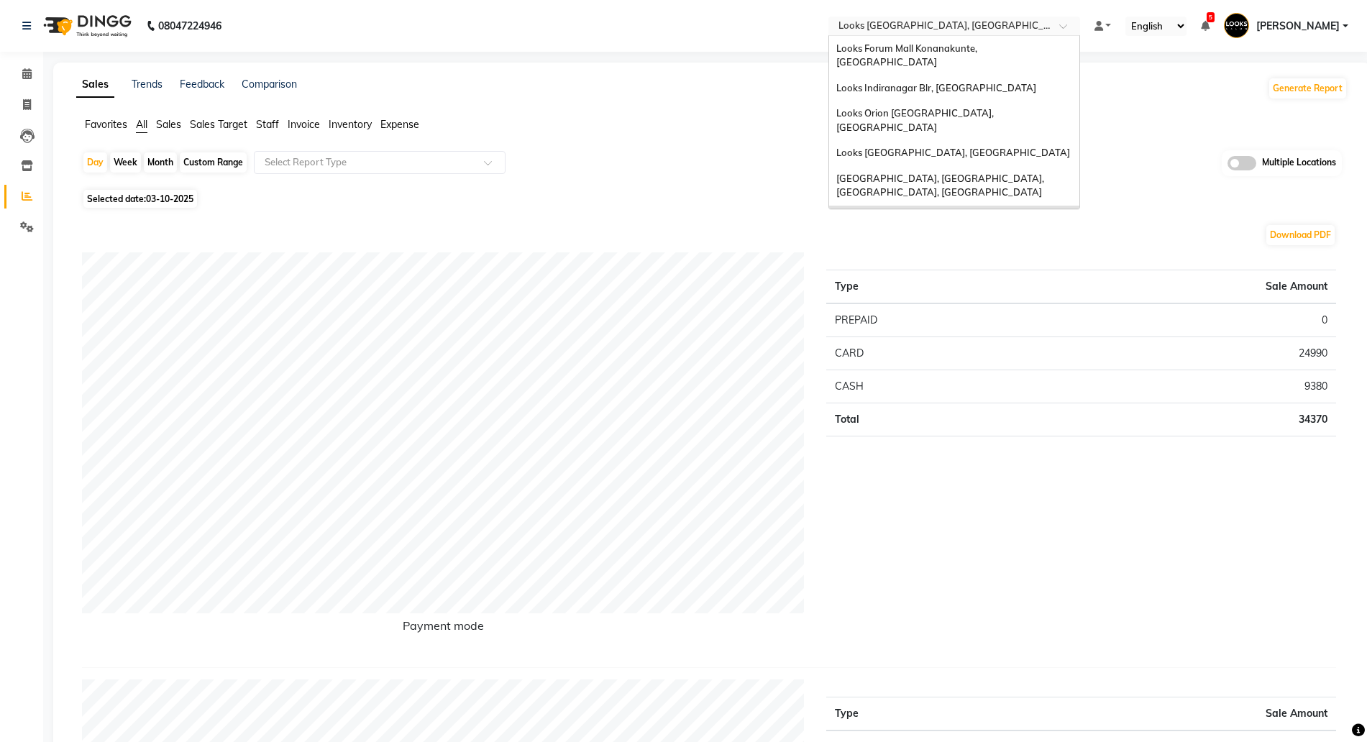
click at [1023, 29] on input "text" at bounding box center [940, 27] width 209 height 14
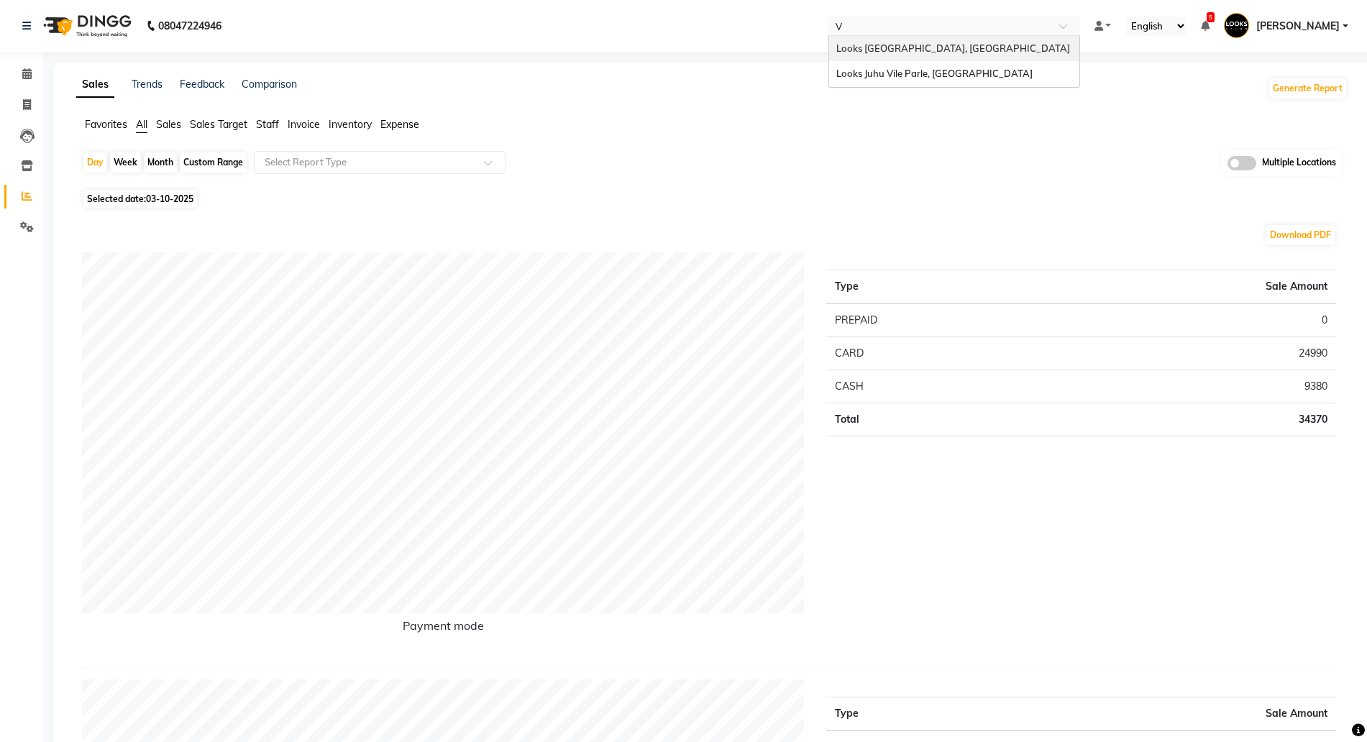
type input "VI"
click at [943, 39] on div "Looks Juhu Vile Parle, [GEOGRAPHIC_DATA]" at bounding box center [954, 49] width 250 height 26
